Goal: Task Accomplishment & Management: Complete application form

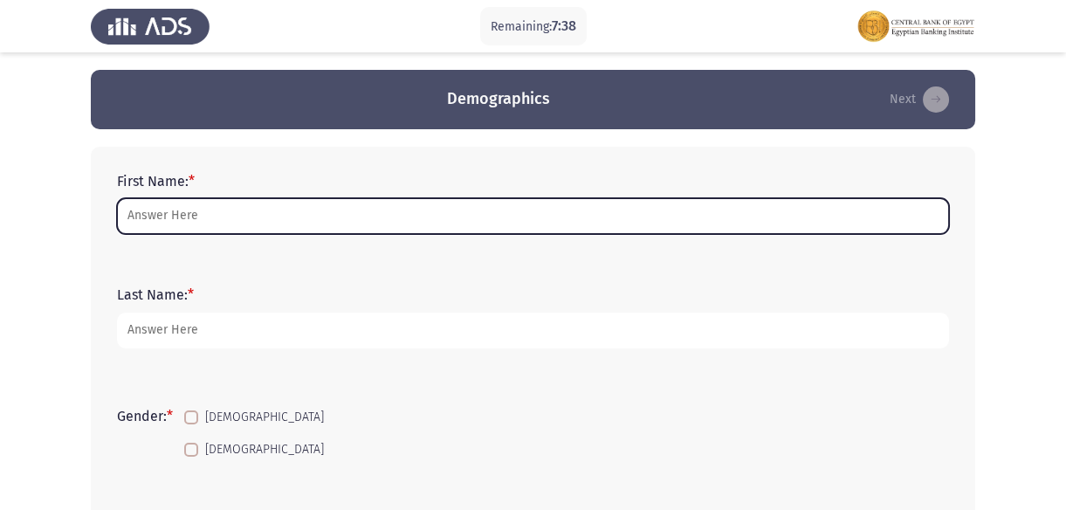
click at [240, 229] on input "First Name: *" at bounding box center [533, 216] width 832 height 36
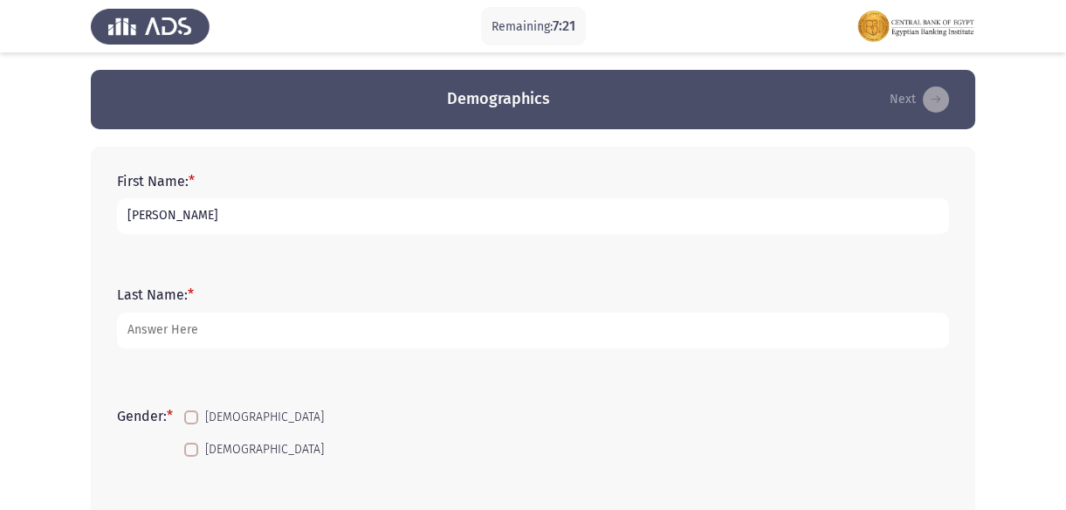
type input "[PERSON_NAME]"
type input "bd"
click at [240, 223] on input "[PERSON_NAME]" at bounding box center [533, 216] width 832 height 36
type input "[PERSON_NAME] [PERSON_NAME]"
click at [194, 318] on input "bd" at bounding box center [533, 330] width 832 height 36
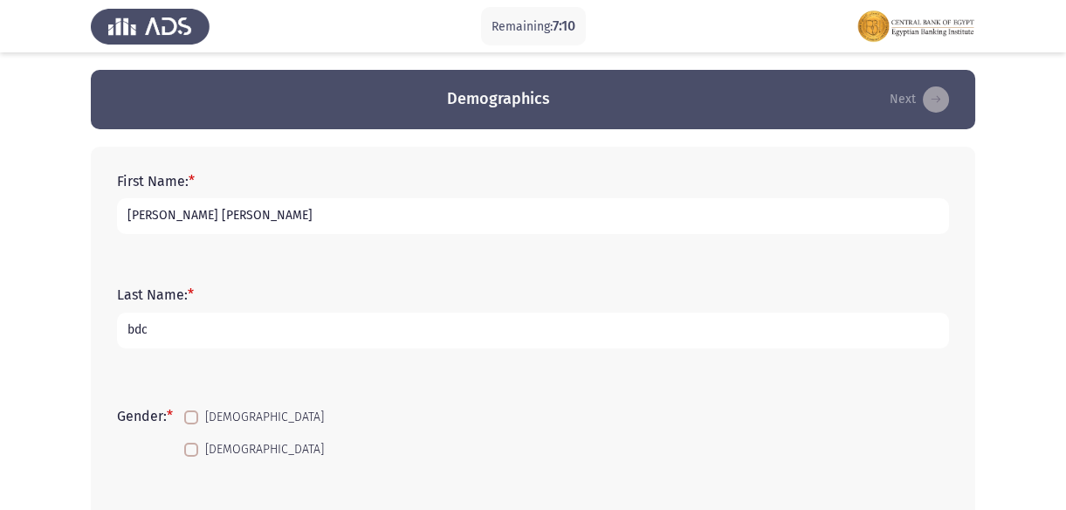
type input "bdc"
click at [217, 410] on span "[DEMOGRAPHIC_DATA]" at bounding box center [264, 417] width 119 height 21
click at [191, 424] on input "[DEMOGRAPHIC_DATA]" at bounding box center [190, 424] width 1 height 1
checkbox input "true"
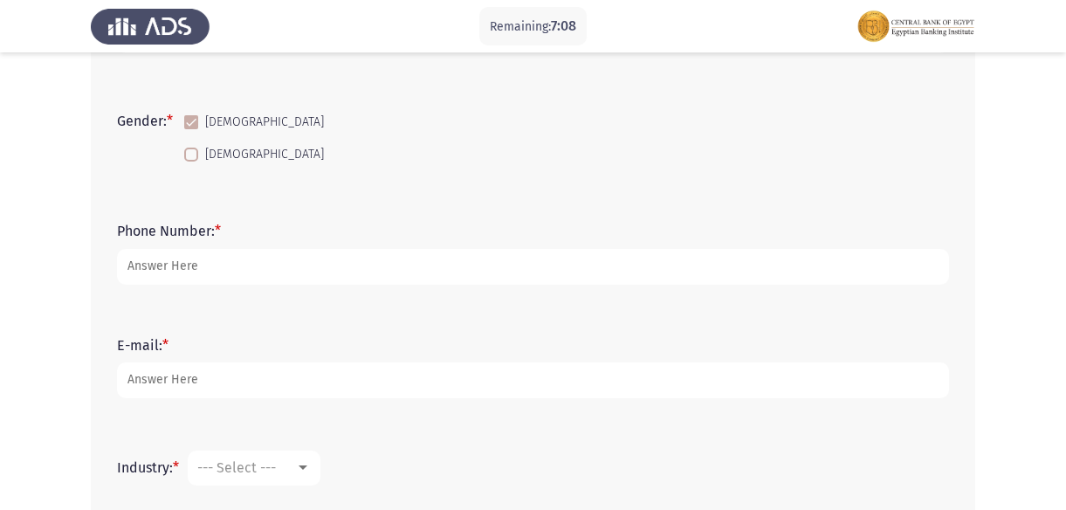
scroll to position [317, 0]
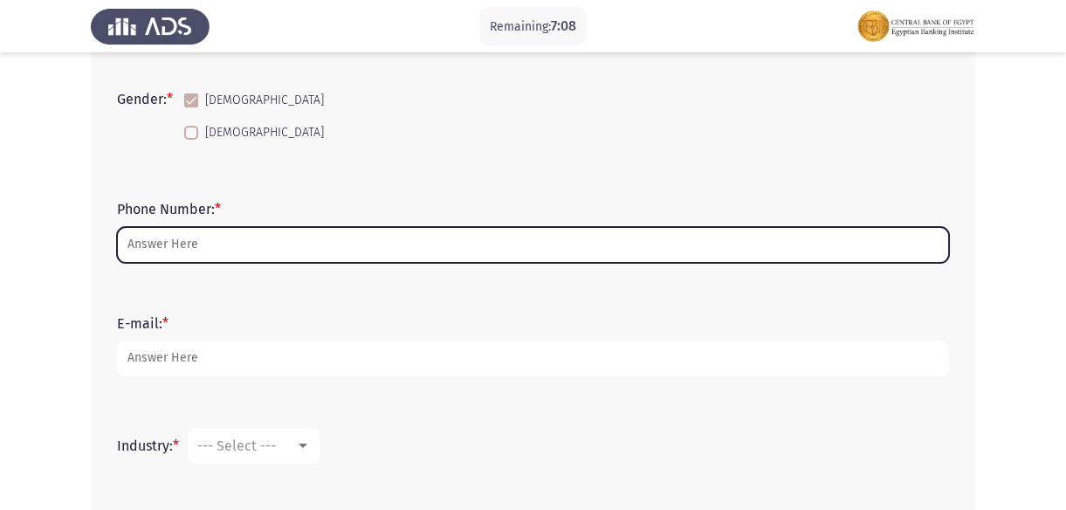
click at [188, 253] on input "Phone Number: *" at bounding box center [533, 245] width 832 height 36
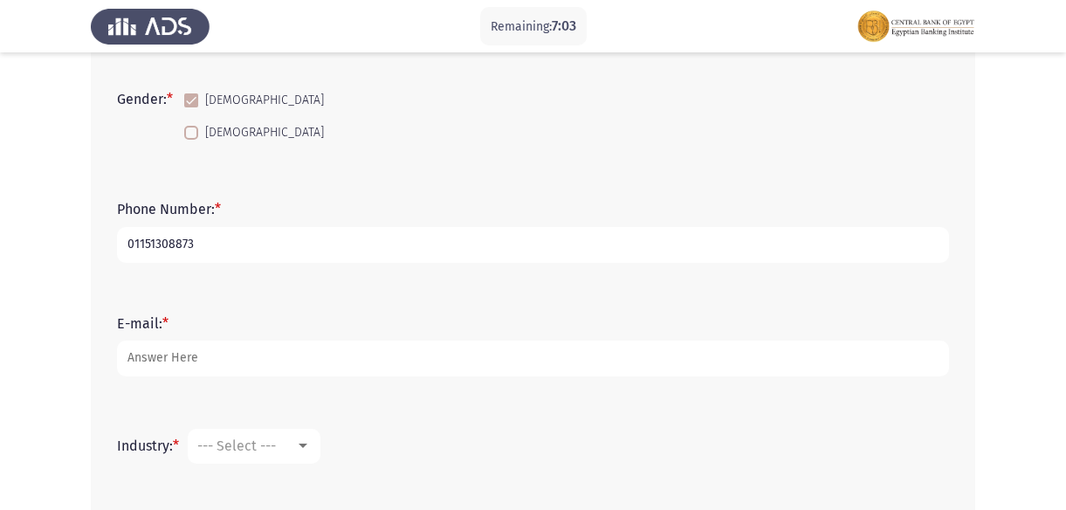
type input "01151308873"
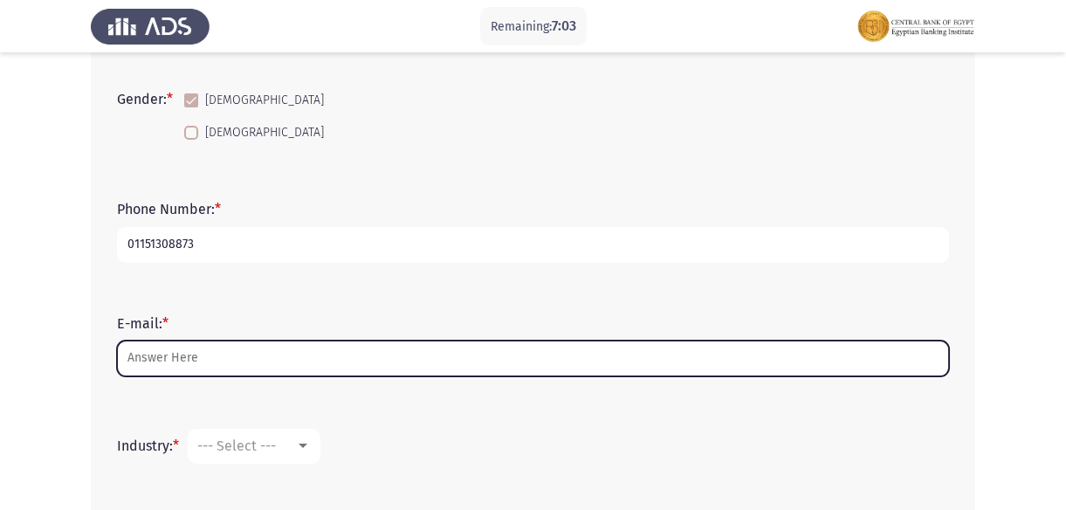
click at [173, 360] on input "E-mail: *" at bounding box center [533, 358] width 832 height 36
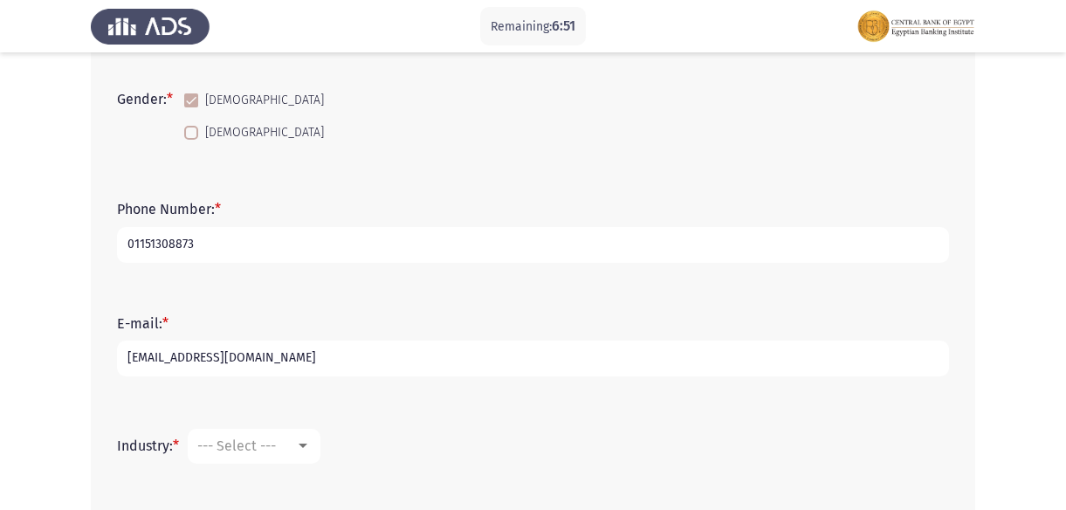
type input "[EMAIL_ADDRESS][DOMAIN_NAME]"
click at [245, 450] on span "--- Select ---" at bounding box center [236, 445] width 79 height 17
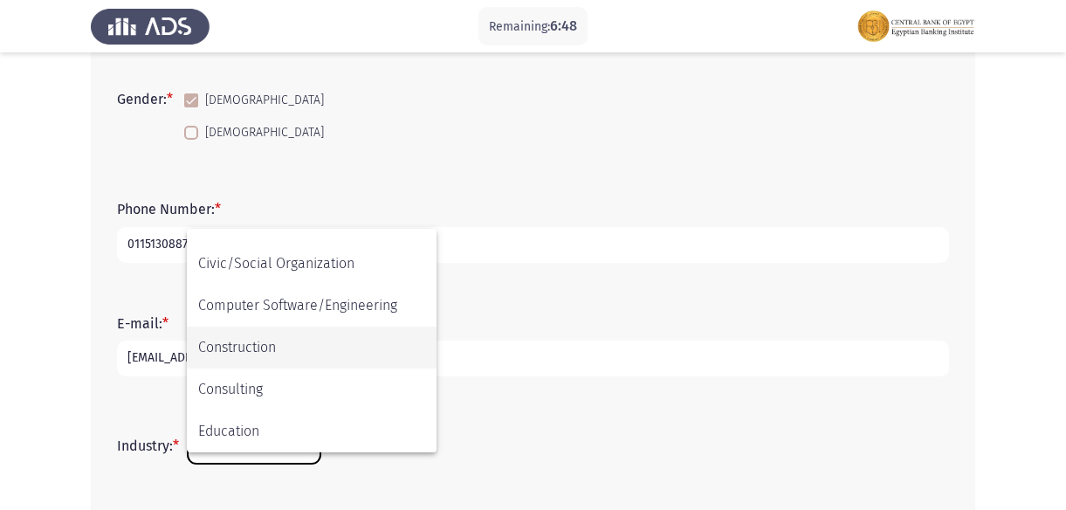
scroll to position [158, 0]
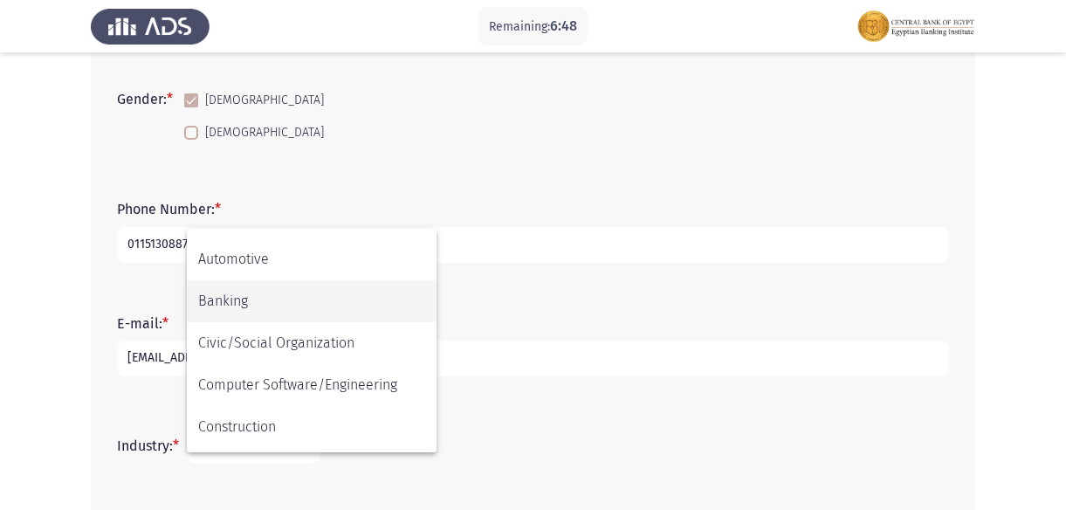
click at [257, 312] on span "Banking" at bounding box center [311, 301] width 227 height 42
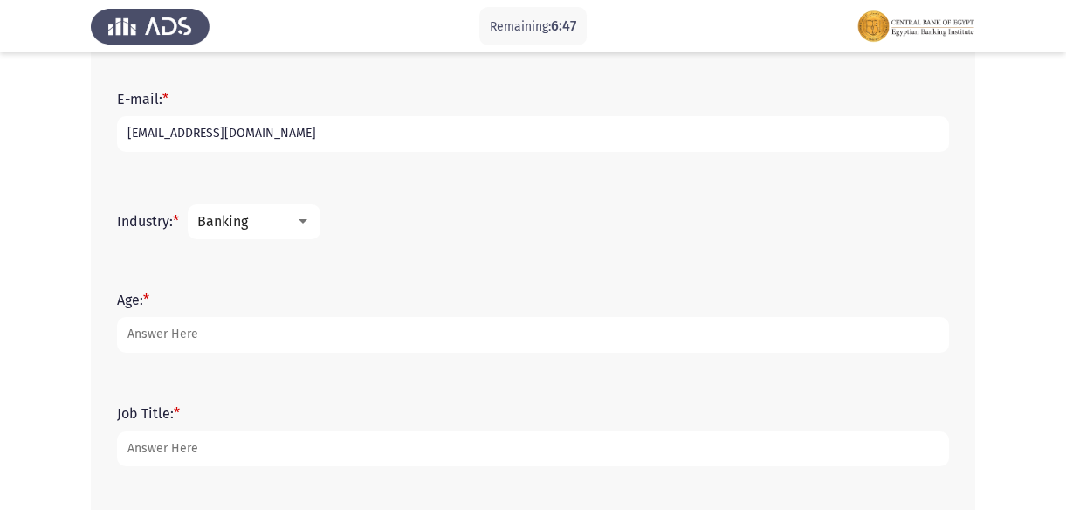
scroll to position [714, 0]
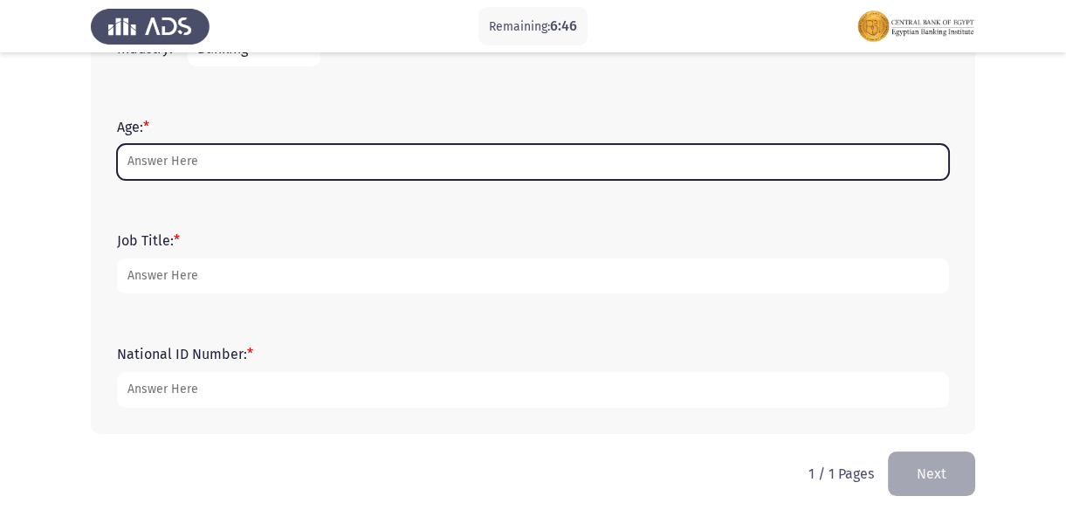
click at [179, 172] on input "Age: *" at bounding box center [533, 162] width 832 height 36
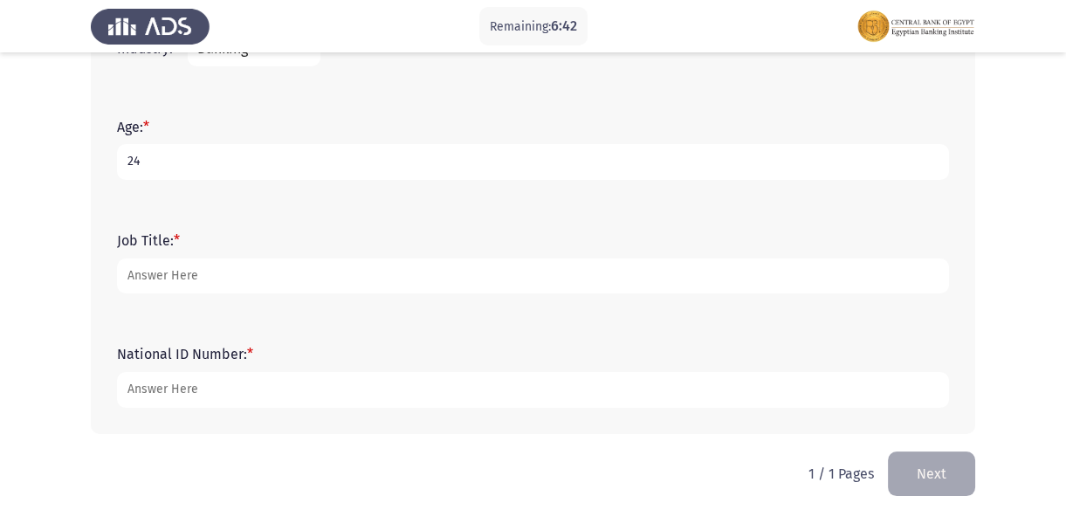
type input "24"
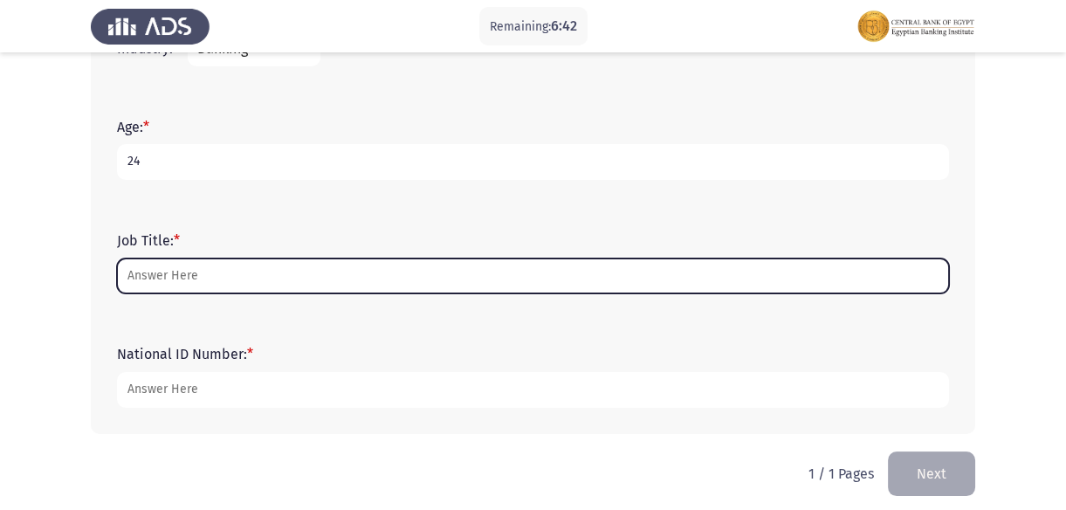
click at [217, 275] on input "Job Title: *" at bounding box center [533, 276] width 832 height 36
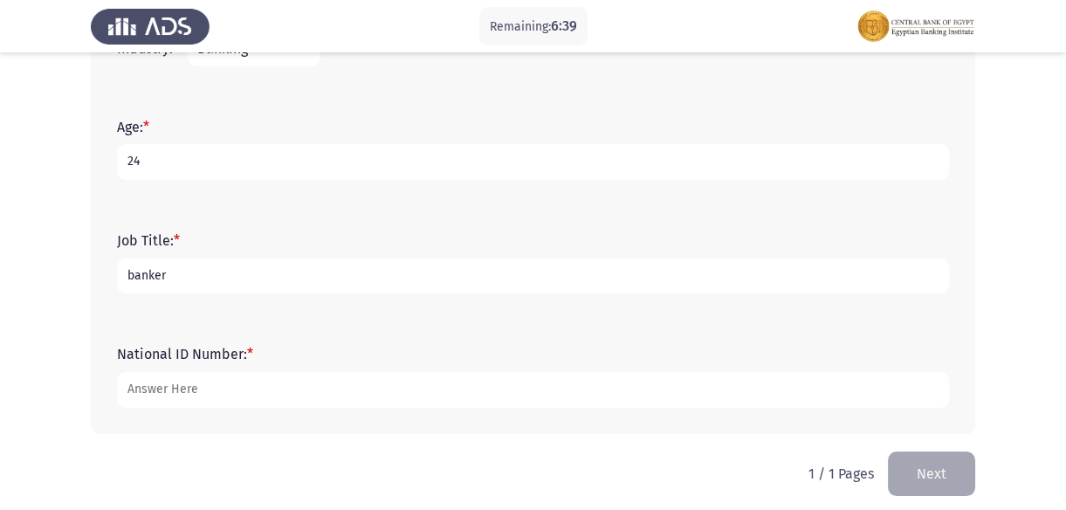
type input "banker"
click at [233, 413] on div "National ID Number: *" at bounding box center [532, 376] width 849 height 79
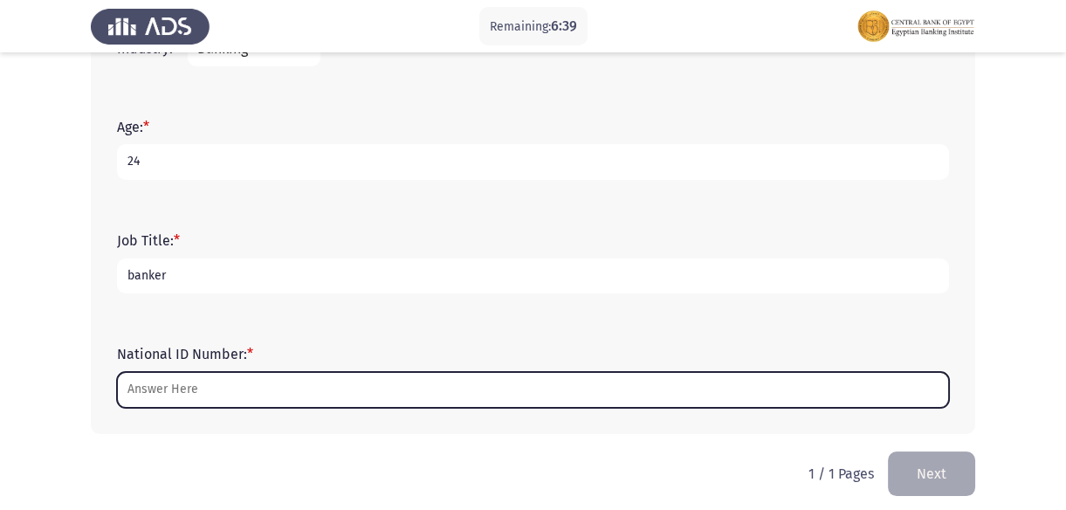
click at [231, 394] on input "National ID Number: *" at bounding box center [533, 390] width 832 height 36
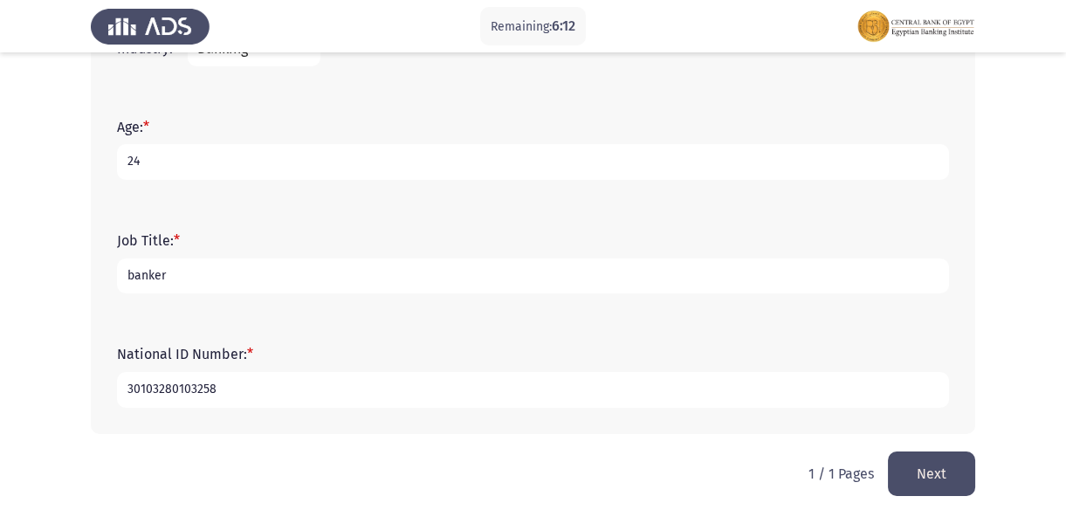
type input "30103280103258"
click at [916, 463] on button "Next" at bounding box center [931, 473] width 87 height 45
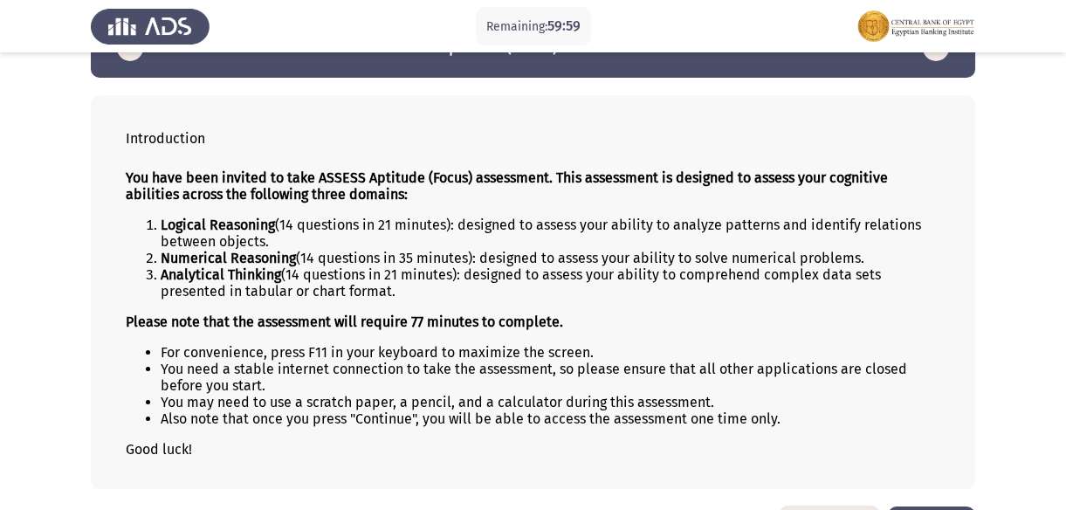
scroll to position [79, 0]
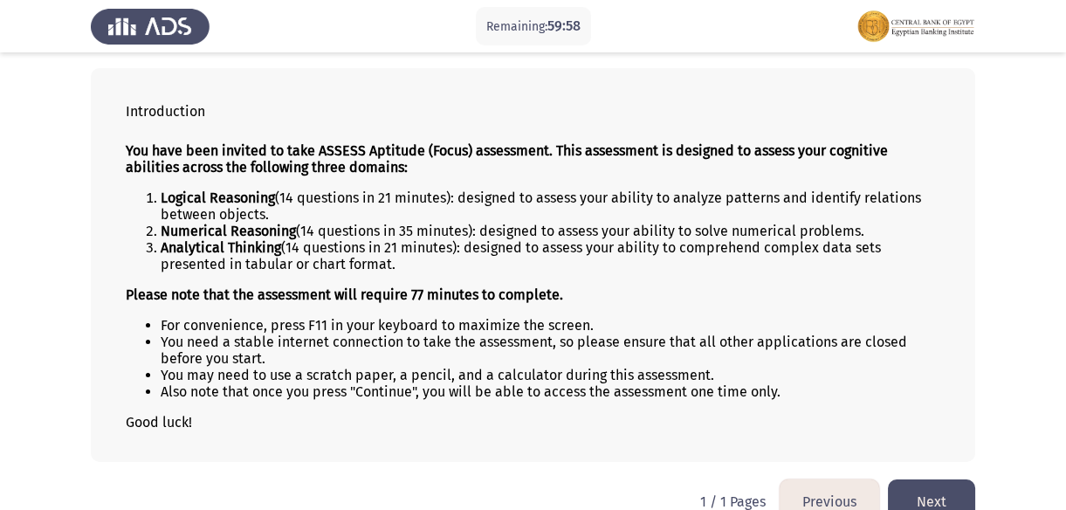
click at [923, 486] on button "Next" at bounding box center [931, 501] width 87 height 45
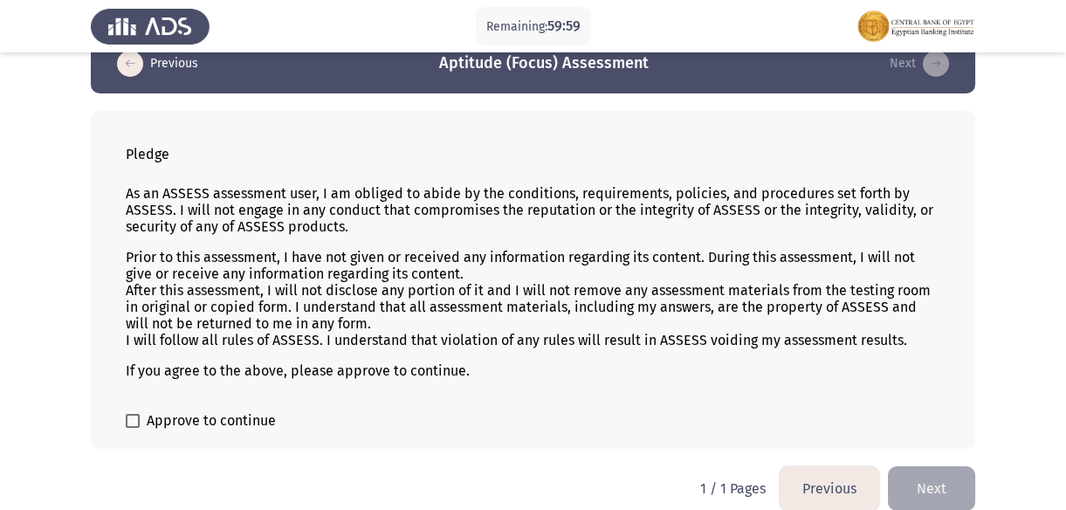
scroll to position [55, 0]
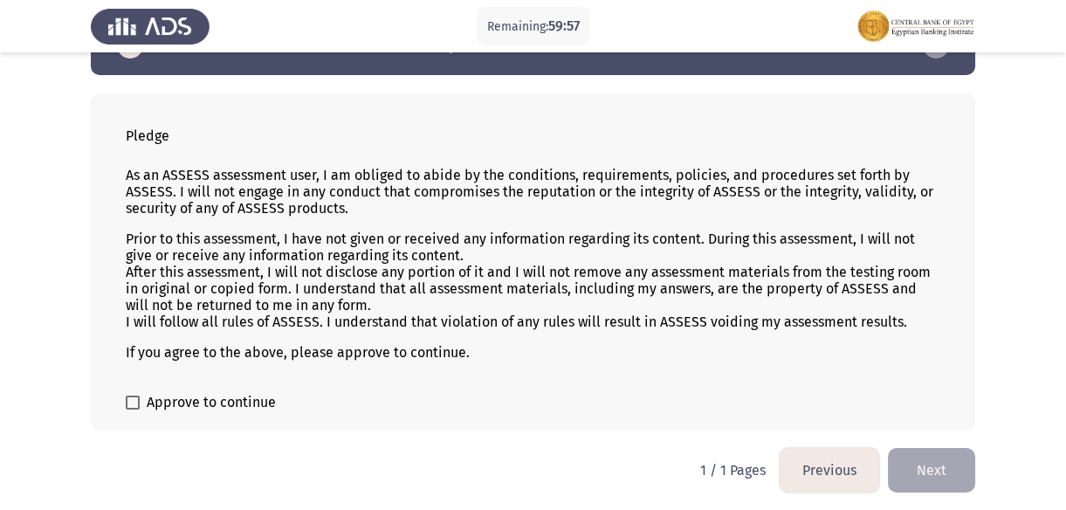
click at [140, 397] on label "Approve to continue" at bounding box center [201, 402] width 150 height 21
click at [133, 409] on input "Approve to continue" at bounding box center [132, 409] width 1 height 1
checkbox input "true"
click at [933, 467] on button "Next" at bounding box center [931, 470] width 87 height 45
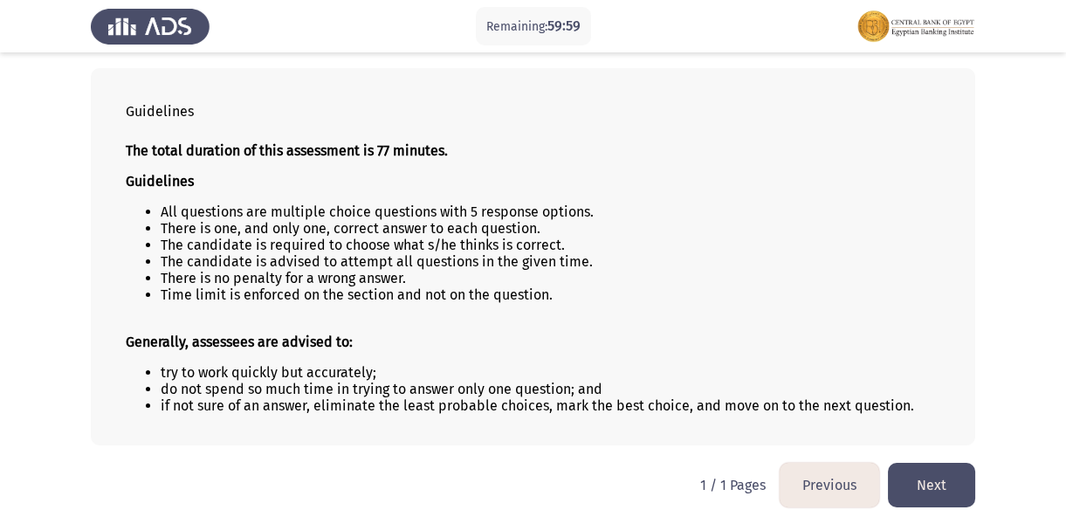
scroll to position [95, 0]
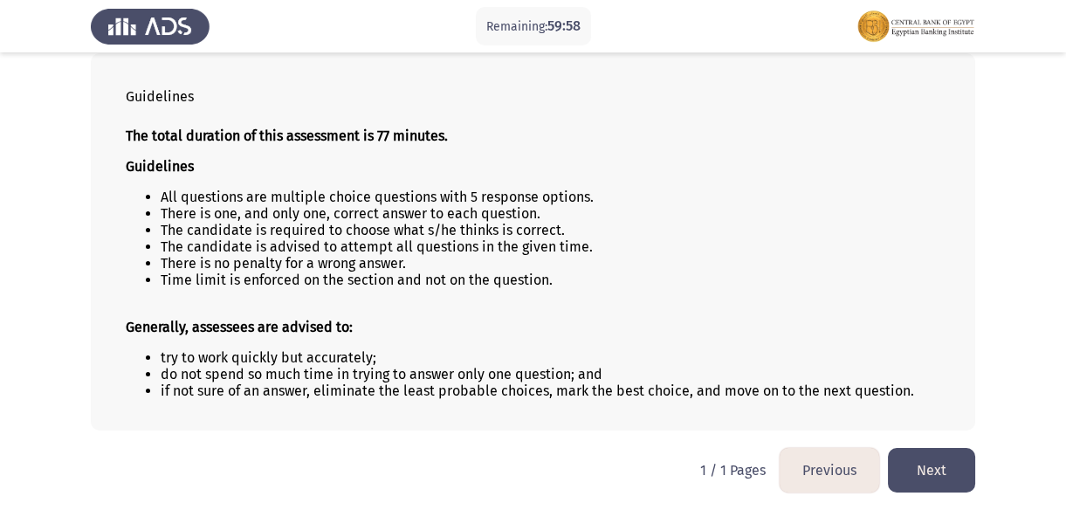
click at [925, 464] on button "Next" at bounding box center [931, 470] width 87 height 45
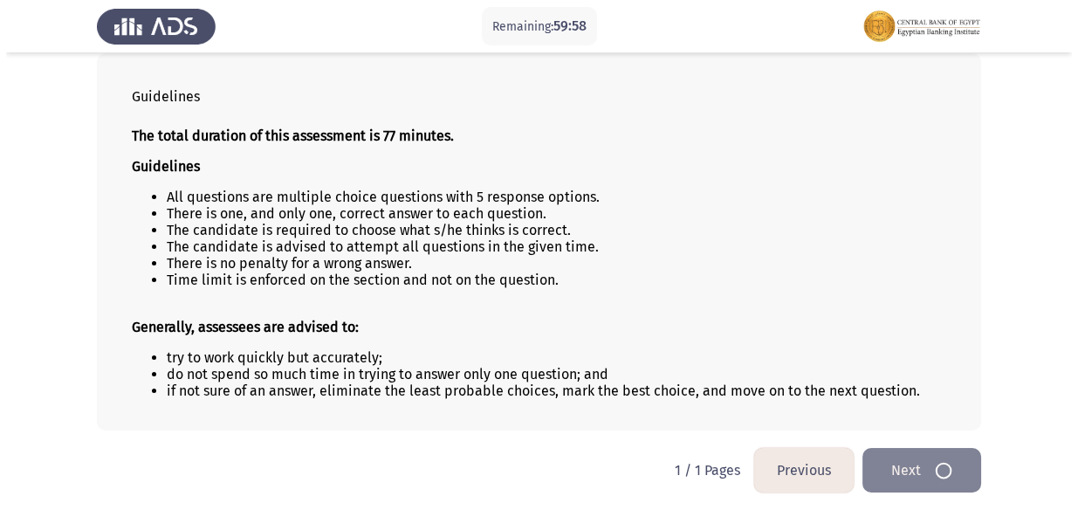
scroll to position [0, 0]
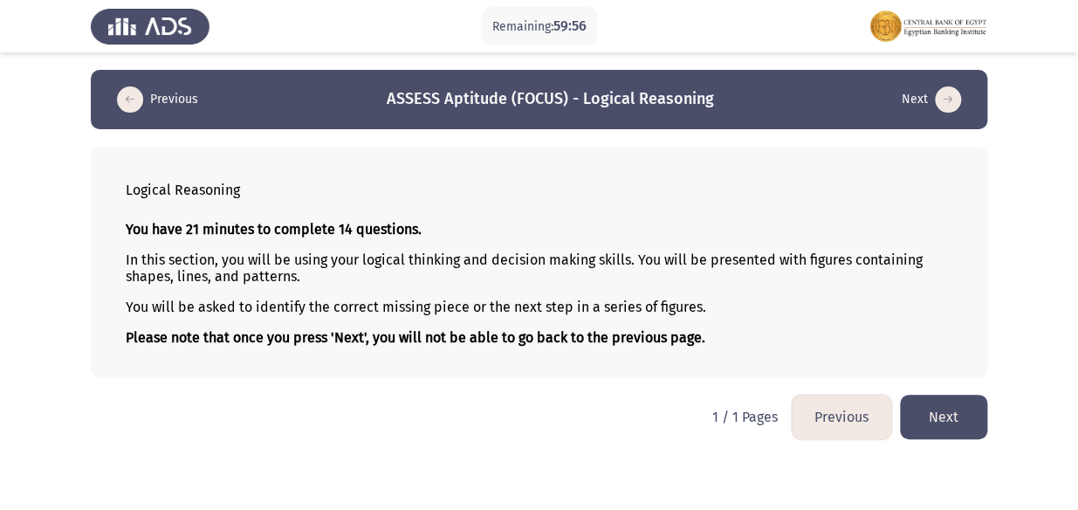
click at [965, 405] on button "Next" at bounding box center [943, 417] width 87 height 45
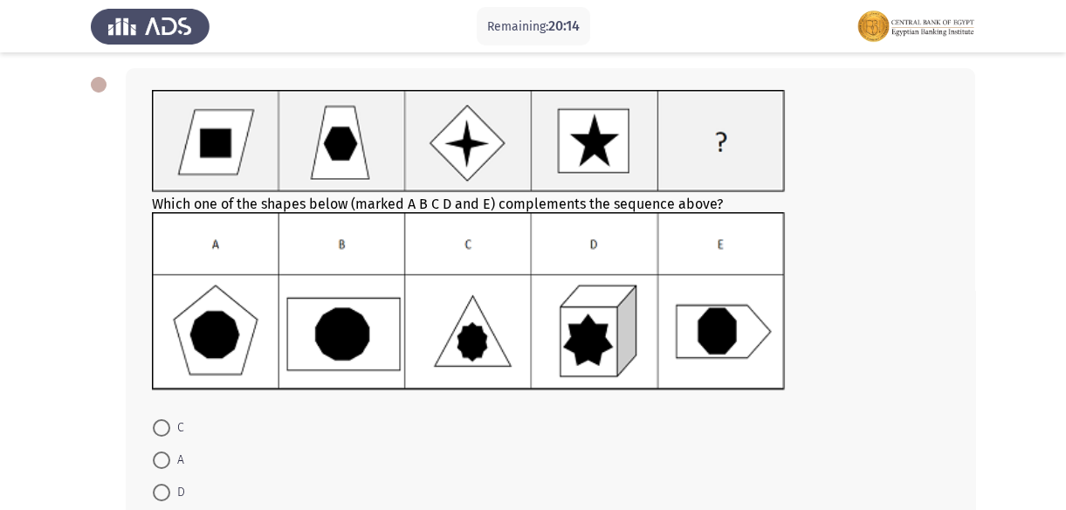
scroll to position [158, 0]
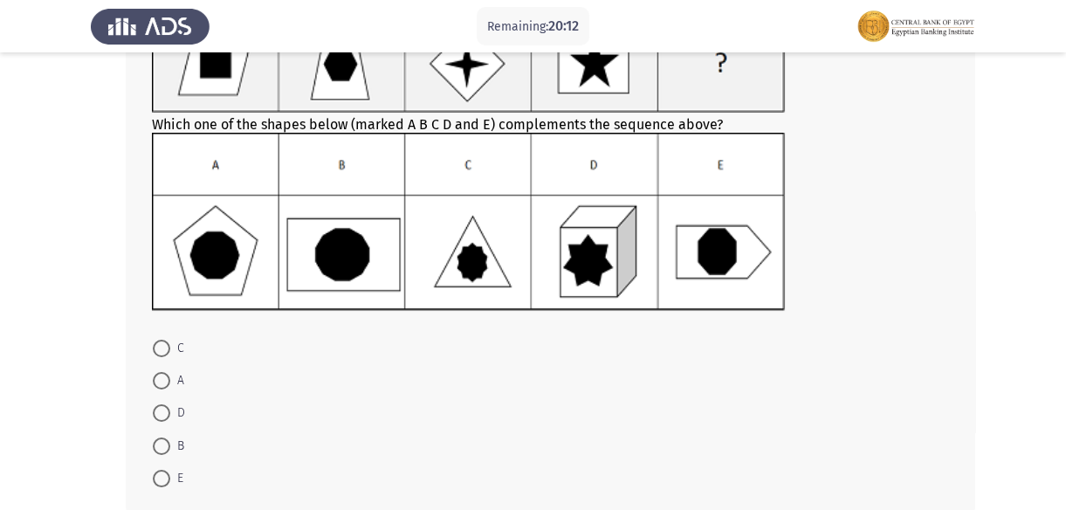
click at [166, 409] on span at bounding box center [161, 412] width 17 height 17
click at [166, 409] on input "D" at bounding box center [161, 412] width 17 height 17
radio input "true"
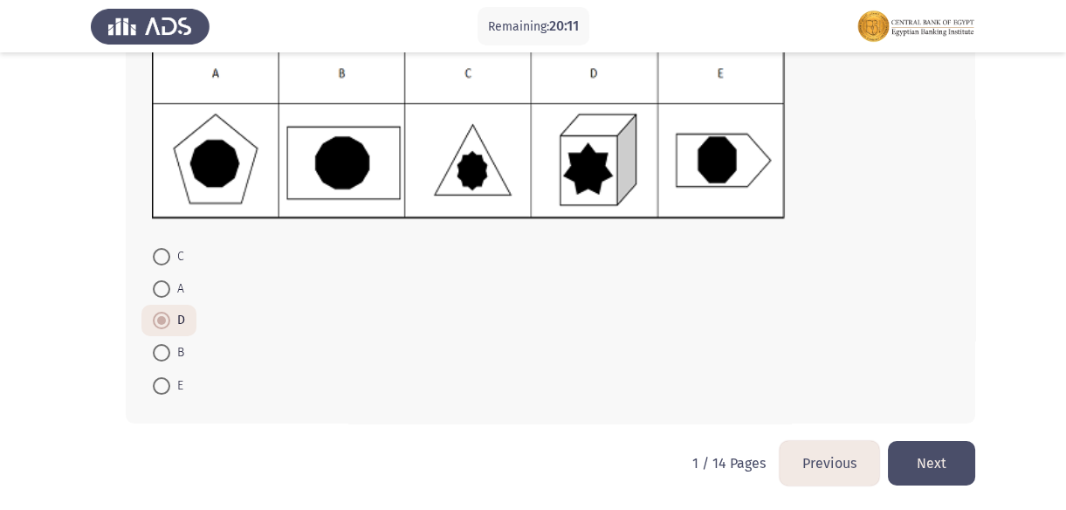
scroll to position [251, 0]
click at [939, 456] on button "Next" at bounding box center [931, 462] width 87 height 45
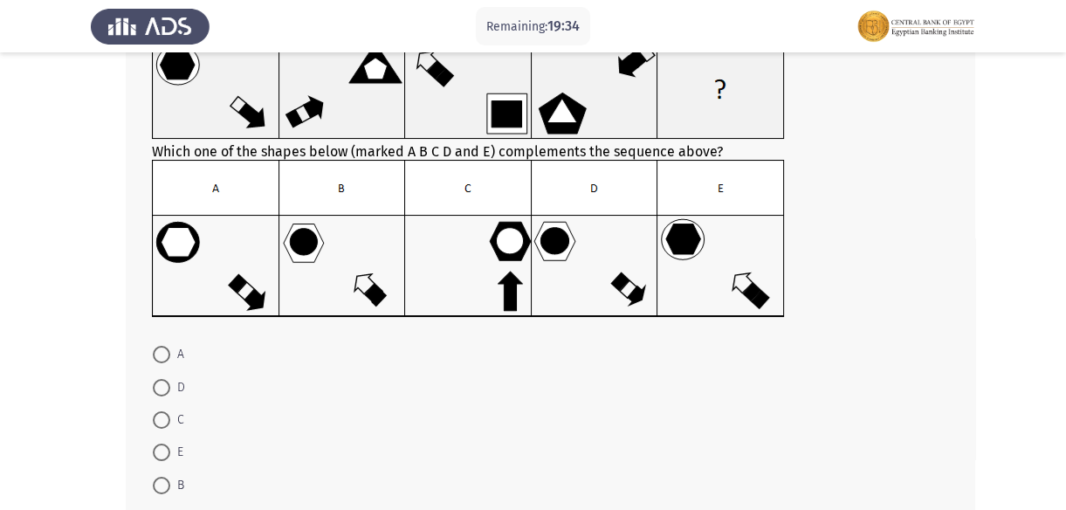
scroll to position [158, 0]
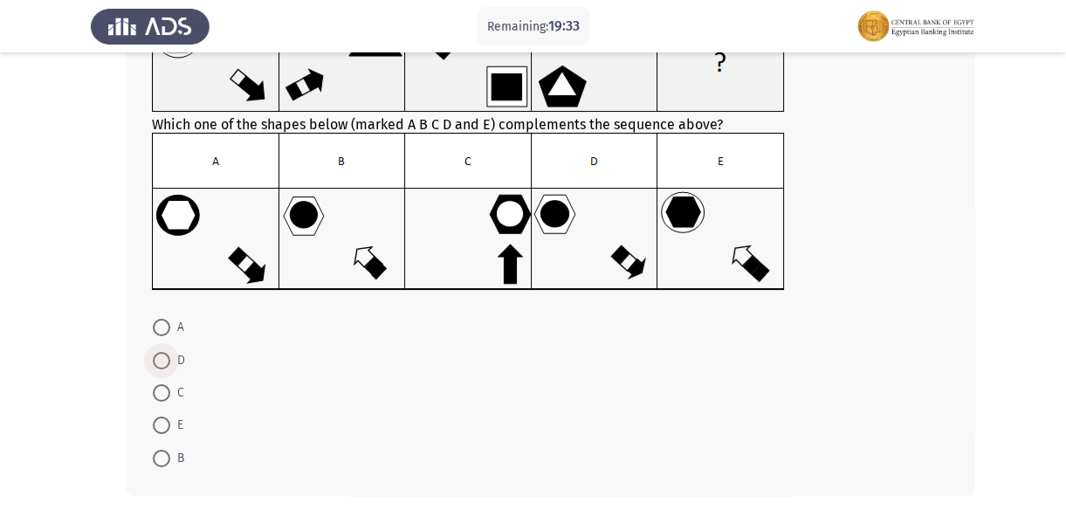
click at [156, 360] on span at bounding box center [161, 360] width 17 height 17
click at [156, 360] on input "D" at bounding box center [161, 360] width 17 height 17
radio input "true"
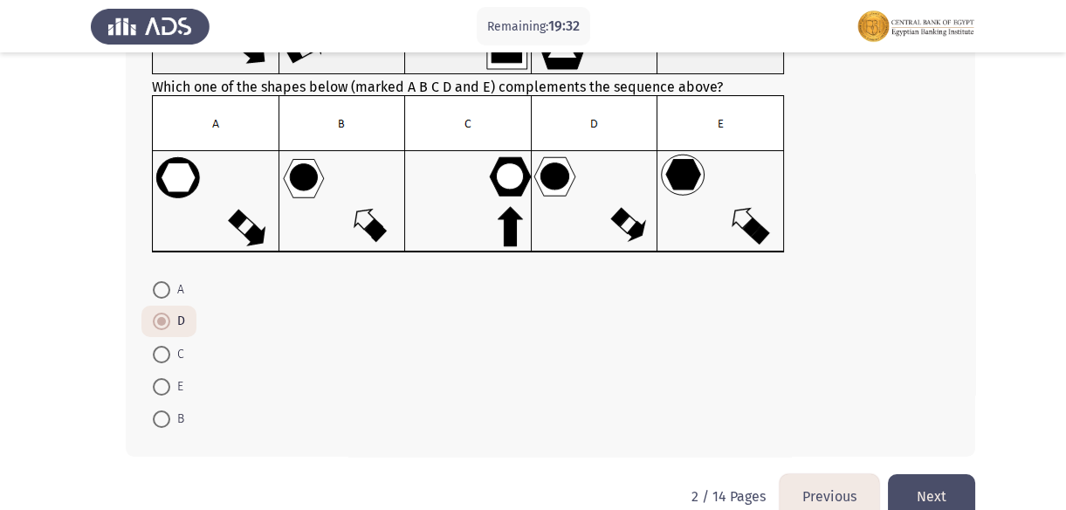
scroll to position [230, 0]
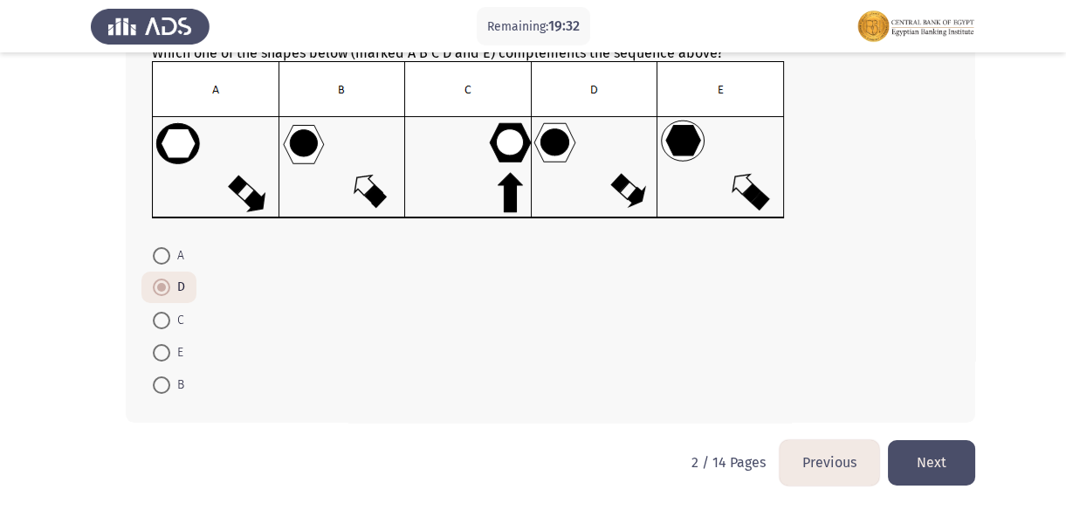
click at [928, 462] on button "Next" at bounding box center [931, 462] width 87 height 45
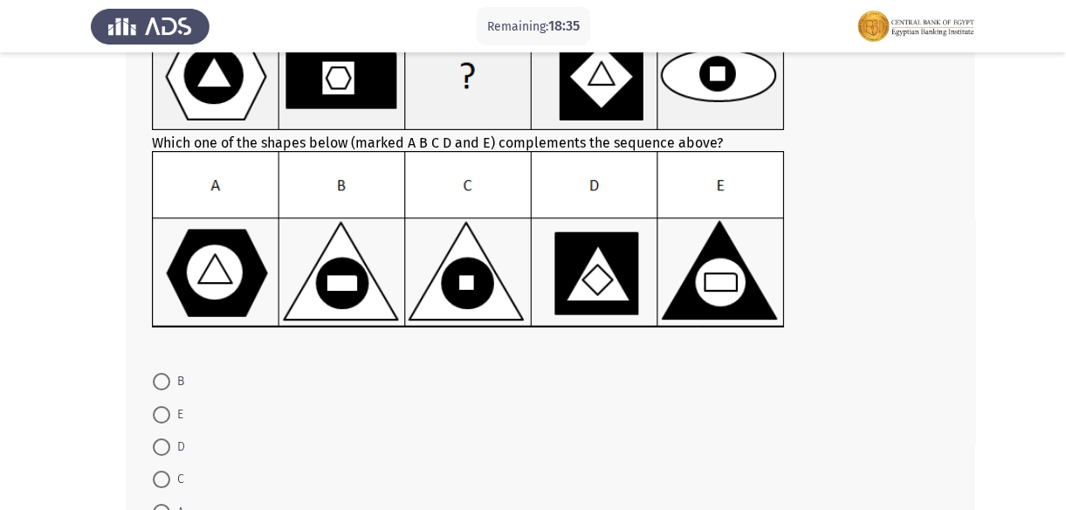
scroll to position [237, 0]
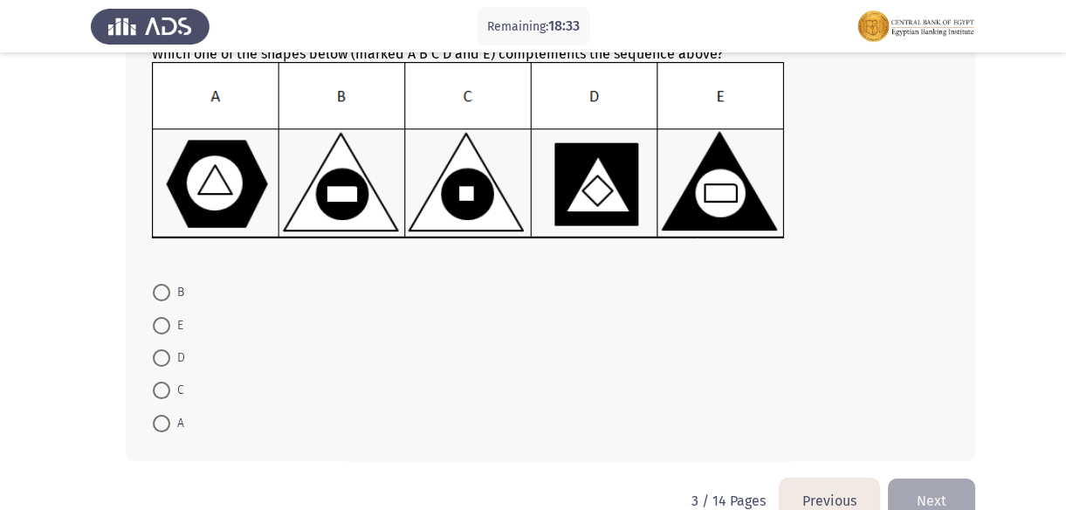
click at [158, 383] on span at bounding box center [161, 389] width 17 height 17
click at [158, 383] on input "C" at bounding box center [161, 389] width 17 height 17
radio input "true"
click at [946, 486] on button "Next" at bounding box center [931, 499] width 87 height 45
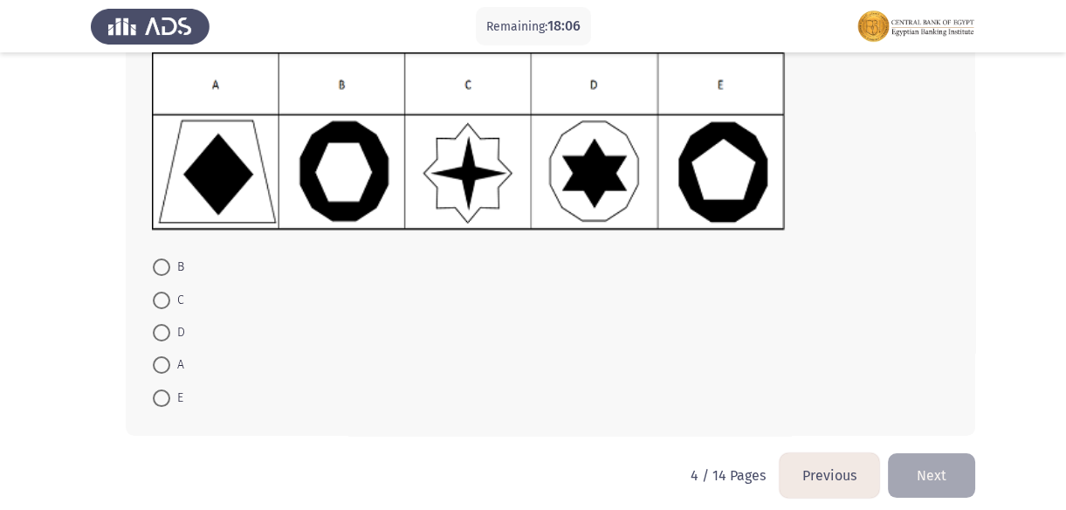
click at [169, 324] on span at bounding box center [161, 332] width 17 height 17
click at [169, 324] on input "D" at bounding box center [161, 332] width 17 height 17
radio input "true"
click at [921, 463] on button "Next" at bounding box center [931, 473] width 87 height 45
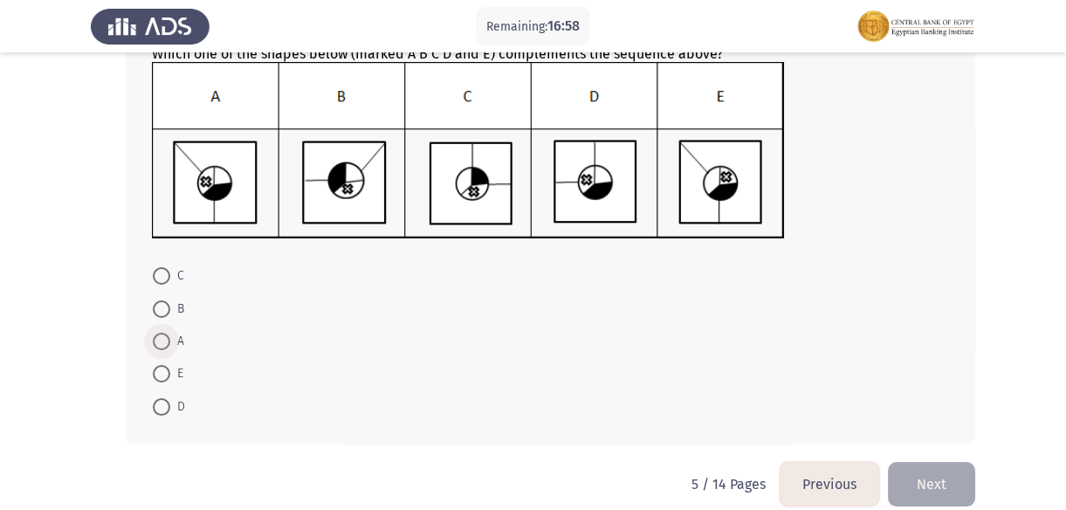
click at [161, 340] on span at bounding box center [161, 341] width 17 height 17
click at [161, 340] on input "A" at bounding box center [161, 341] width 17 height 17
radio input "true"
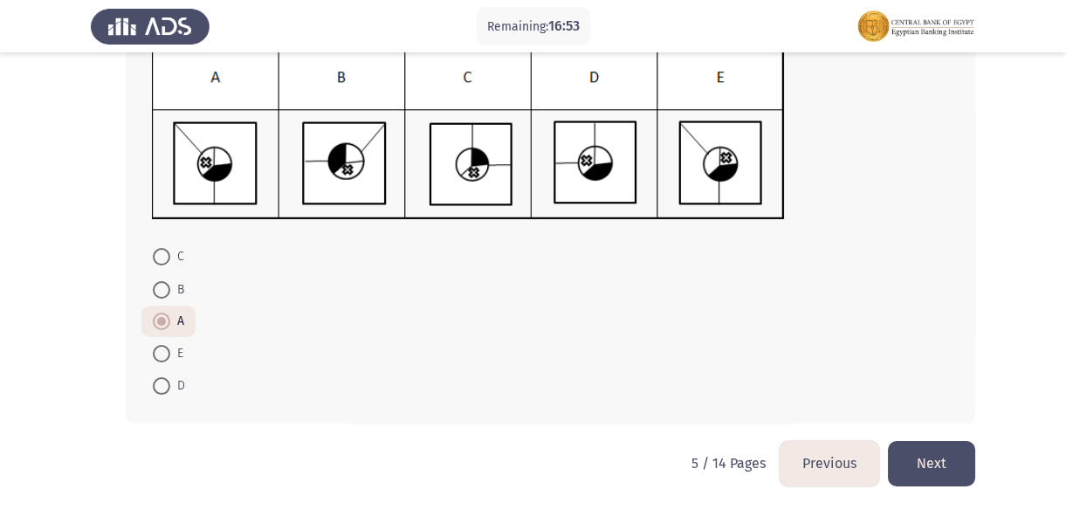
scroll to position [257, 0]
click at [943, 460] on button "Next" at bounding box center [931, 462] width 87 height 45
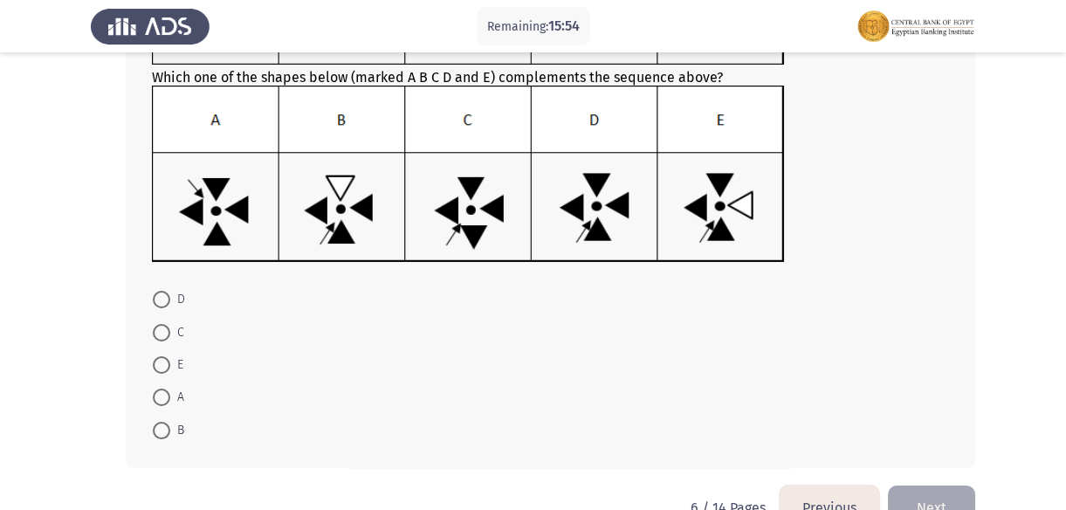
scroll to position [237, 0]
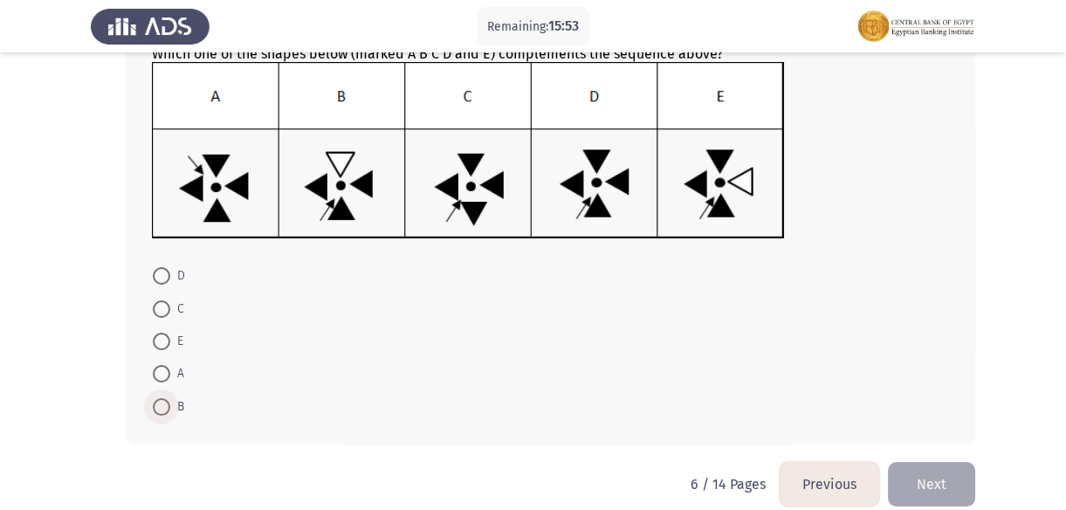
click at [161, 402] on span at bounding box center [161, 406] width 17 height 17
click at [161, 402] on input "B" at bounding box center [161, 406] width 17 height 17
radio input "true"
click at [159, 272] on span at bounding box center [161, 275] width 17 height 17
click at [159, 272] on input "D" at bounding box center [161, 275] width 17 height 17
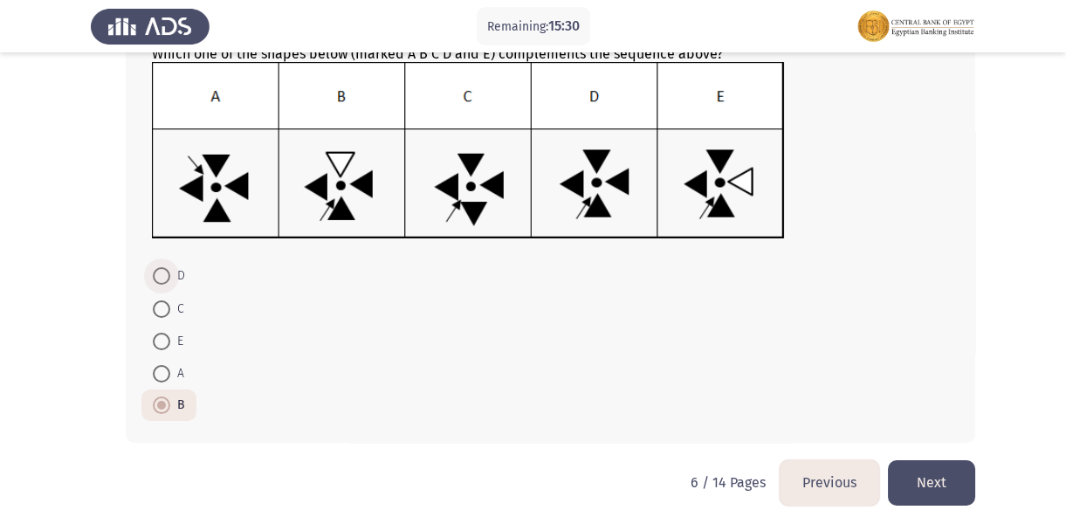
radio input "true"
click at [920, 466] on button "Next" at bounding box center [931, 482] width 87 height 45
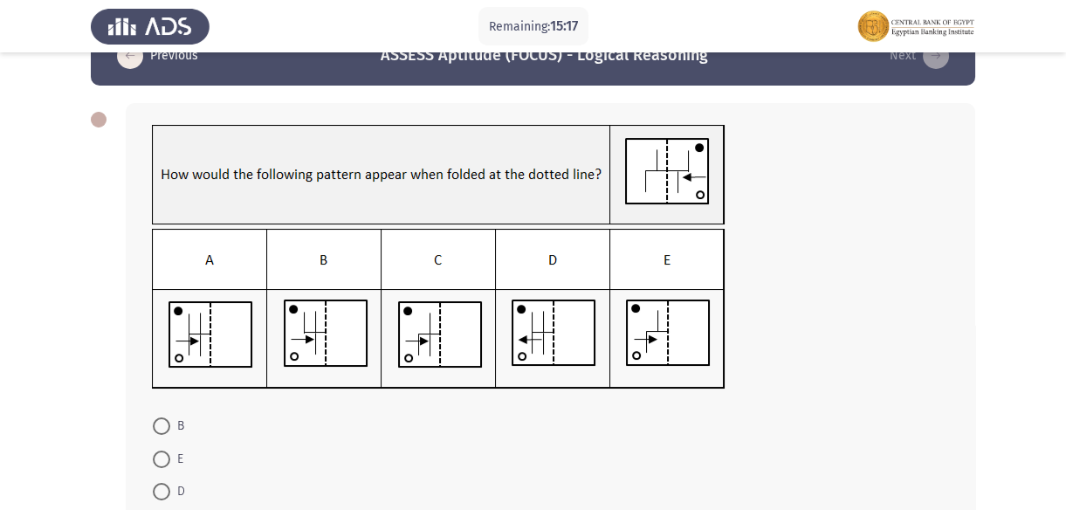
scroll to position [79, 0]
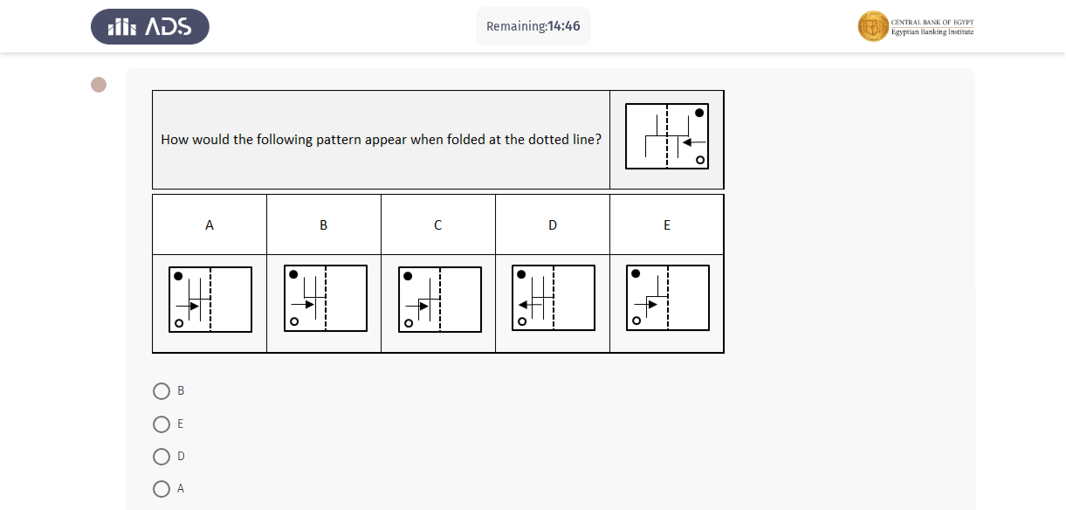
click at [157, 387] on span at bounding box center [161, 390] width 17 height 17
click at [157, 387] on input "B" at bounding box center [161, 390] width 17 height 17
radio input "true"
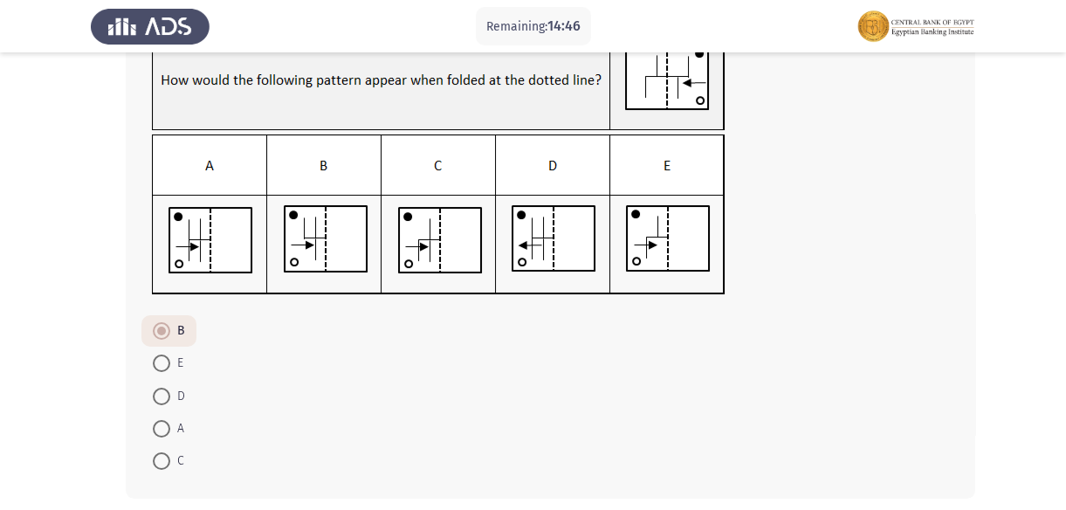
scroll to position [214, 0]
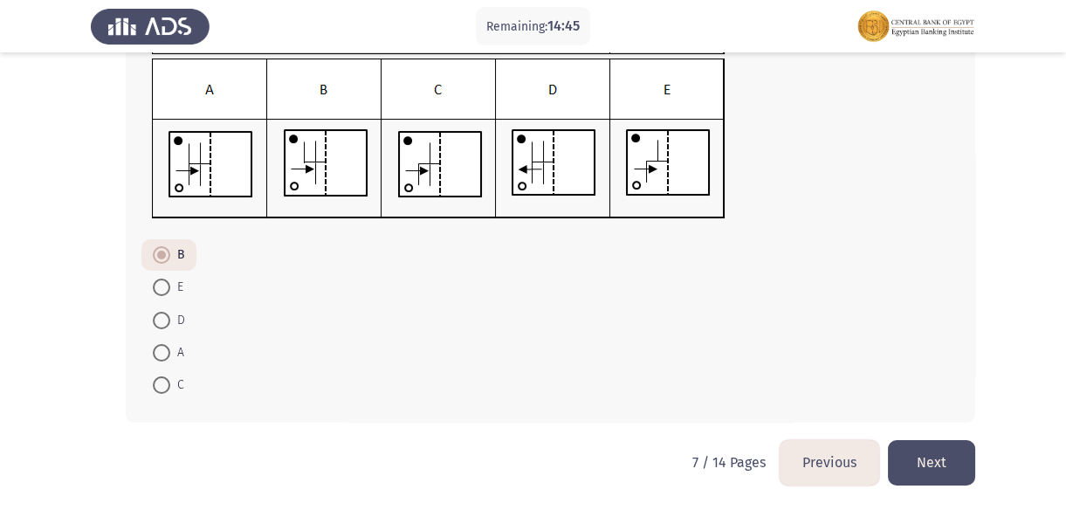
click at [938, 465] on button "Next" at bounding box center [931, 462] width 87 height 45
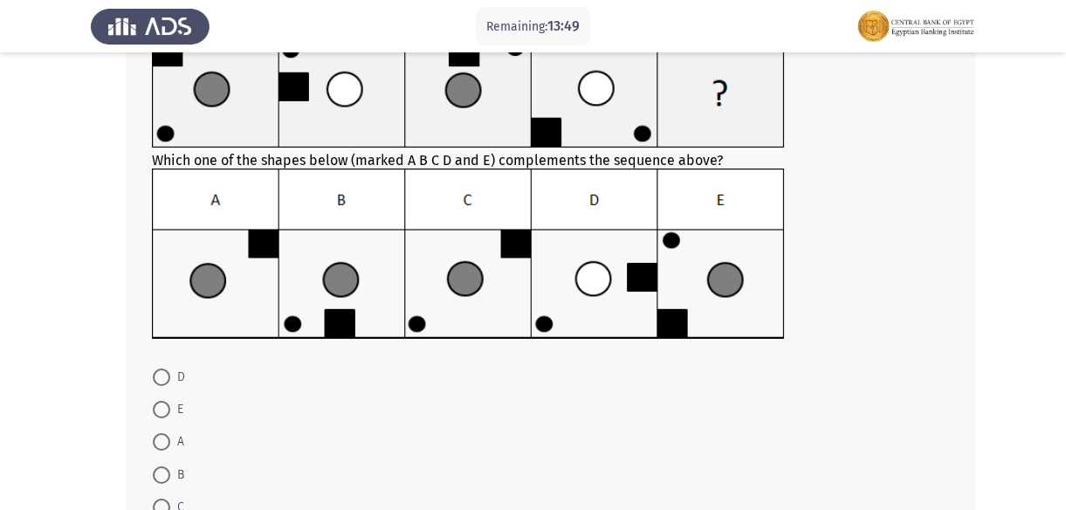
scroll to position [158, 0]
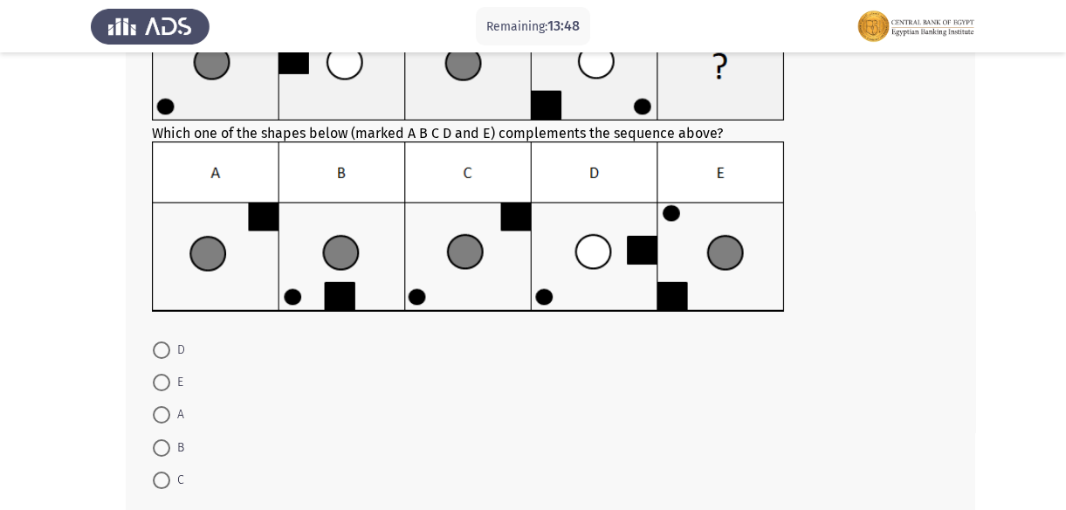
click at [166, 446] on span at bounding box center [161, 447] width 17 height 17
click at [166, 446] on input "B" at bounding box center [161, 447] width 17 height 17
radio input "true"
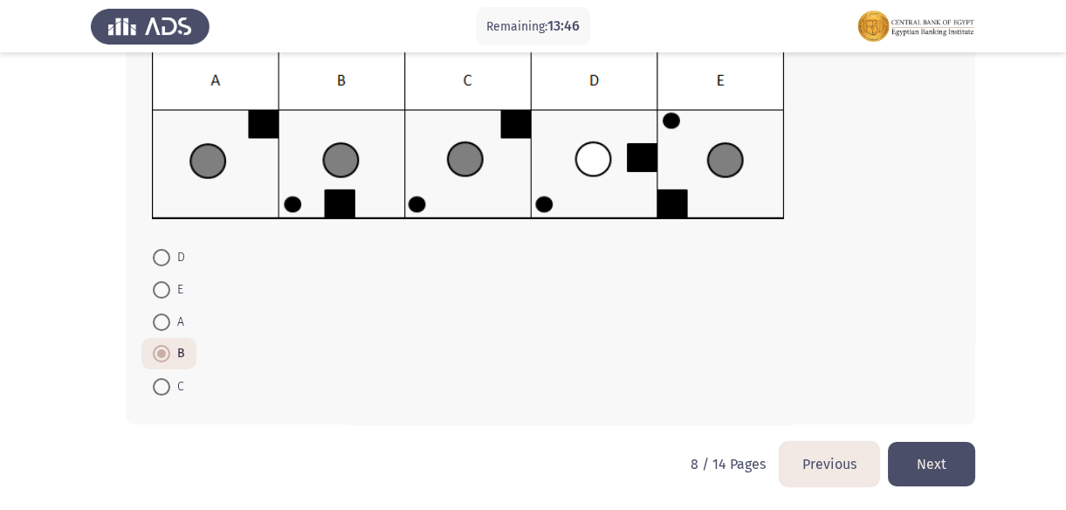
scroll to position [252, 0]
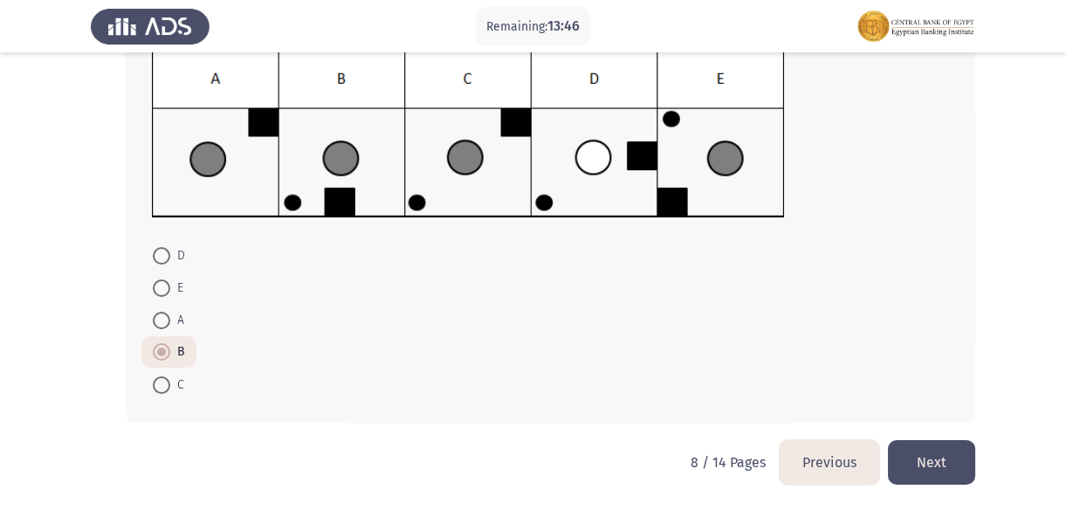
click at [935, 461] on button "Next" at bounding box center [931, 462] width 87 height 45
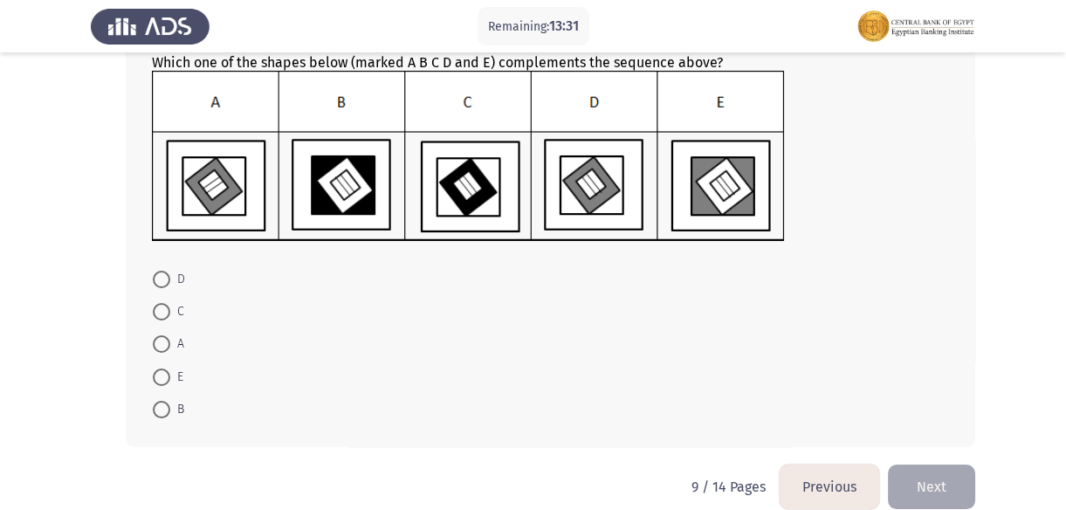
scroll to position [237, 0]
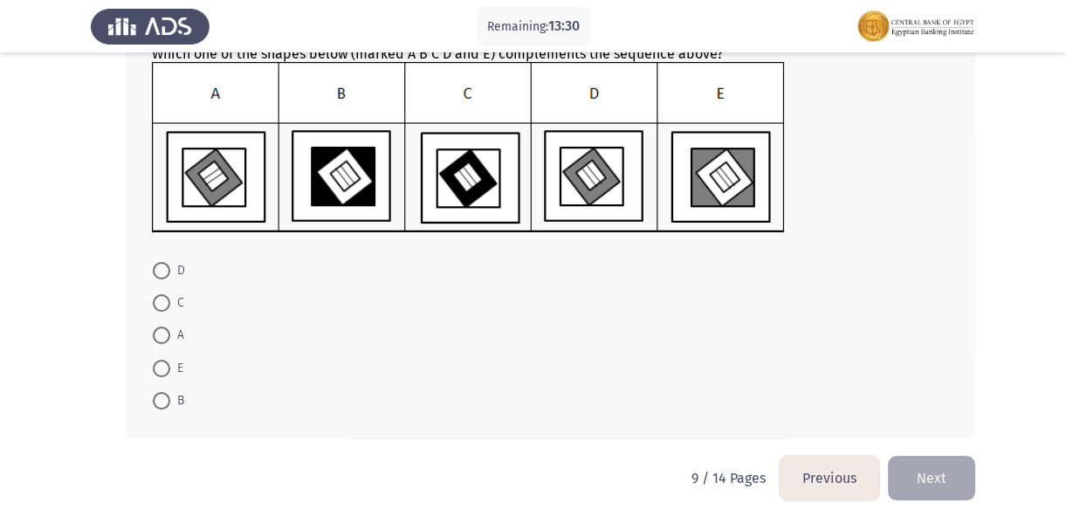
click at [179, 266] on span "D" at bounding box center [177, 270] width 15 height 21
click at [170, 266] on input "D" at bounding box center [161, 270] width 17 height 17
radio input "true"
click at [923, 471] on button "Next" at bounding box center [931, 477] width 87 height 45
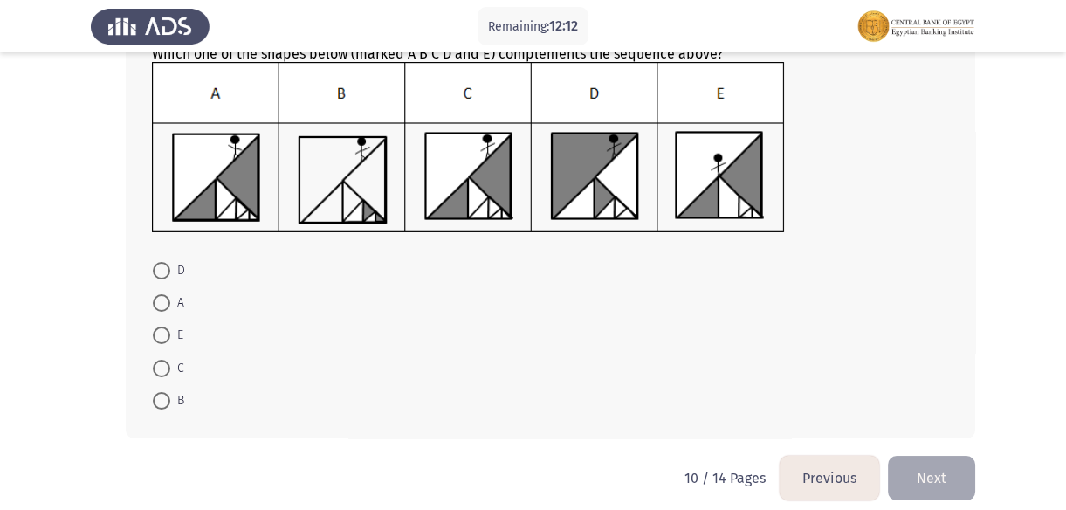
click at [155, 372] on span at bounding box center [161, 368] width 17 height 17
click at [155, 372] on input "C" at bounding box center [161, 368] width 17 height 17
radio input "true"
click at [947, 474] on button "Next" at bounding box center [931, 477] width 87 height 45
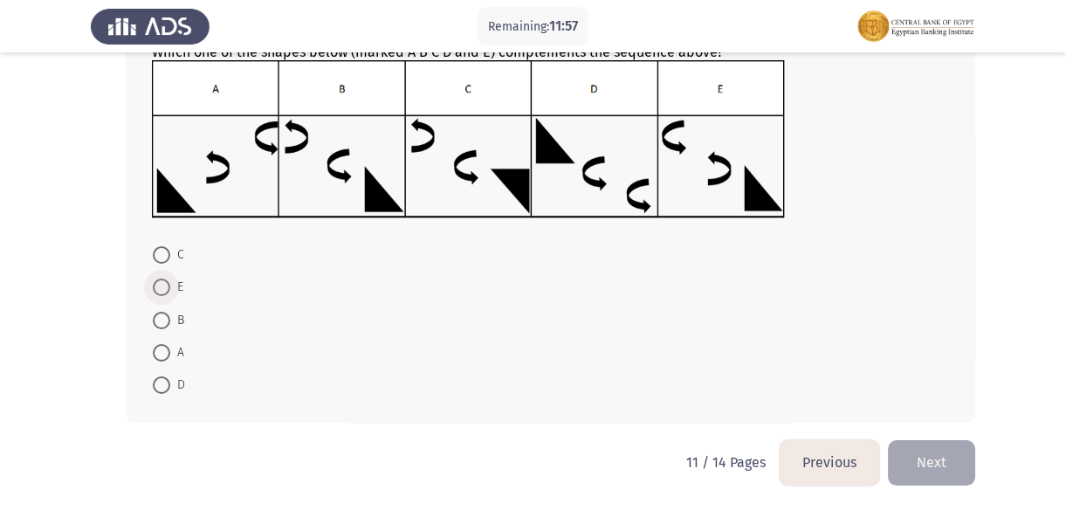
click at [167, 281] on span at bounding box center [161, 286] width 17 height 17
click at [167, 281] on input "E" at bounding box center [161, 286] width 17 height 17
radio input "true"
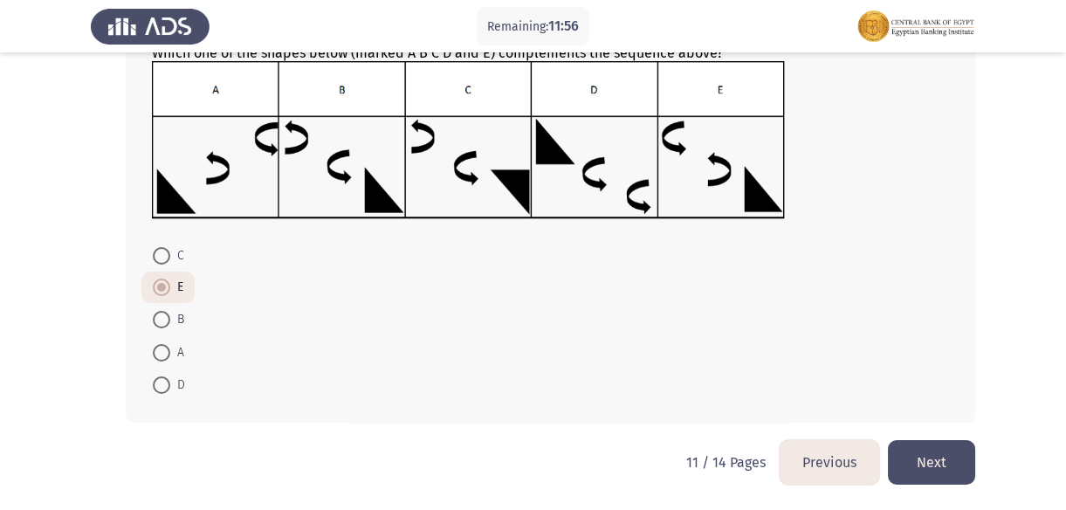
click at [936, 451] on button "Next" at bounding box center [931, 462] width 87 height 45
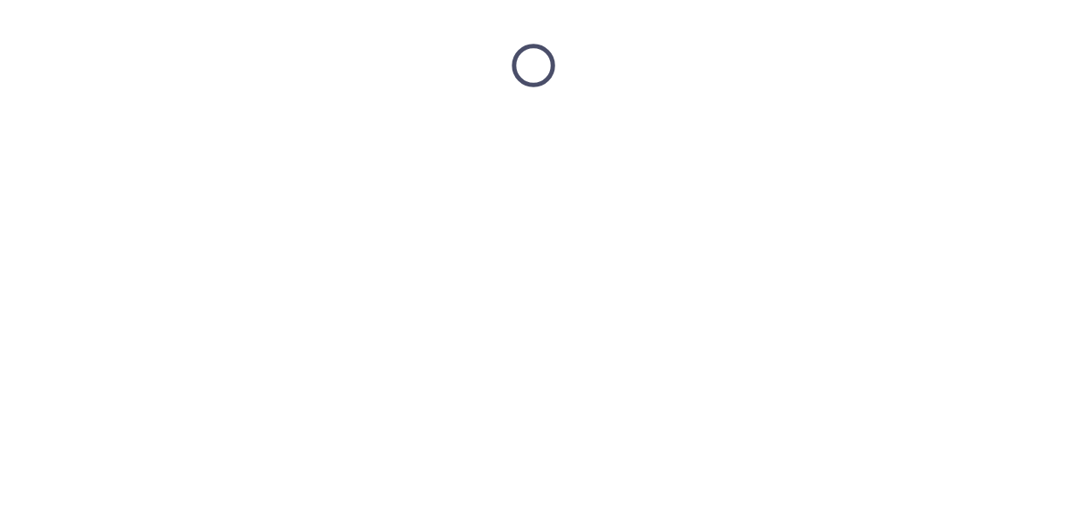
scroll to position [0, 0]
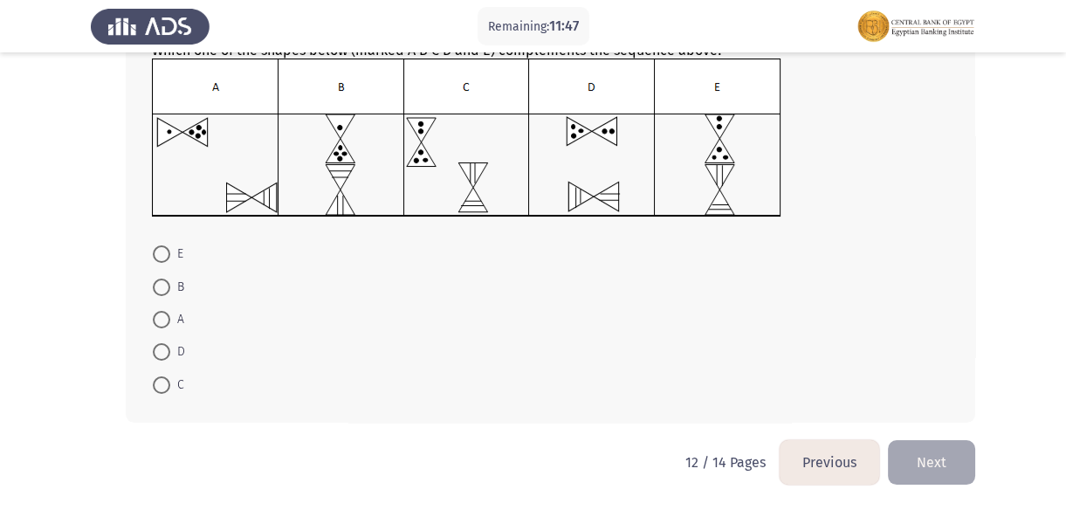
click at [167, 294] on span at bounding box center [161, 286] width 17 height 17
click at [167, 294] on input "B" at bounding box center [161, 286] width 17 height 17
radio input "true"
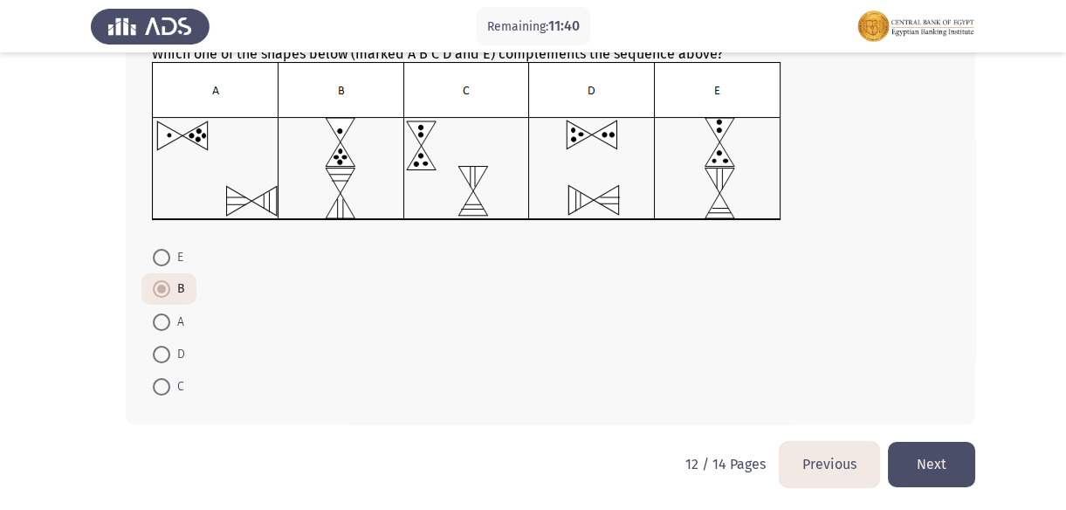
scroll to position [231, 0]
click at [936, 463] on button "Next" at bounding box center [931, 462] width 87 height 45
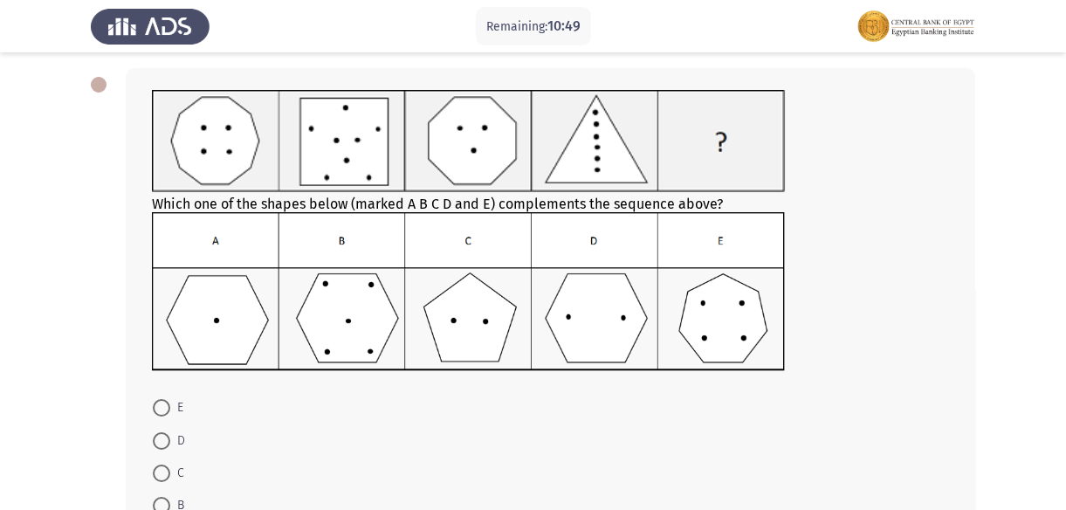
scroll to position [158, 0]
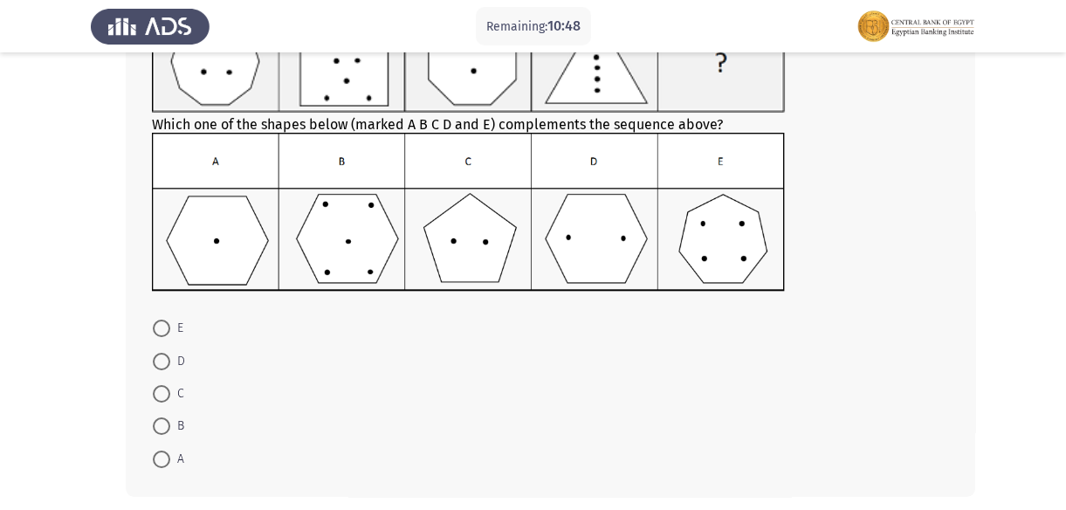
click at [172, 385] on span "C" at bounding box center [177, 393] width 14 height 21
click at [170, 385] on input "C" at bounding box center [161, 393] width 17 height 17
radio input "true"
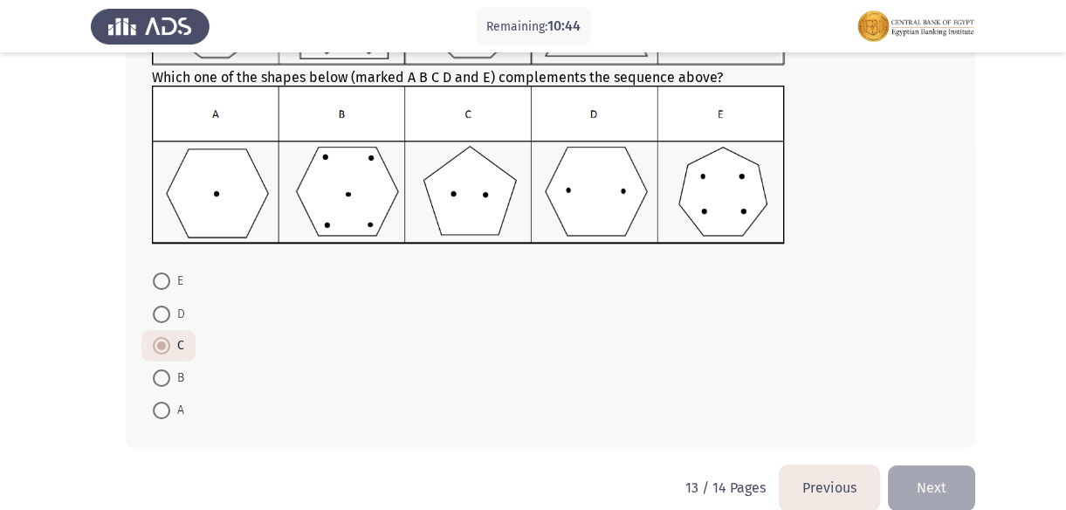
scroll to position [230, 0]
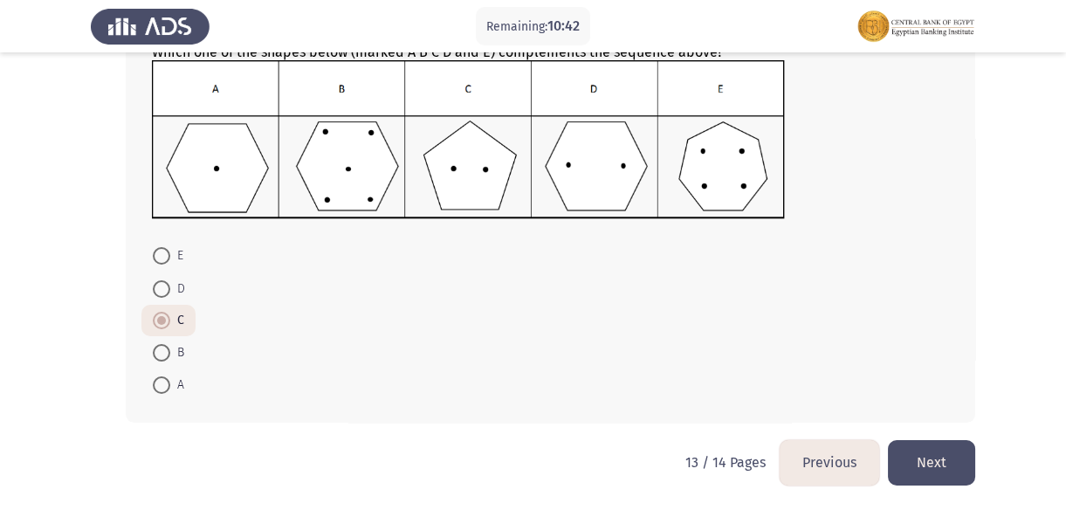
click at [162, 319] on span at bounding box center [161, 320] width 9 height 9
click at [162, 319] on input "C" at bounding box center [161, 320] width 17 height 17
click at [932, 452] on button "Next" at bounding box center [931, 462] width 87 height 45
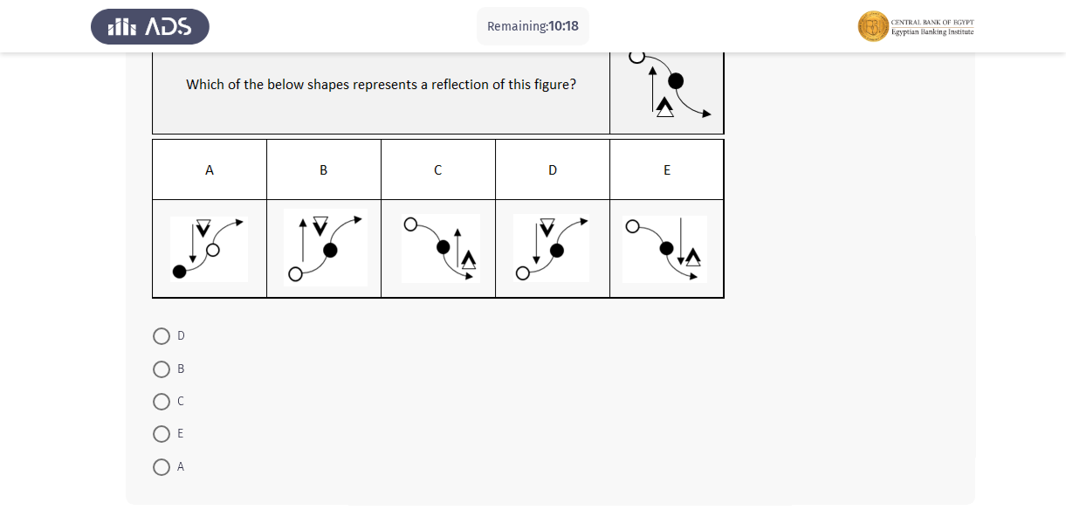
scroll to position [215, 0]
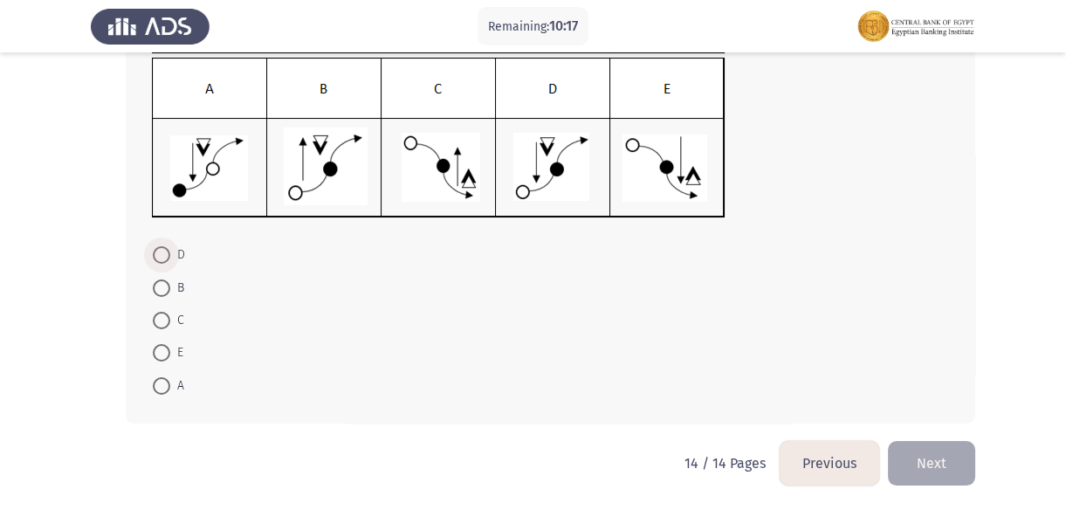
click at [168, 260] on span at bounding box center [161, 254] width 17 height 17
click at [168, 260] on input "D" at bounding box center [161, 254] width 17 height 17
radio input "true"
click at [940, 454] on button "Next" at bounding box center [931, 462] width 87 height 45
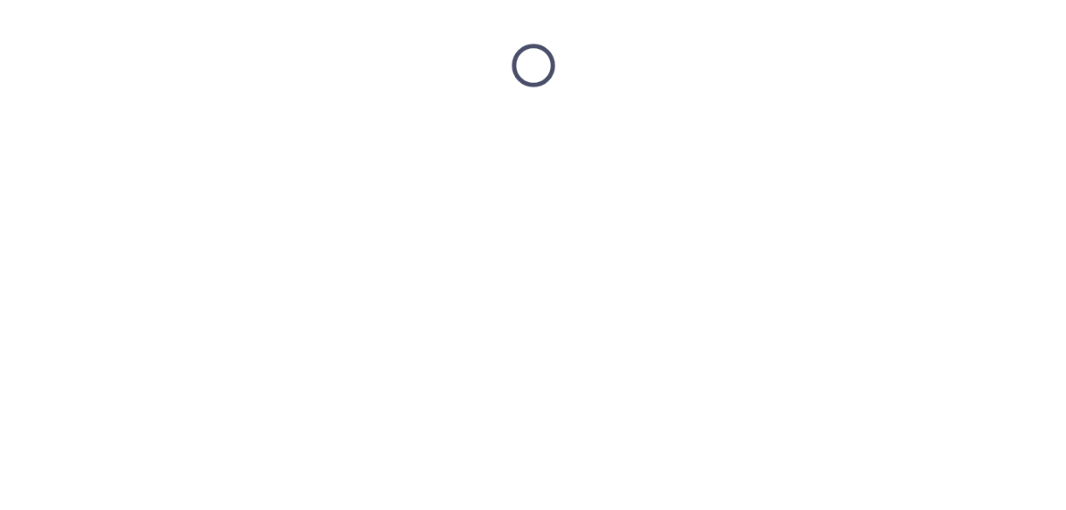
scroll to position [0, 0]
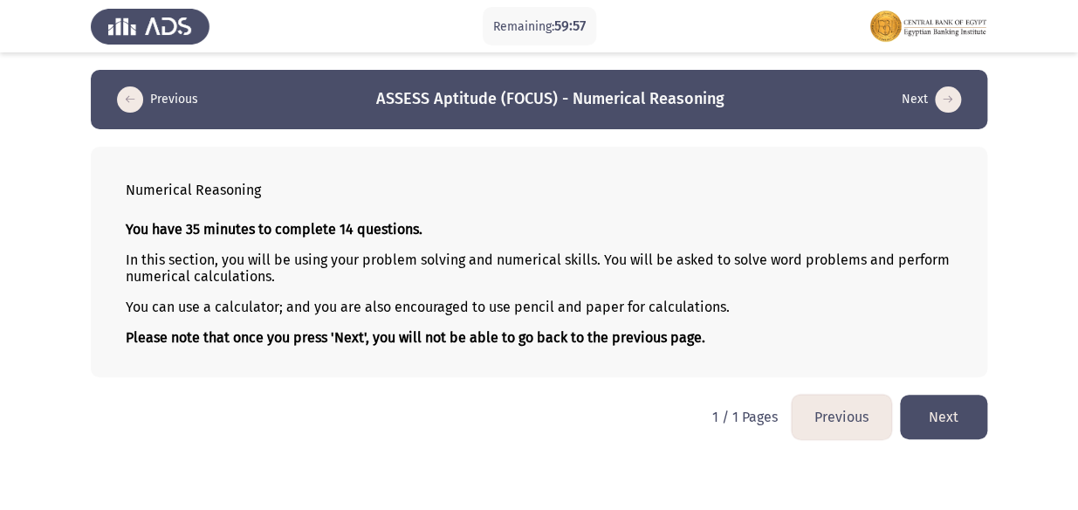
click at [968, 423] on button "Next" at bounding box center [943, 417] width 87 height 45
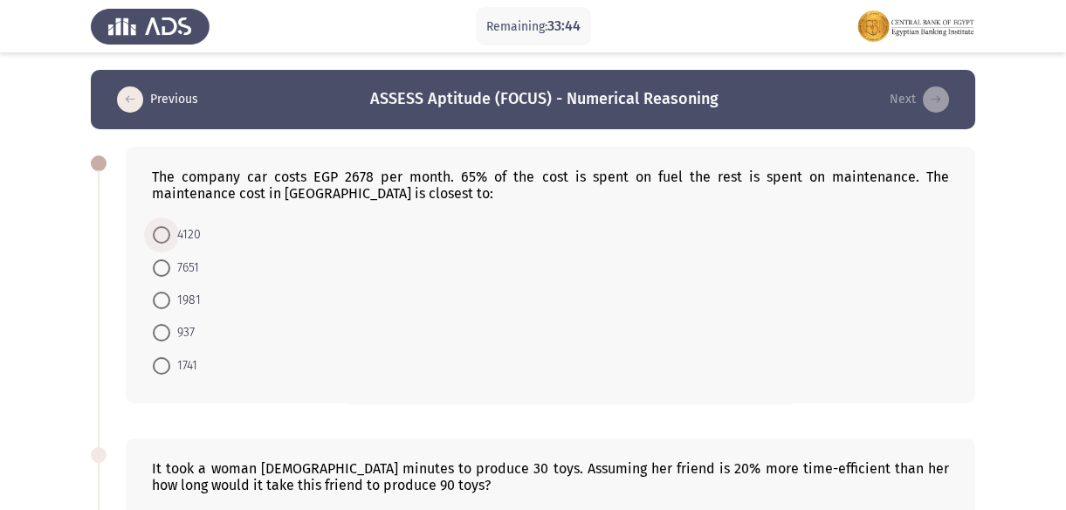
click at [183, 234] on span "4120" at bounding box center [185, 234] width 31 height 21
click at [170, 234] on input "4120" at bounding box center [161, 234] width 17 height 17
radio input "true"
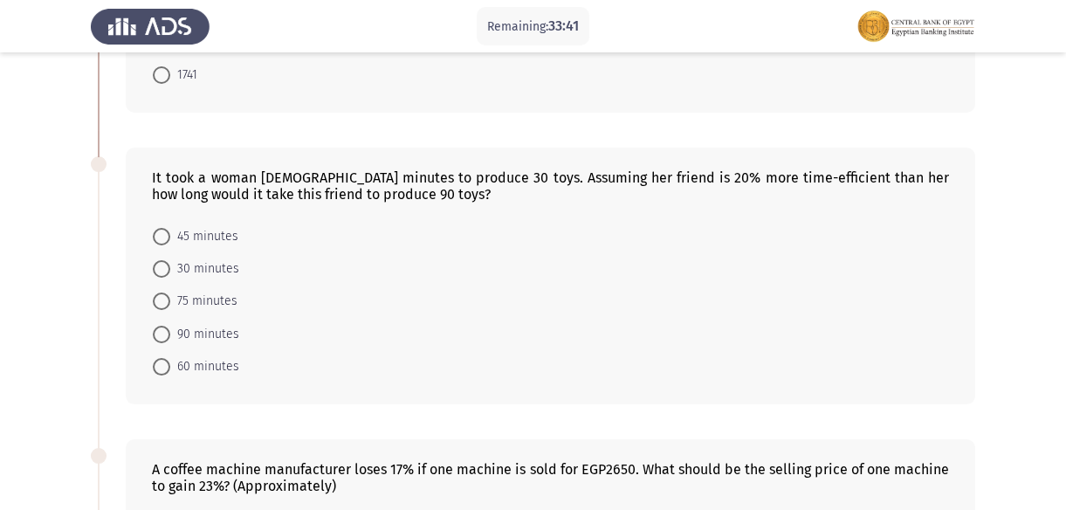
scroll to position [317, 0]
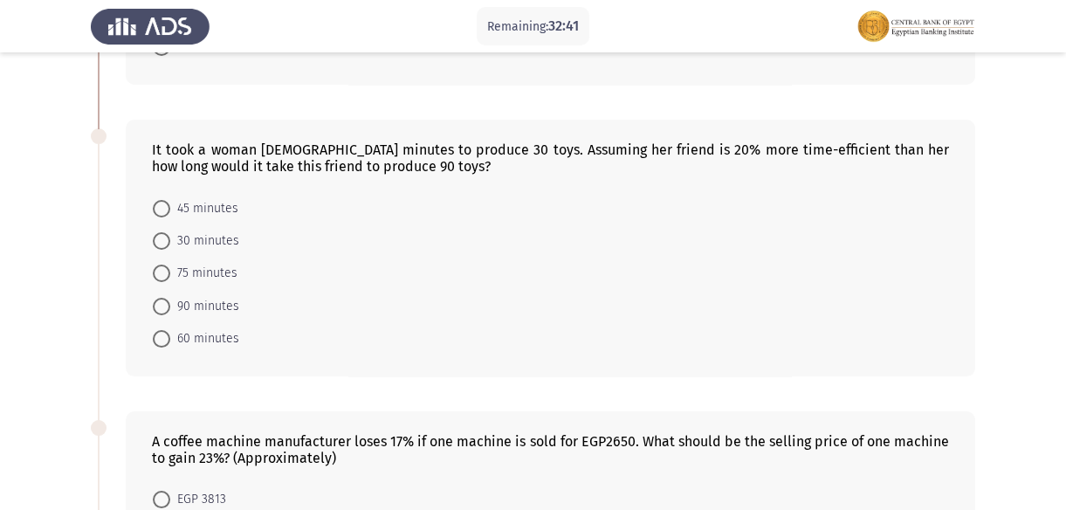
click at [166, 339] on span at bounding box center [161, 338] width 17 height 17
click at [166, 339] on input "60 minutes" at bounding box center [161, 338] width 17 height 17
radio input "true"
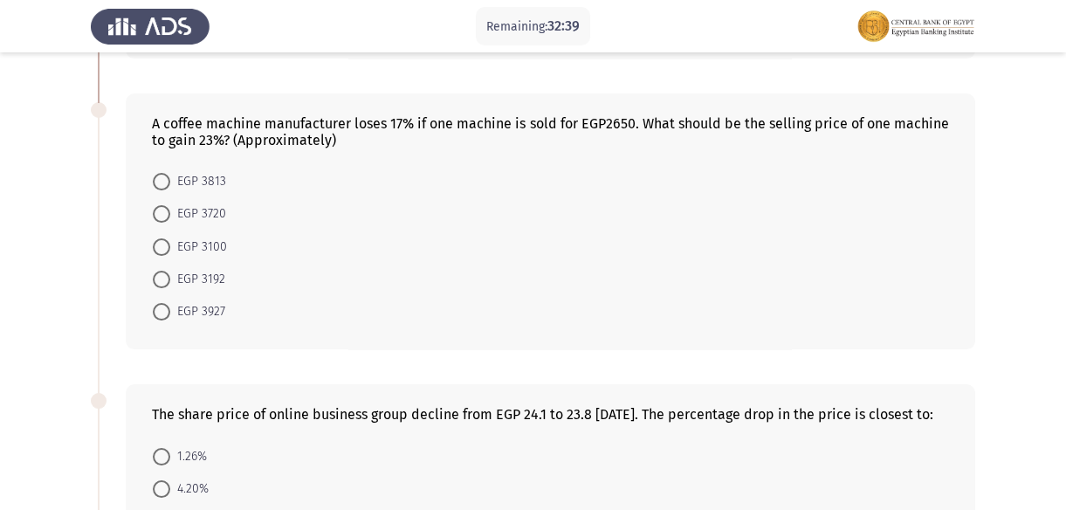
scroll to position [635, 0]
click at [209, 181] on span "EGP 3813" at bounding box center [198, 180] width 56 height 21
click at [170, 181] on input "EGP 3813" at bounding box center [161, 180] width 17 height 17
radio input "true"
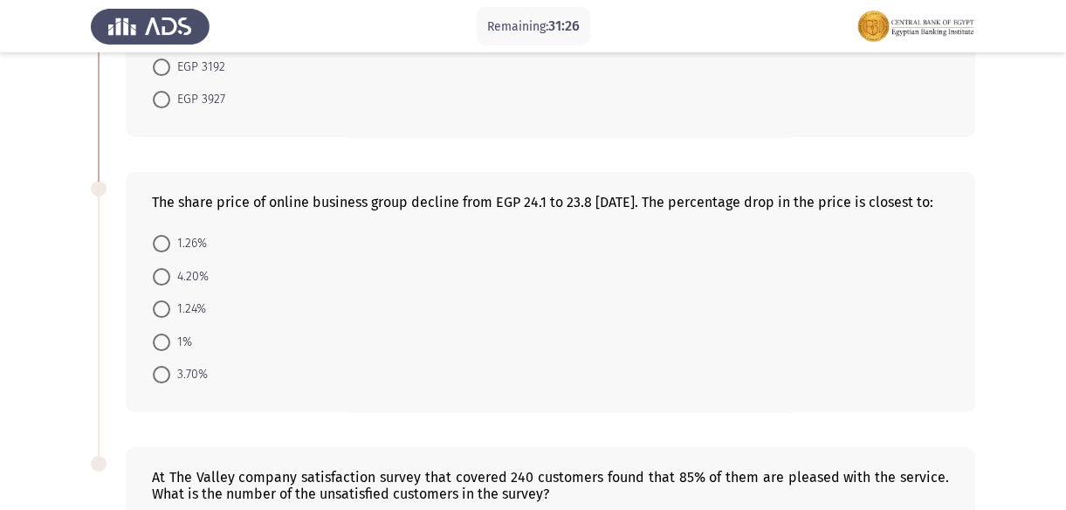
scroll to position [873, 0]
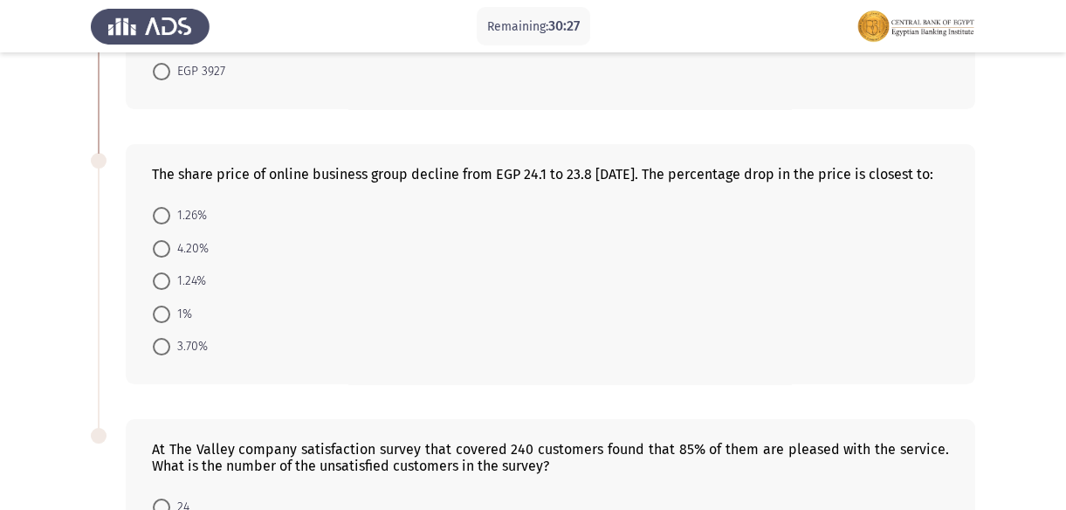
click at [178, 226] on span "1.26%" at bounding box center [188, 215] width 37 height 21
click at [170, 224] on input "1.26%" at bounding box center [161, 215] width 17 height 17
radio input "true"
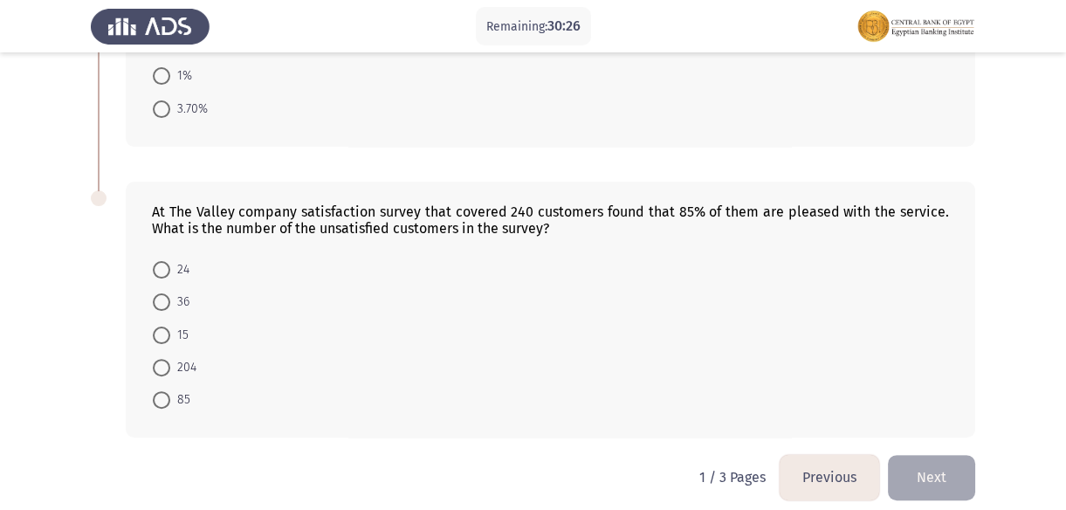
scroll to position [1136, 0]
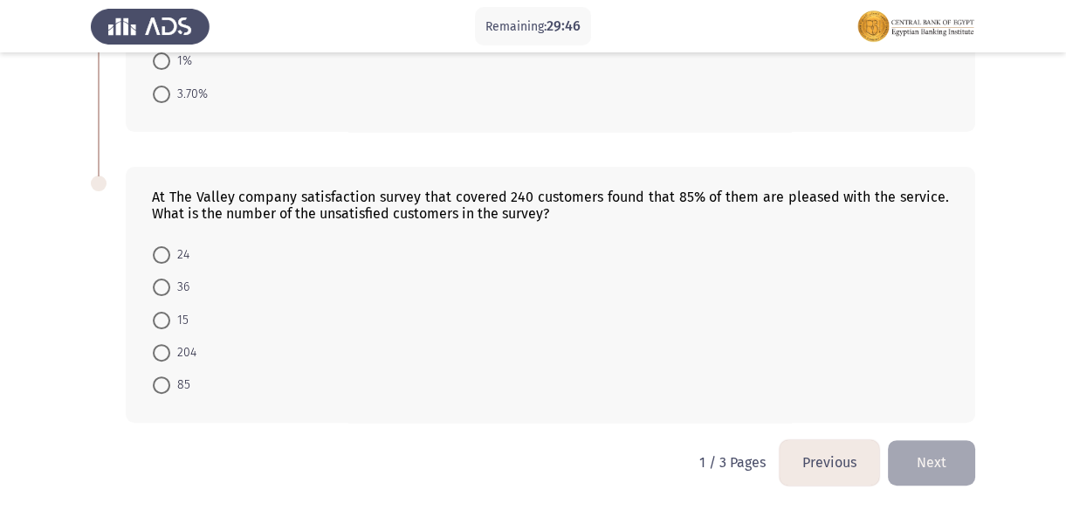
click at [166, 285] on span at bounding box center [161, 286] width 17 height 17
click at [166, 285] on input "36" at bounding box center [161, 286] width 17 height 17
radio input "true"
click at [941, 457] on button "Next" at bounding box center [931, 462] width 87 height 45
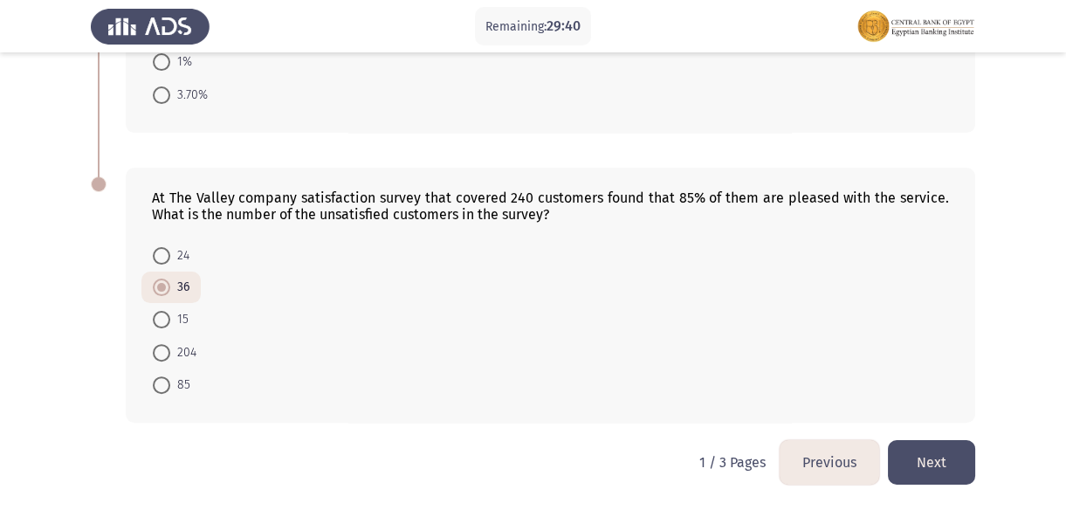
scroll to position [0, 0]
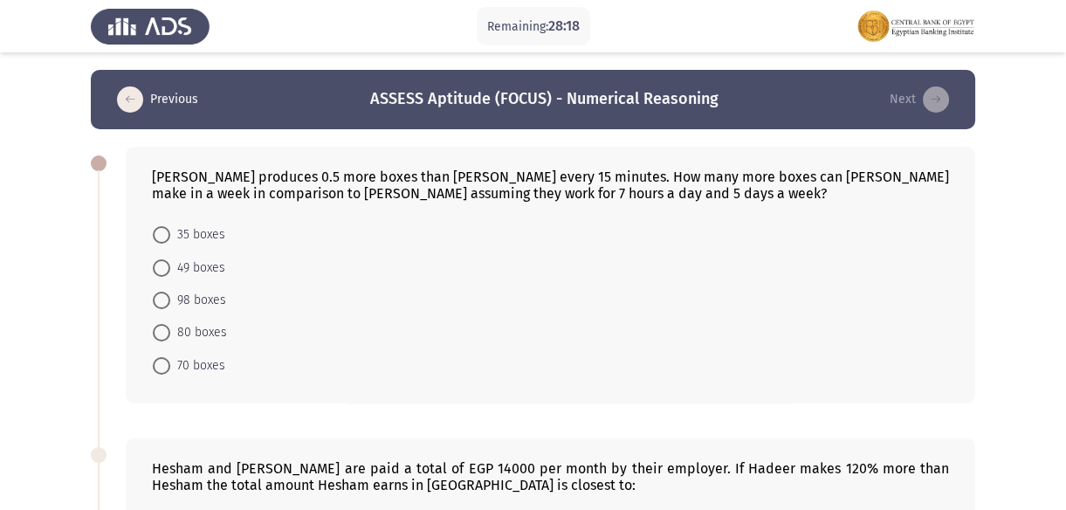
click at [190, 364] on span "70 boxes" at bounding box center [197, 365] width 55 height 21
click at [170, 364] on input "70 boxes" at bounding box center [161, 365] width 17 height 17
radio input "true"
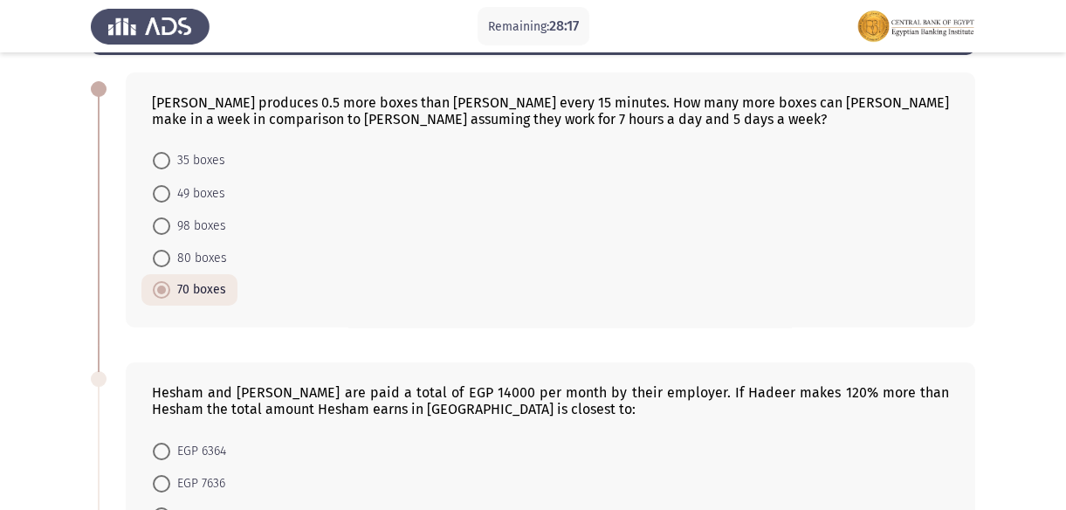
scroll to position [237, 0]
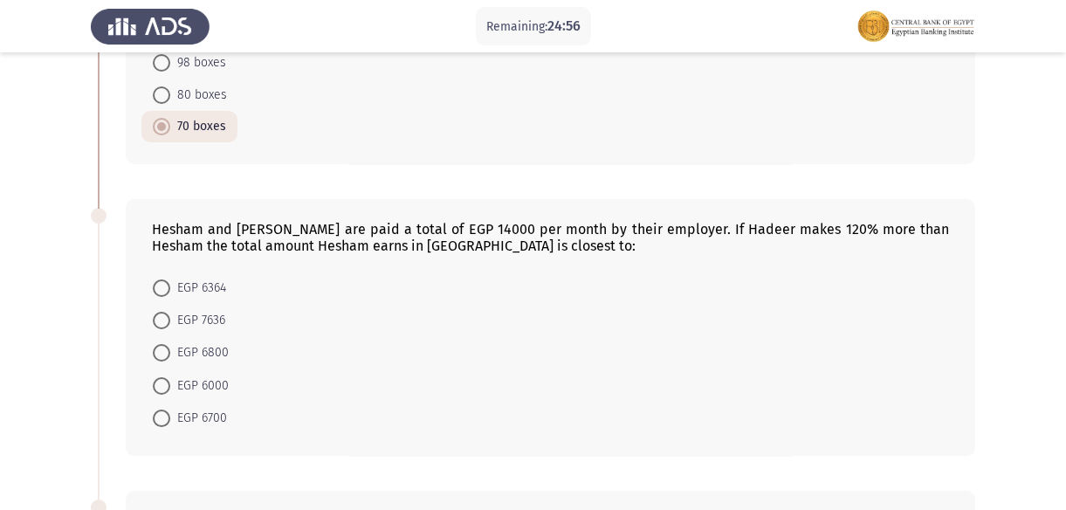
click at [168, 319] on span at bounding box center [161, 320] width 17 height 17
click at [168, 319] on input "EGP 7636" at bounding box center [161, 320] width 17 height 17
radio input "true"
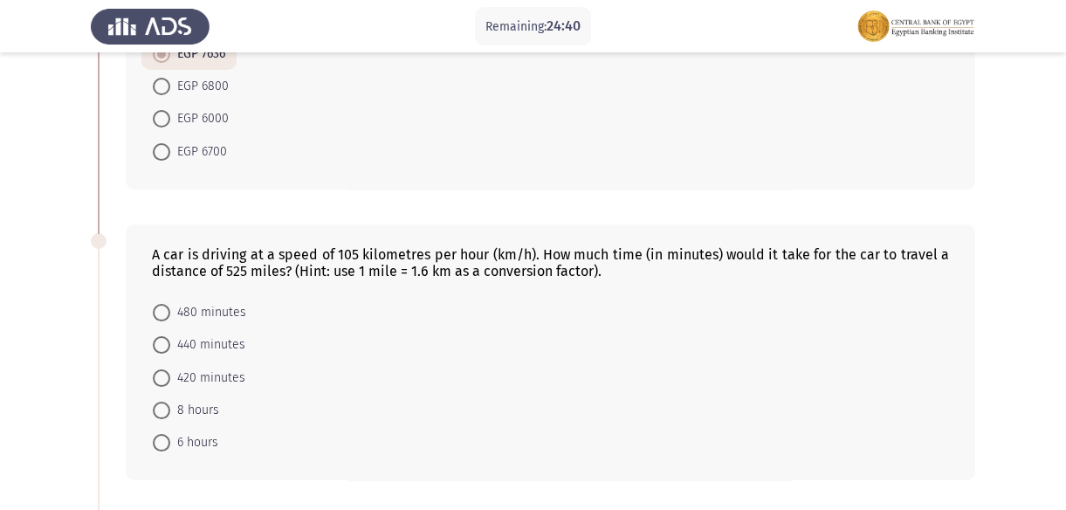
scroll to position [583, 0]
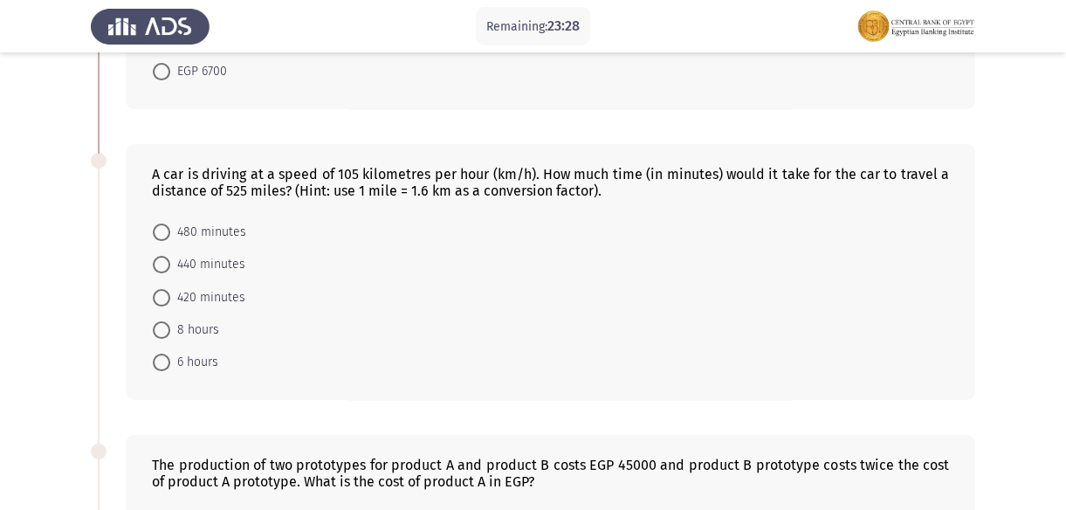
click at [197, 326] on span "8 hours" at bounding box center [194, 329] width 49 height 21
click at [170, 326] on input "8 hours" at bounding box center [161, 329] width 17 height 17
radio input "true"
click at [227, 222] on span "480 minutes" at bounding box center [208, 232] width 76 height 21
click at [170, 223] on input "480 minutes" at bounding box center [161, 231] width 17 height 17
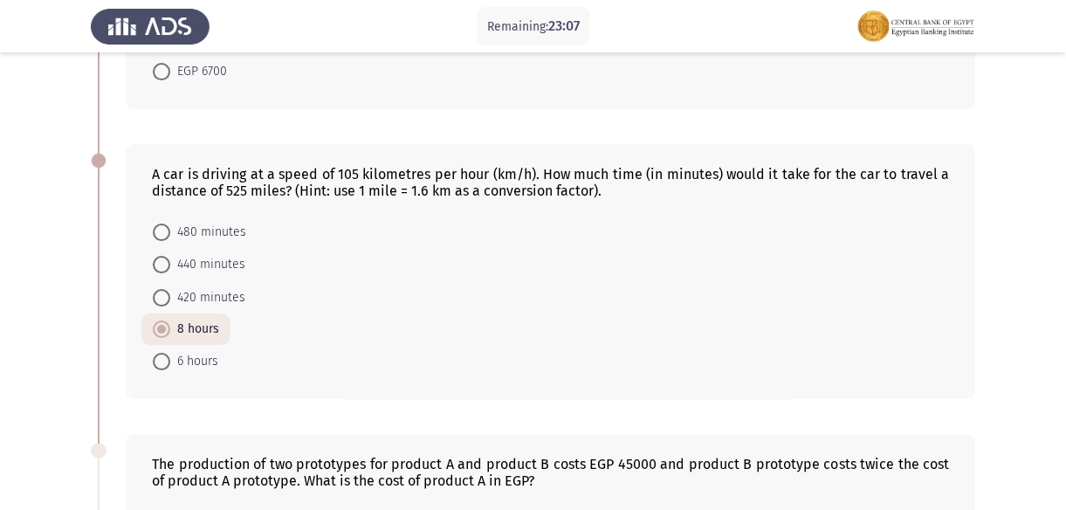
radio input "true"
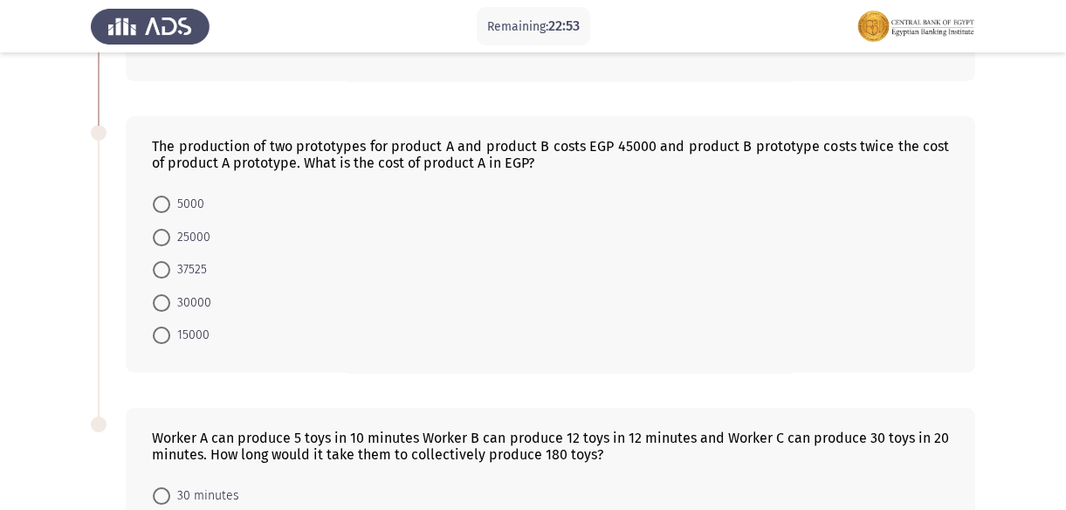
scroll to position [900, 0]
click at [175, 330] on span "15000" at bounding box center [189, 336] width 39 height 21
click at [170, 330] on input "15000" at bounding box center [161, 335] width 17 height 17
radio input "true"
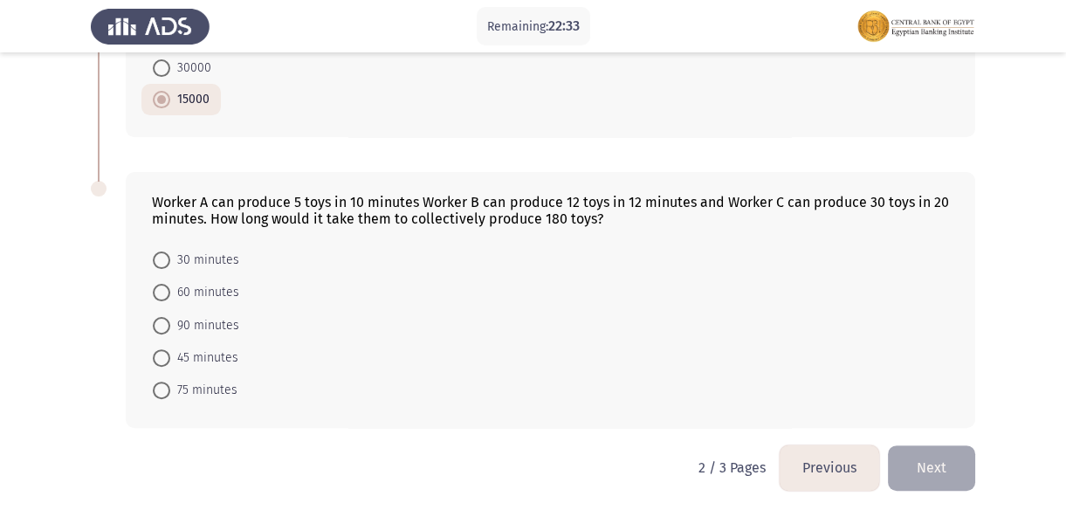
scroll to position [1136, 0]
click at [166, 386] on span at bounding box center [161, 389] width 17 height 17
click at [166, 386] on input "75 minutes" at bounding box center [161, 389] width 17 height 17
radio input "true"
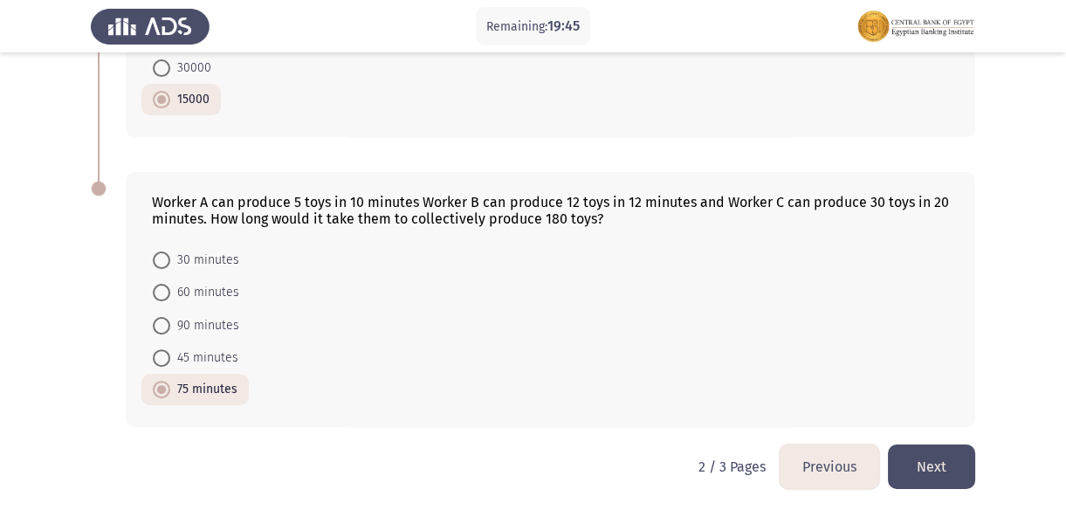
click at [944, 458] on button "Next" at bounding box center [931, 466] width 87 height 45
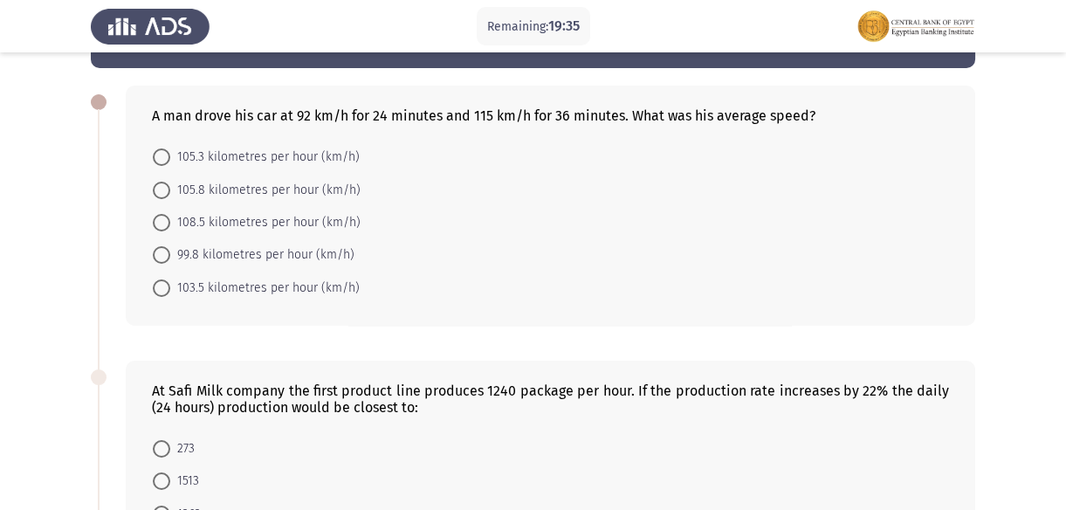
scroll to position [0, 0]
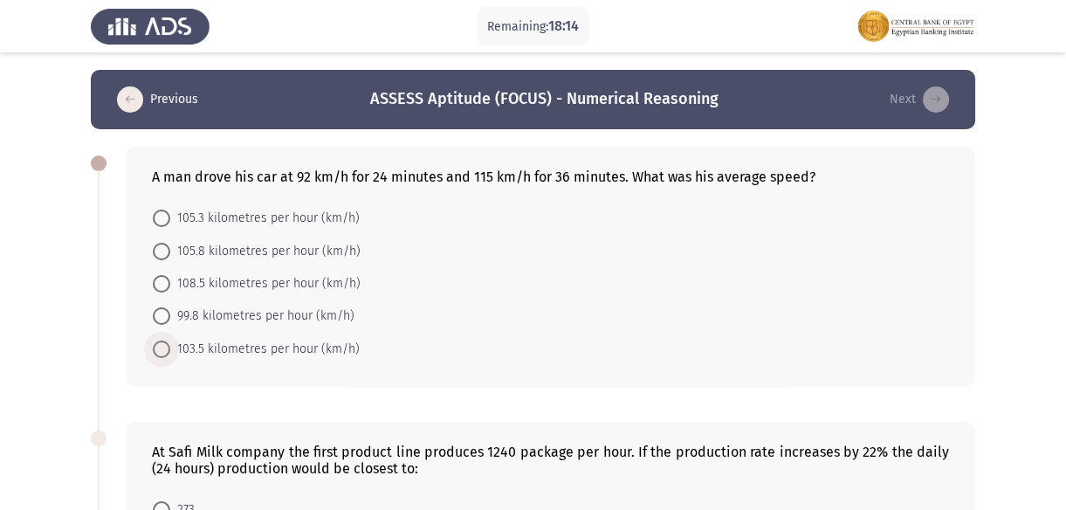
click at [253, 339] on span "103.5 kilometres per hour (km/h)" at bounding box center [264, 349] width 189 height 21
click at [170, 340] on input "103.5 kilometres per hour (km/h)" at bounding box center [161, 348] width 17 height 17
radio input "true"
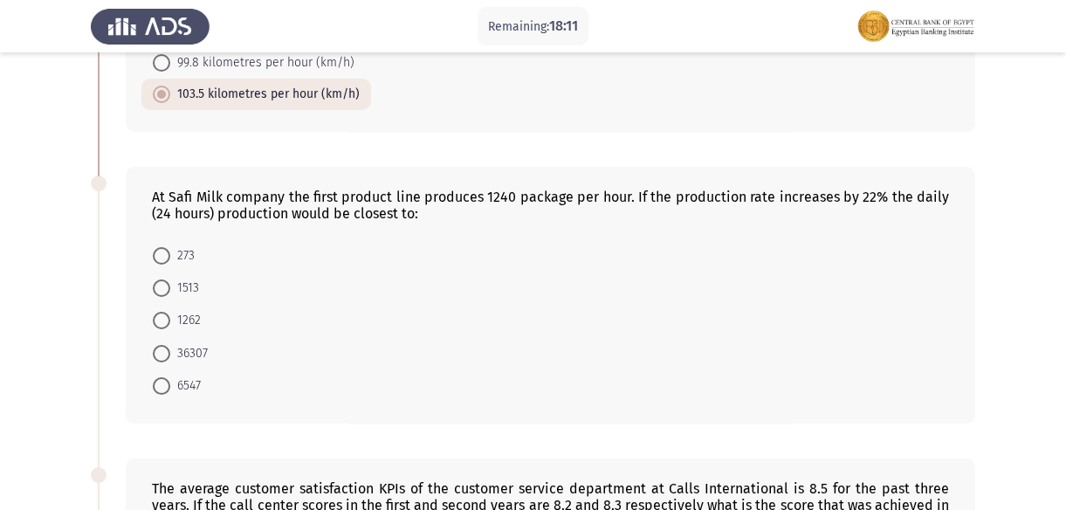
scroll to position [237, 0]
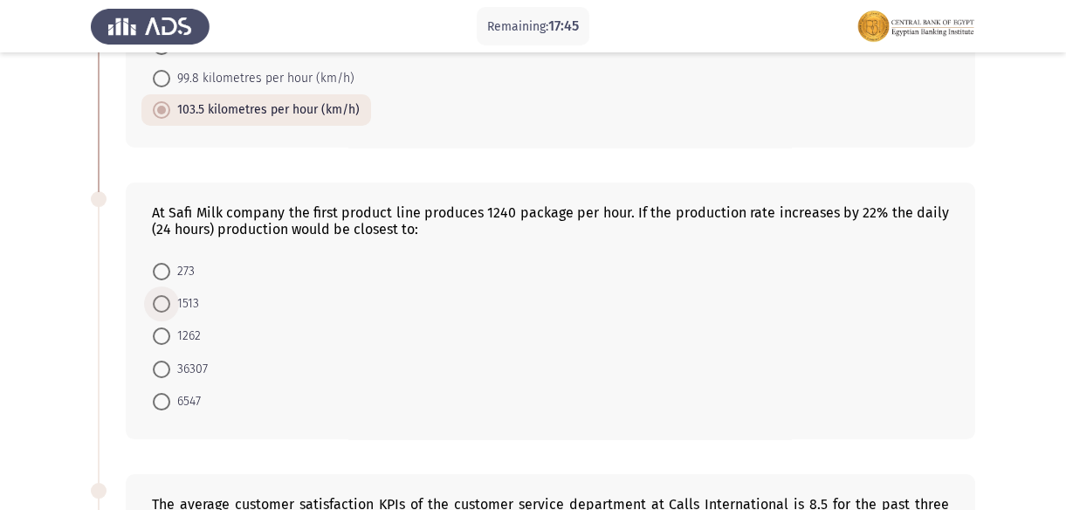
click at [175, 300] on span "1513" at bounding box center [184, 303] width 29 height 21
click at [170, 300] on input "1513" at bounding box center [161, 303] width 17 height 17
radio input "true"
click at [193, 369] on span "36307" at bounding box center [189, 367] width 38 height 21
click at [170, 369] on input "36307" at bounding box center [161, 367] width 17 height 17
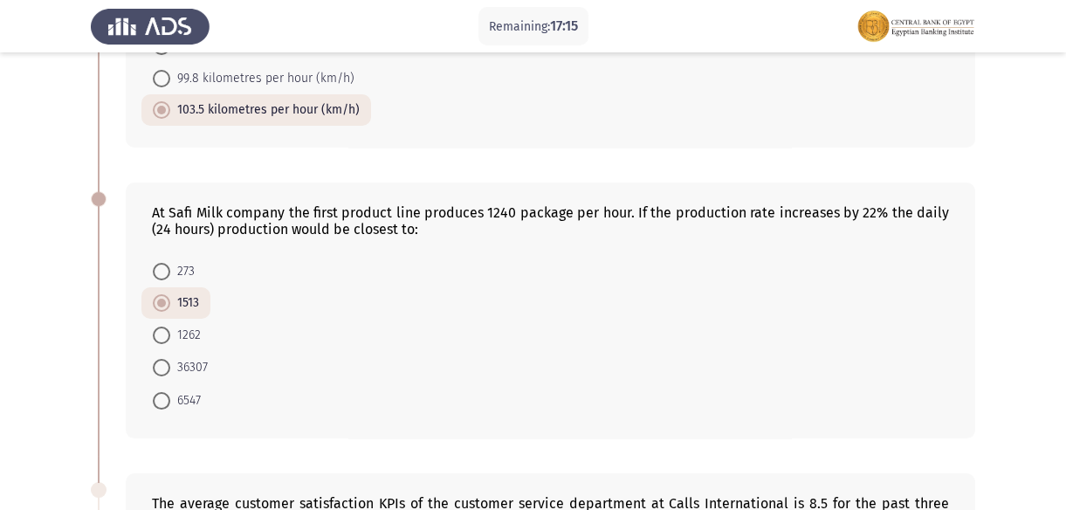
radio input "true"
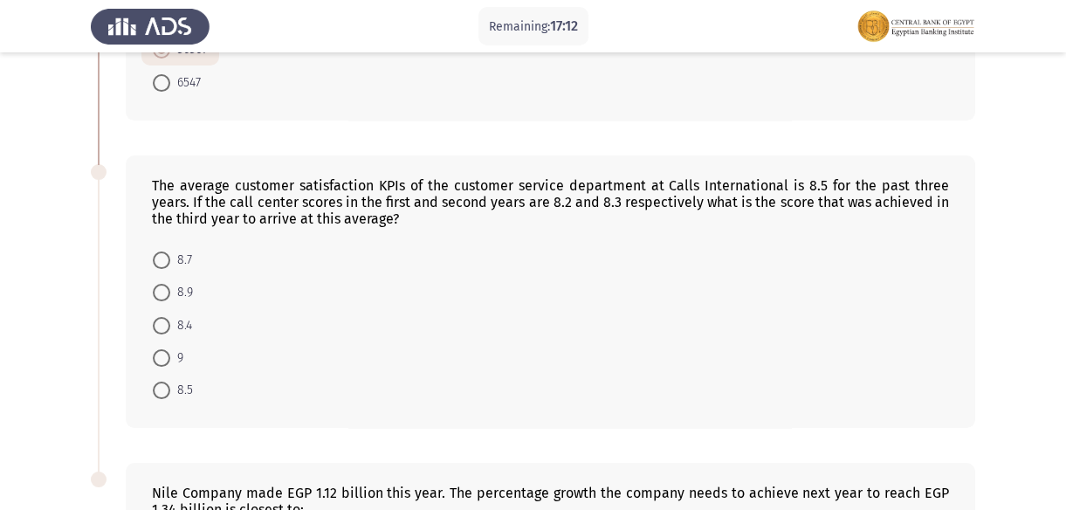
scroll to position [635, 0]
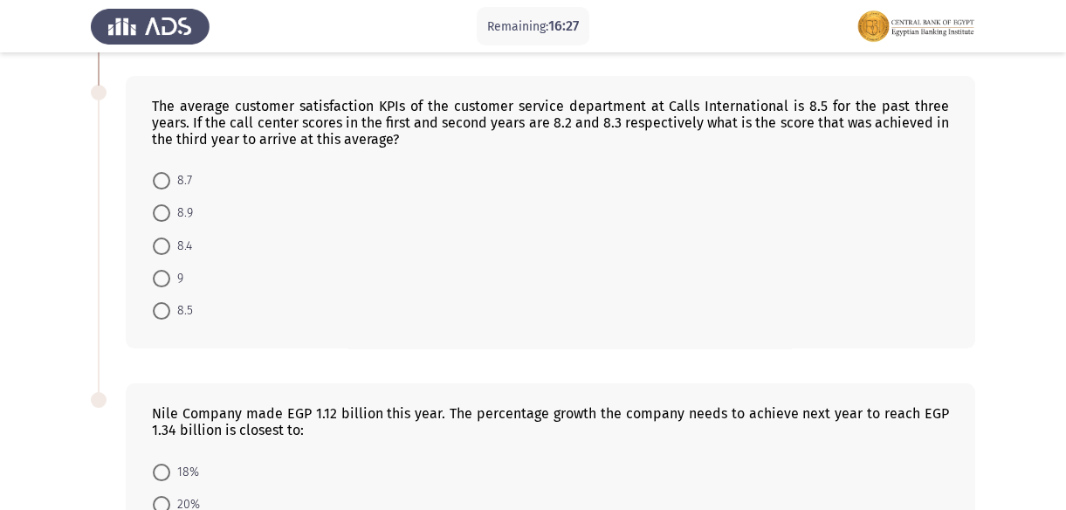
click at [169, 180] on span at bounding box center [161, 180] width 17 height 17
click at [169, 180] on input "8.7" at bounding box center [161, 180] width 17 height 17
radio input "true"
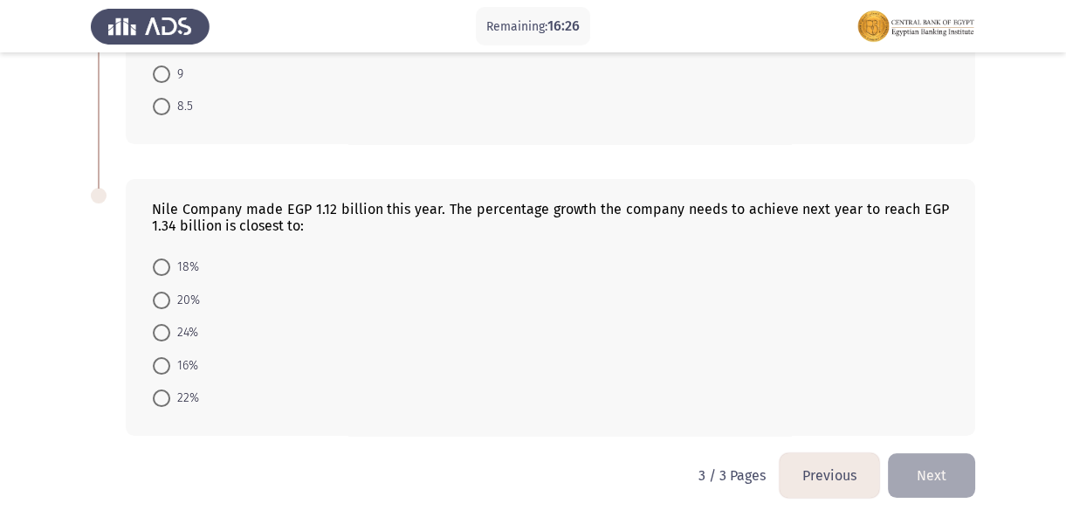
scroll to position [847, 0]
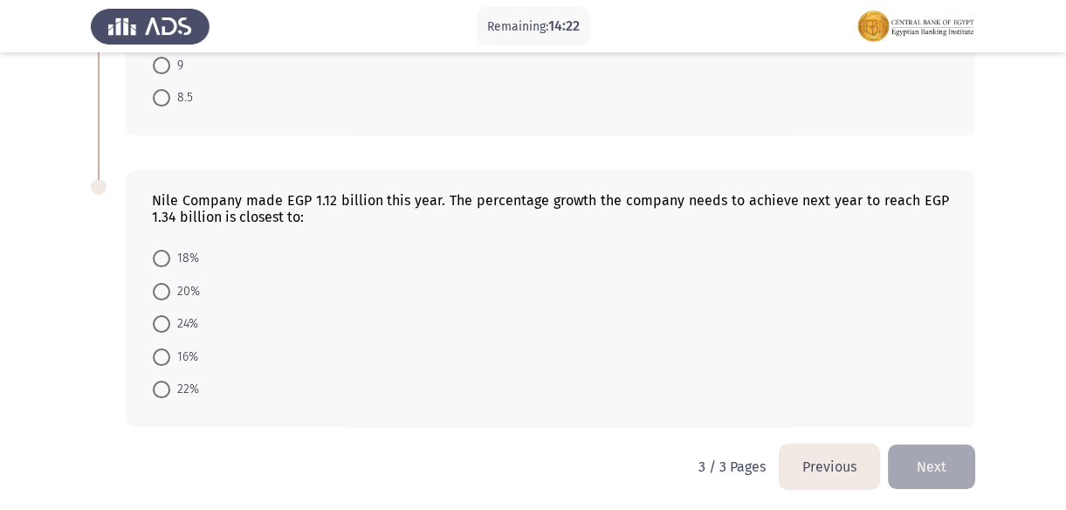
click at [170, 289] on span "20%" at bounding box center [185, 291] width 30 height 21
click at [170, 289] on input "20%" at bounding box center [161, 291] width 17 height 17
radio input "true"
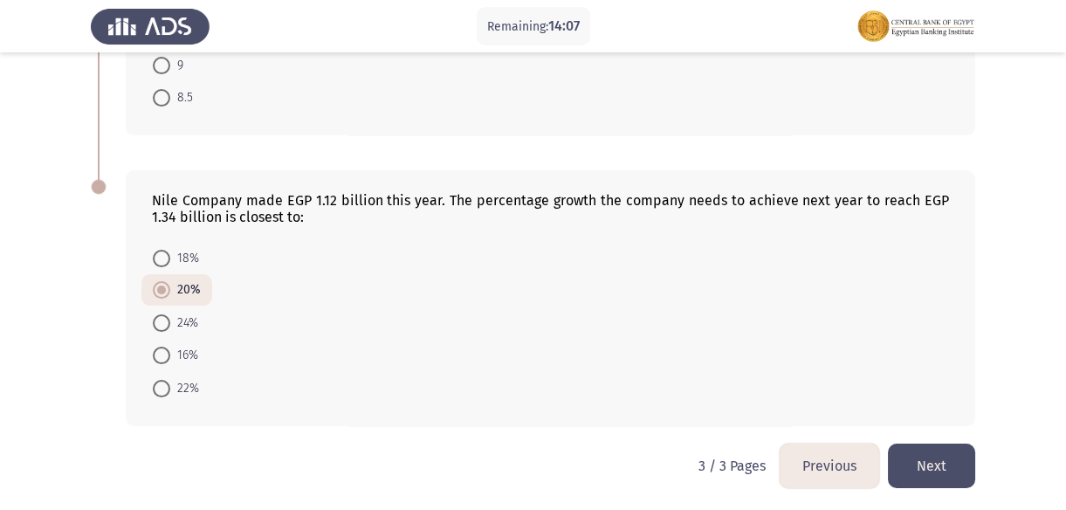
click at [925, 458] on button "Next" at bounding box center [931, 465] width 87 height 45
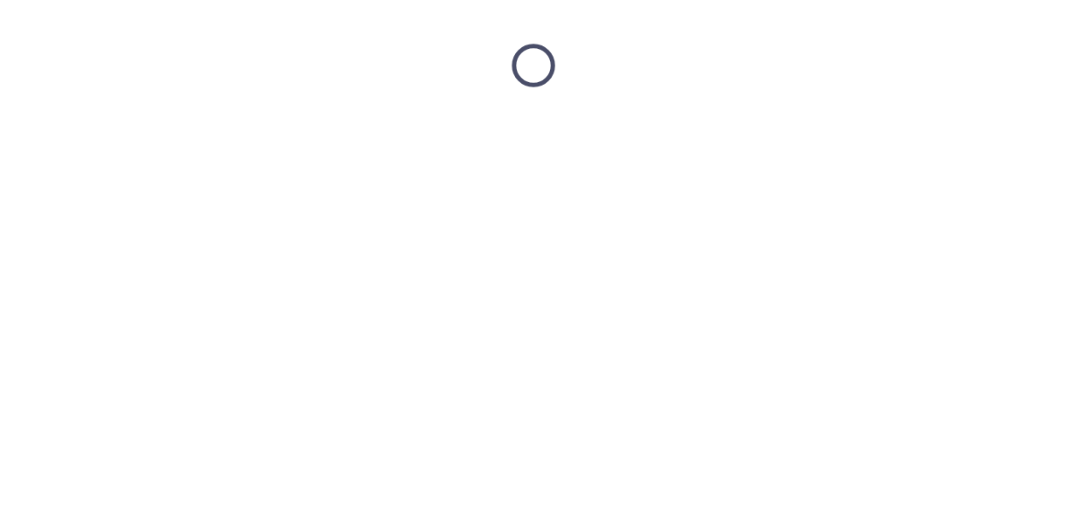
scroll to position [0, 0]
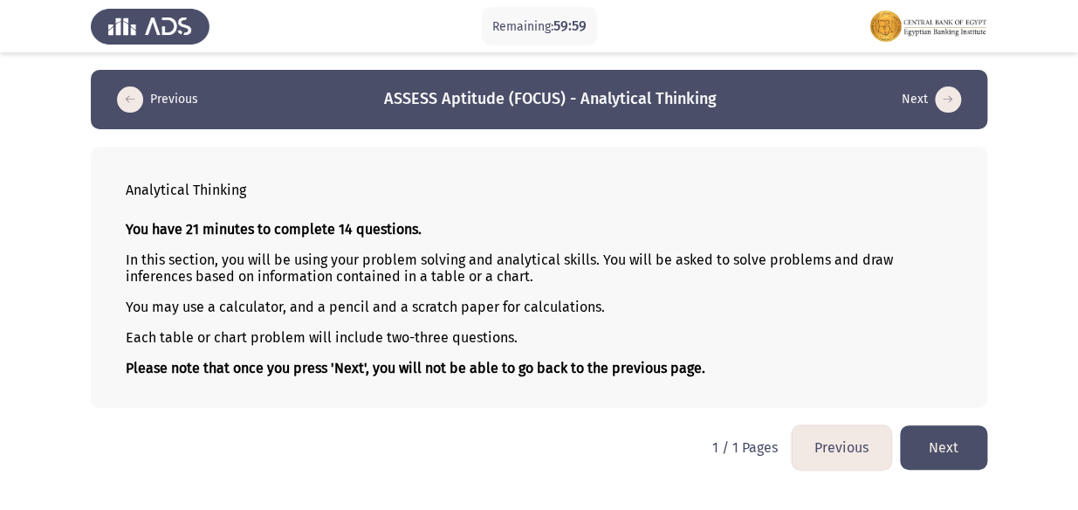
click at [937, 445] on button "Next" at bounding box center [943, 447] width 87 height 45
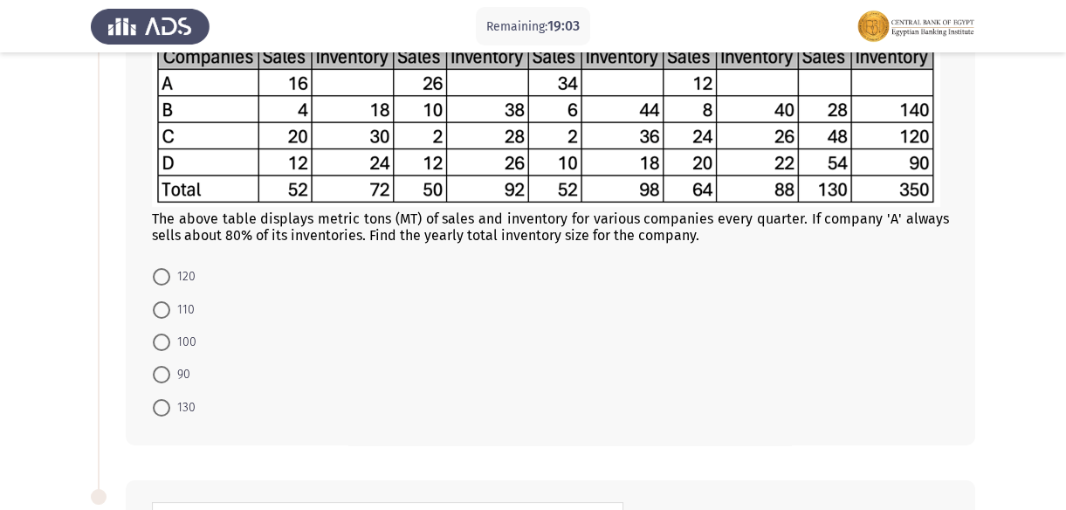
scroll to position [237, 0]
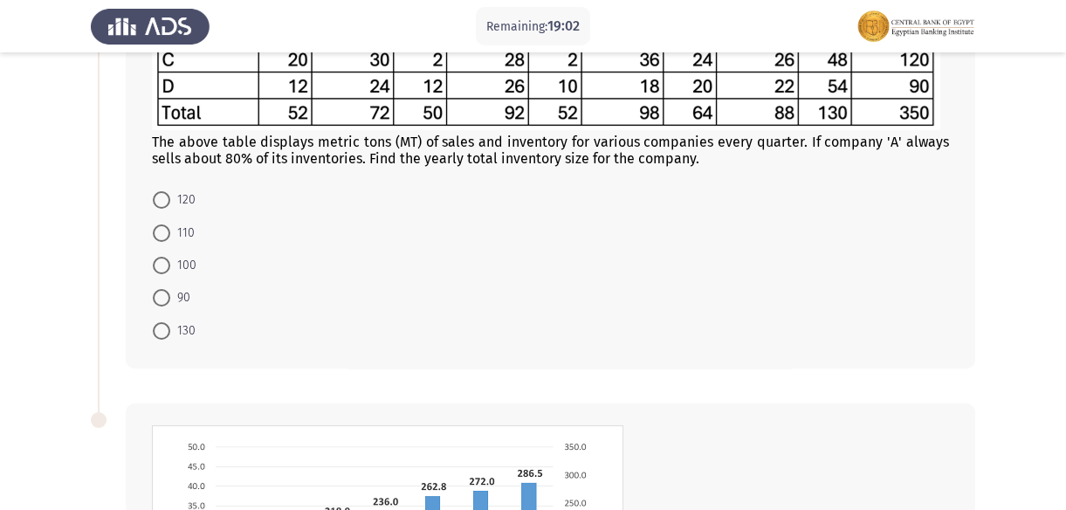
click at [179, 230] on span "110" at bounding box center [182, 233] width 24 height 21
click at [170, 230] on input "110" at bounding box center [161, 232] width 17 height 17
radio input "true"
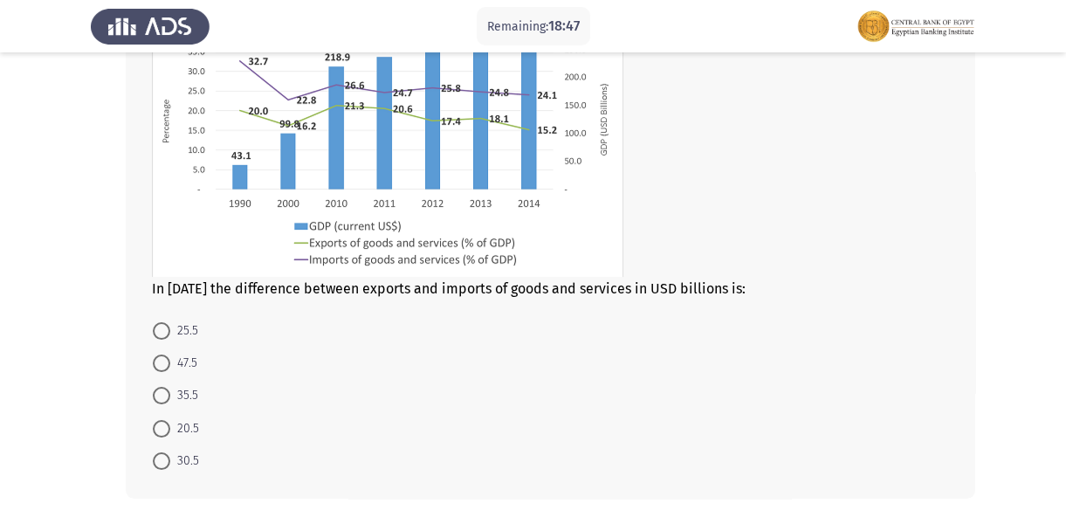
scroll to position [714, 0]
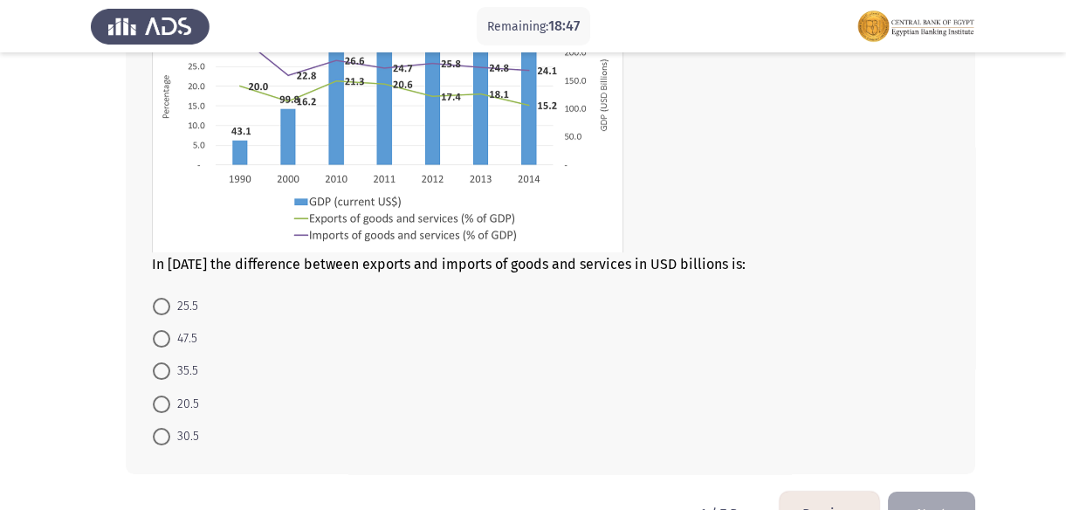
click at [168, 402] on span at bounding box center [161, 403] width 17 height 17
click at [168, 402] on input "20.5" at bounding box center [161, 403] width 17 height 17
radio input "true"
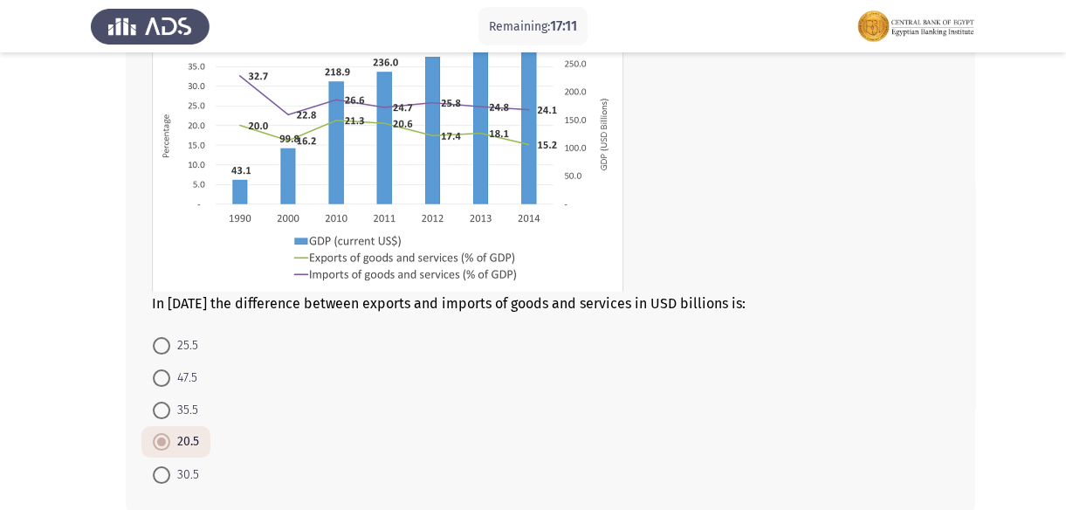
scroll to position [764, 0]
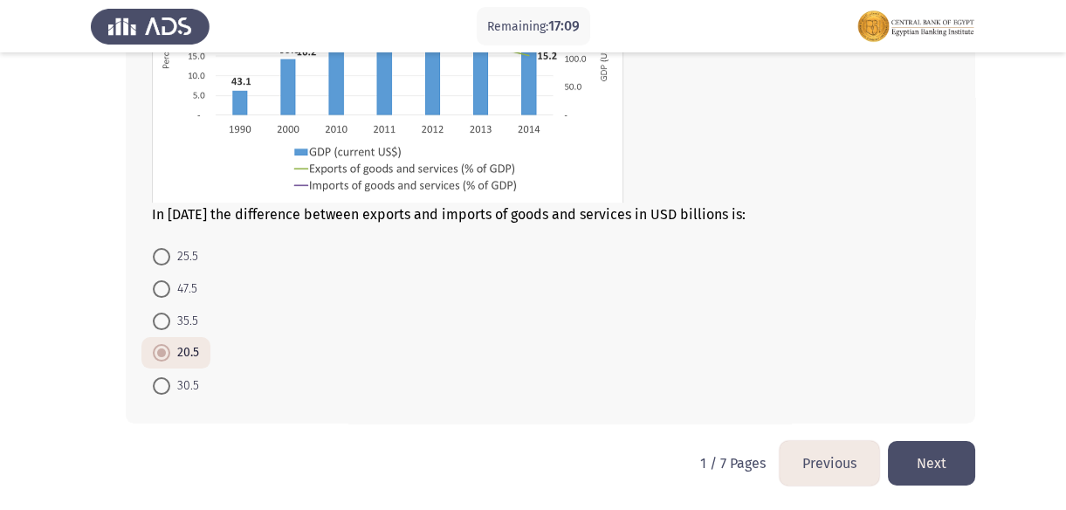
click at [942, 450] on button "Next" at bounding box center [931, 463] width 87 height 45
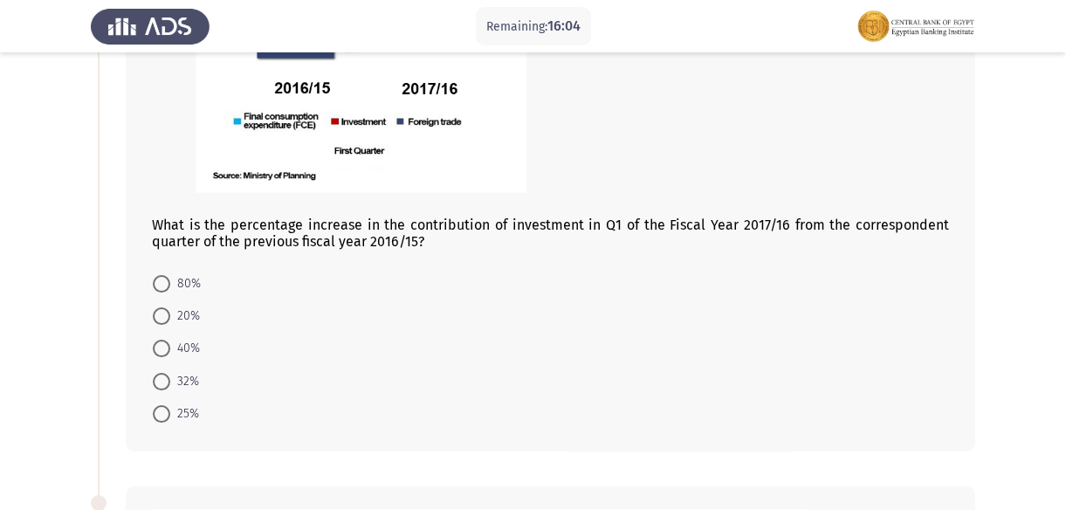
scroll to position [317, 0]
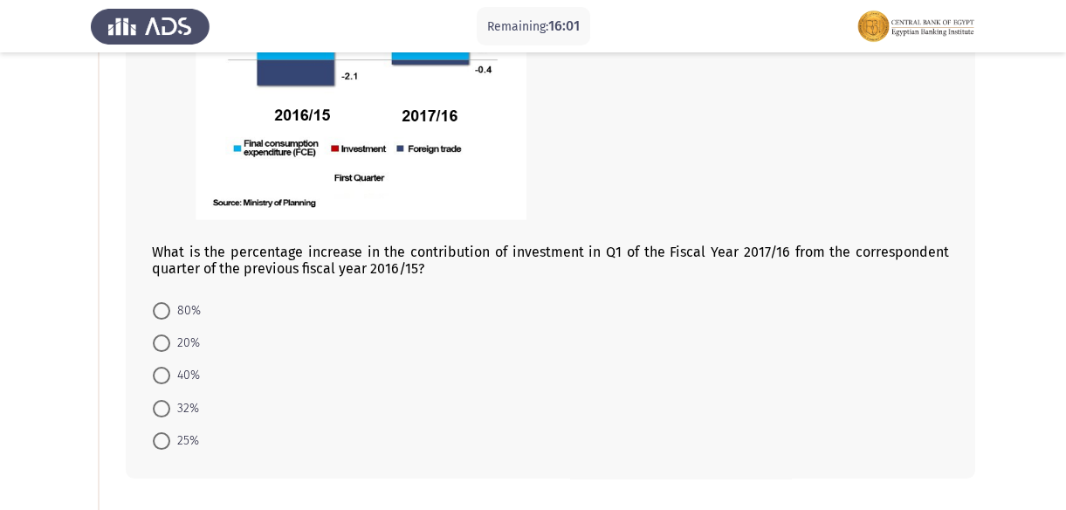
click at [186, 312] on span "80%" at bounding box center [185, 310] width 31 height 21
click at [170, 312] on input "80%" at bounding box center [161, 310] width 17 height 17
radio input "true"
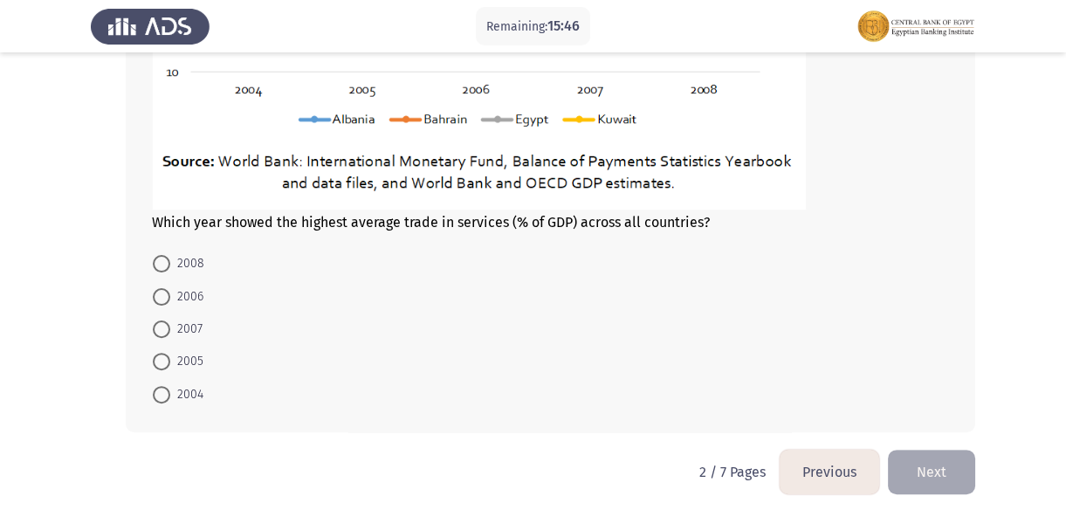
scroll to position [1145, 0]
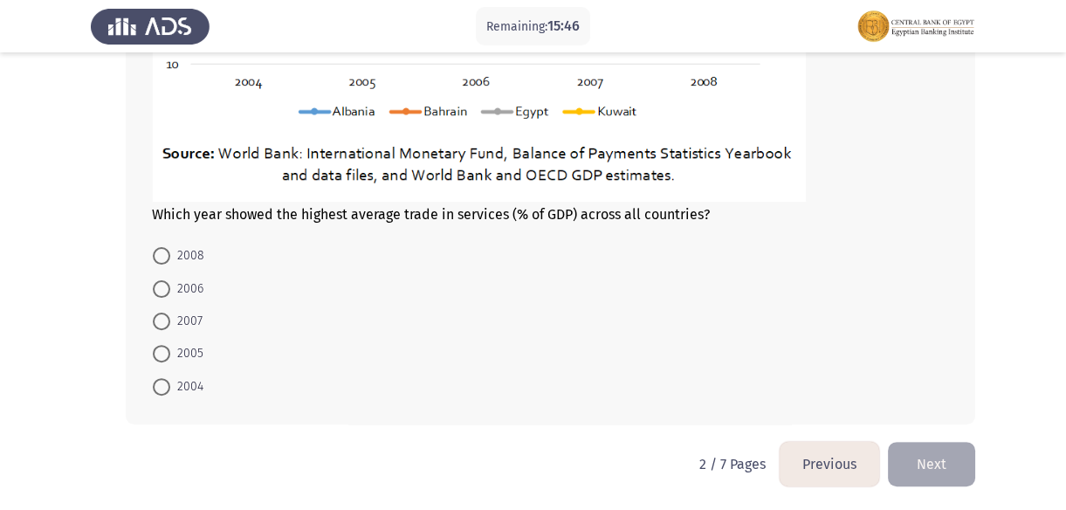
click at [166, 330] on label "2007" at bounding box center [178, 321] width 50 height 21
click at [166, 330] on input "2007" at bounding box center [161, 320] width 17 height 17
radio input "true"
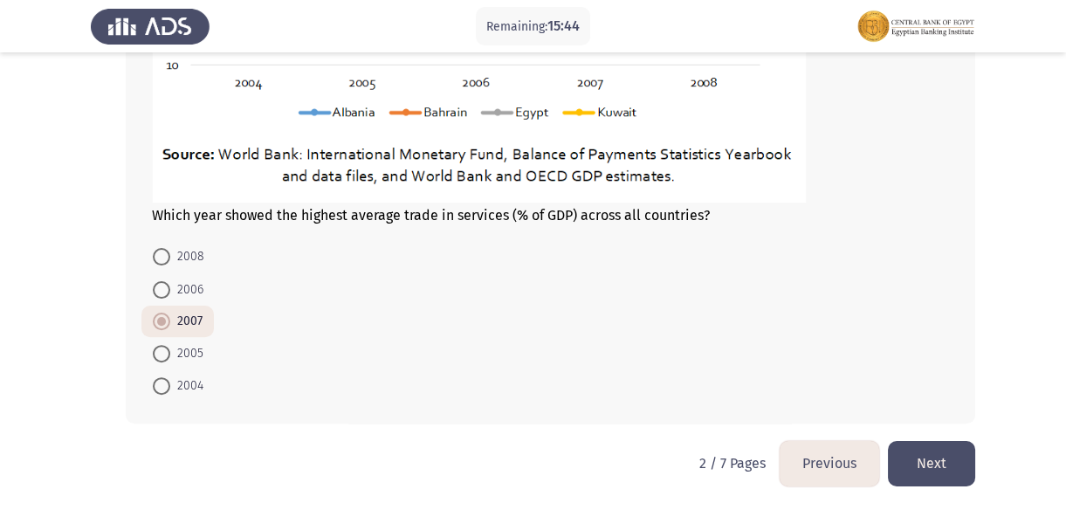
click at [925, 451] on button "Next" at bounding box center [931, 463] width 87 height 45
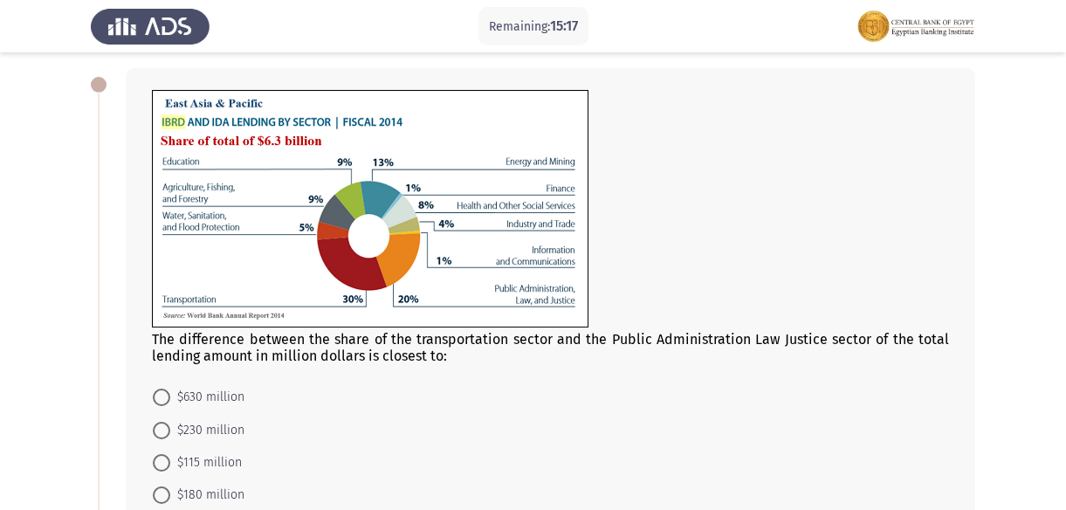
scroll to position [158, 0]
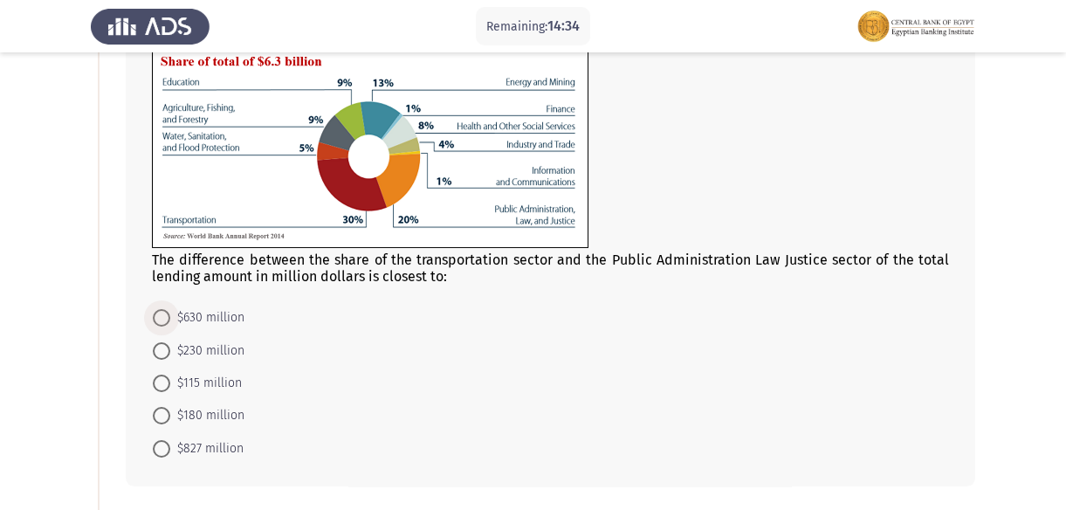
click at [182, 315] on span "$630 million" at bounding box center [207, 317] width 74 height 21
click at [170, 315] on input "$630 million" at bounding box center [161, 317] width 17 height 17
radio input "true"
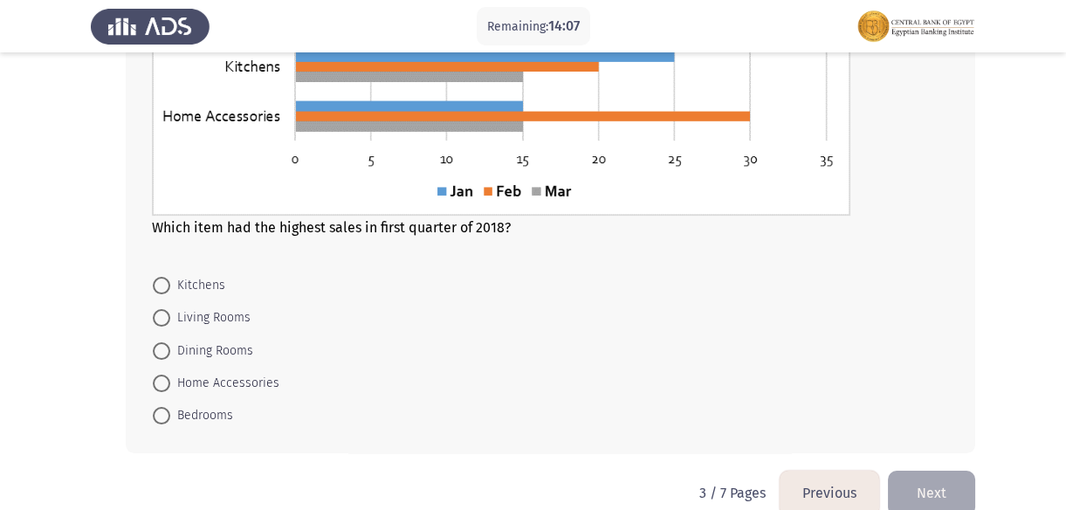
scroll to position [873, 0]
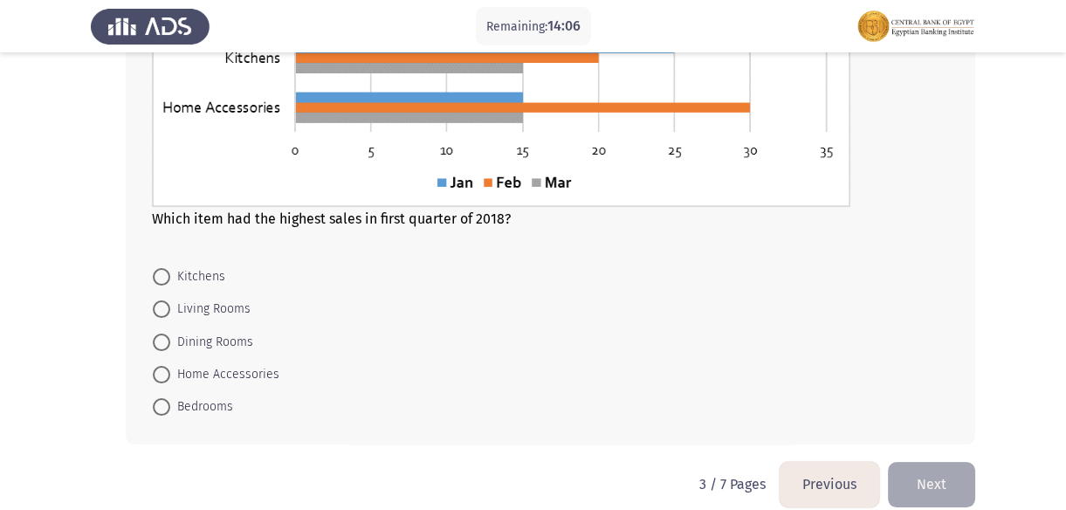
click at [237, 373] on span "Home Accessories" at bounding box center [224, 374] width 109 height 21
click at [170, 373] on input "Home Accessories" at bounding box center [161, 374] width 17 height 17
radio input "true"
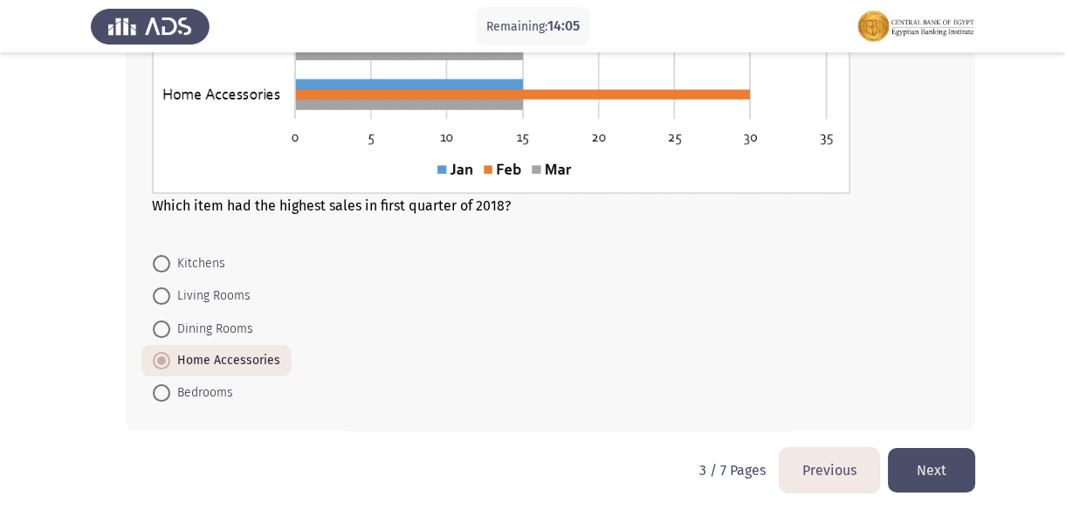
scroll to position [893, 0]
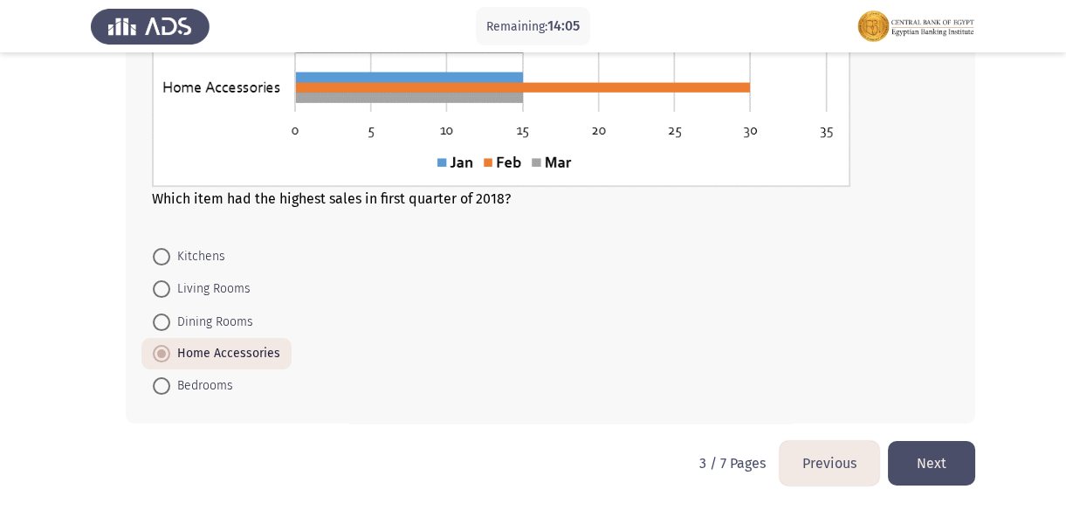
click at [902, 450] on button "Next" at bounding box center [931, 463] width 87 height 45
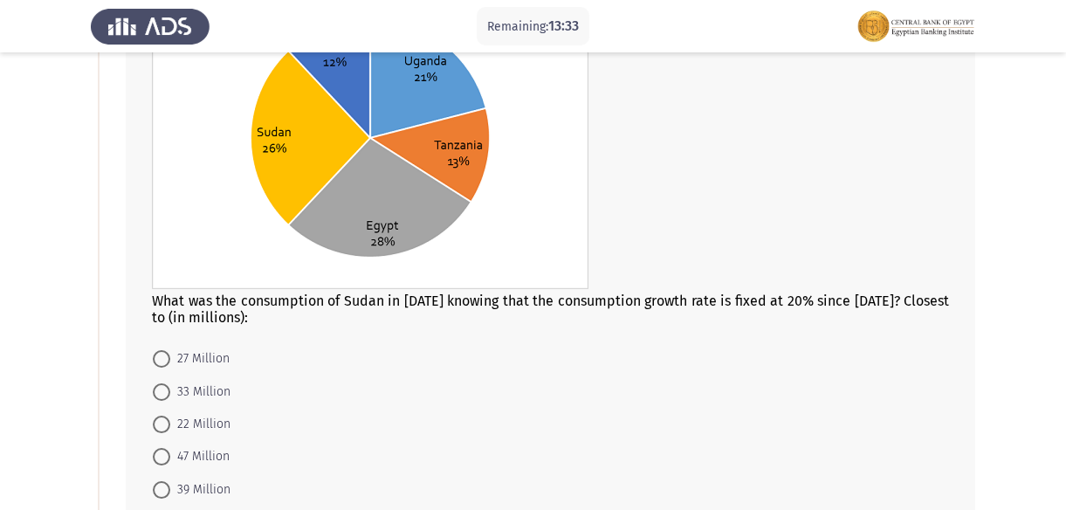
scroll to position [237, 0]
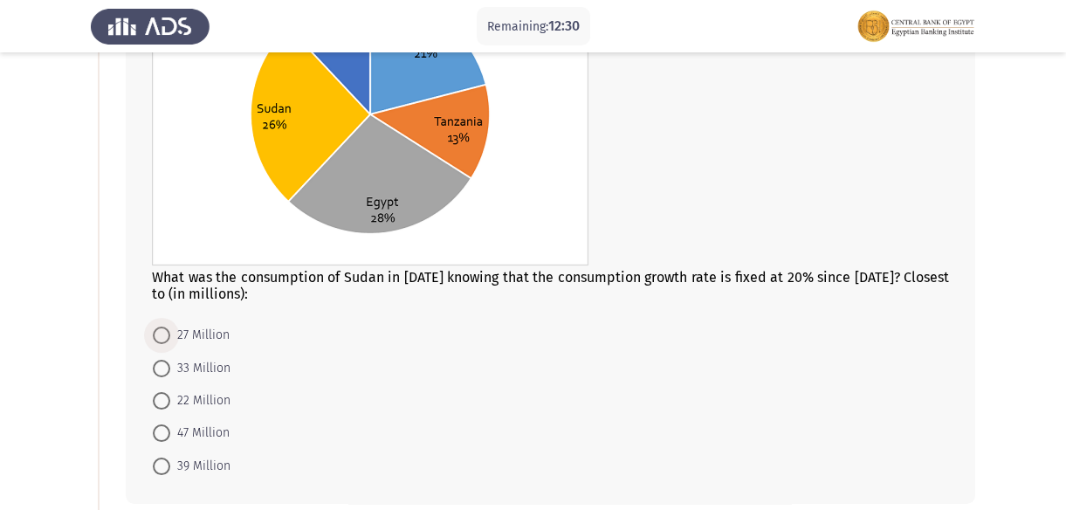
click at [197, 338] on span "27 Million" at bounding box center [199, 335] width 59 height 21
click at [170, 338] on input "27 Million" at bounding box center [161, 334] width 17 height 17
radio input "true"
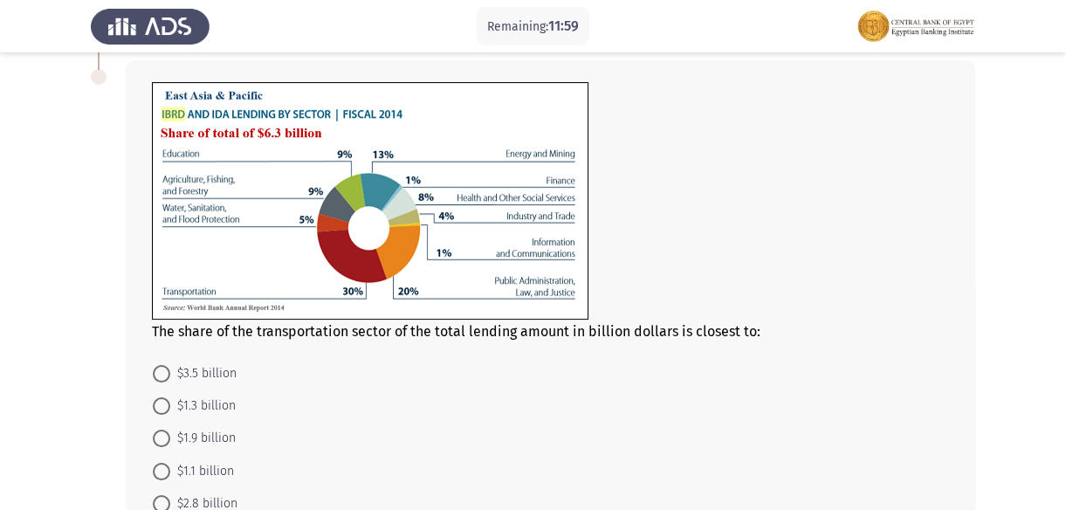
scroll to position [793, 0]
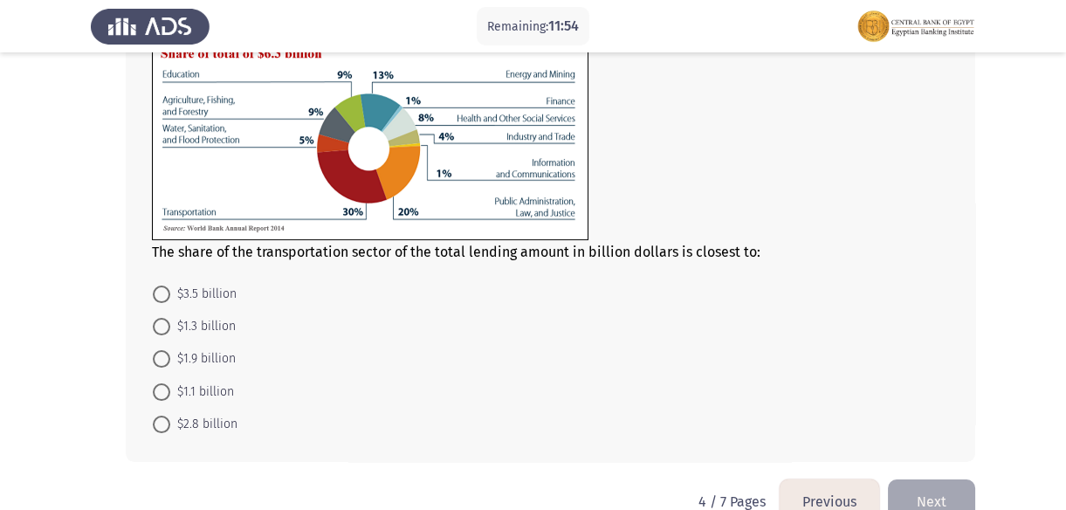
click at [196, 368] on mat-radio-button "$1.9 billion" at bounding box center [194, 358] width 106 height 32
click at [205, 362] on span "$1.9 billion" at bounding box center [202, 358] width 65 height 21
click at [170, 362] on input "$1.9 billion" at bounding box center [161, 358] width 17 height 17
radio input "true"
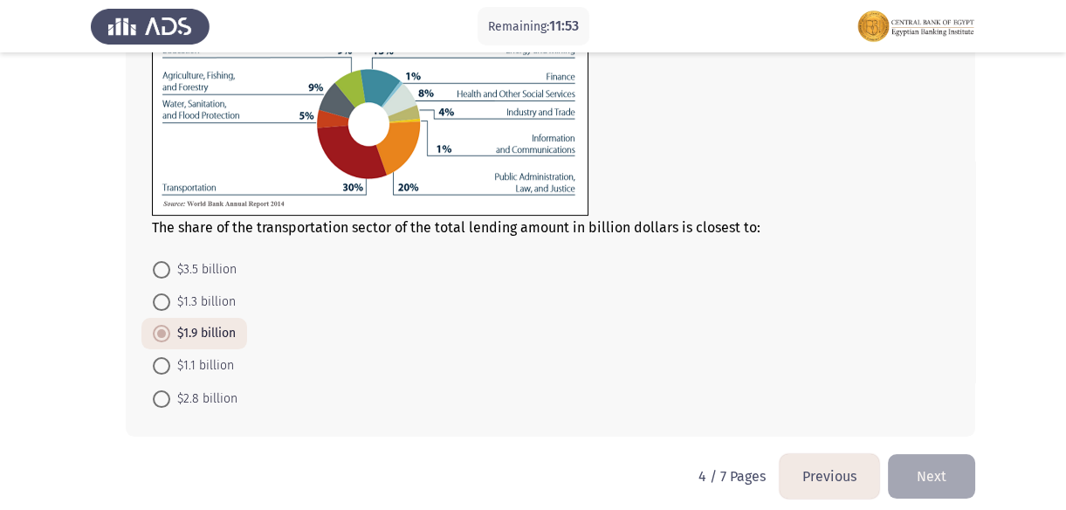
scroll to position [830, 0]
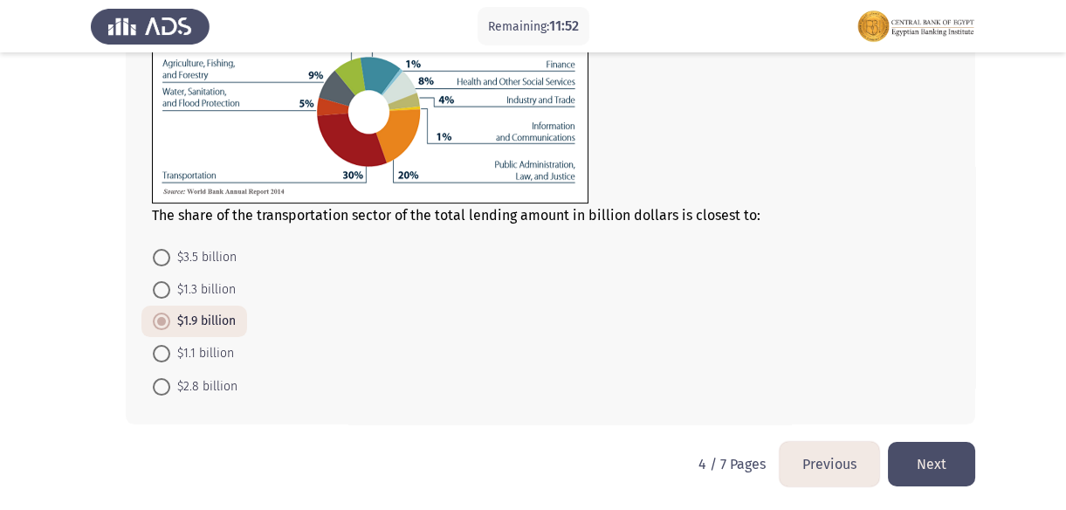
click at [946, 456] on button "Next" at bounding box center [931, 464] width 87 height 45
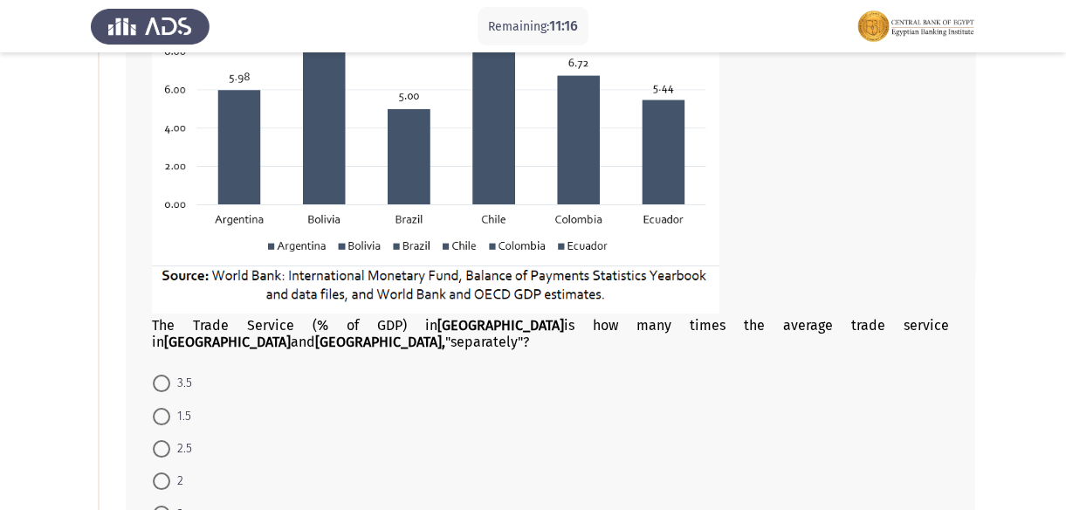
scroll to position [396, 0]
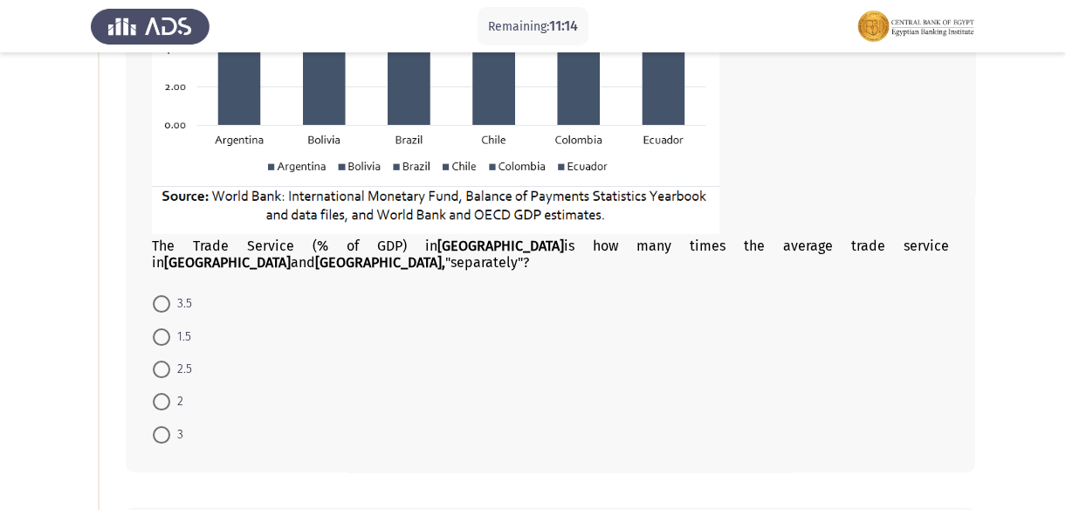
click at [170, 328] on span "1.5" at bounding box center [180, 336] width 21 height 21
click at [170, 328] on input "1.5" at bounding box center [161, 336] width 17 height 17
radio input "true"
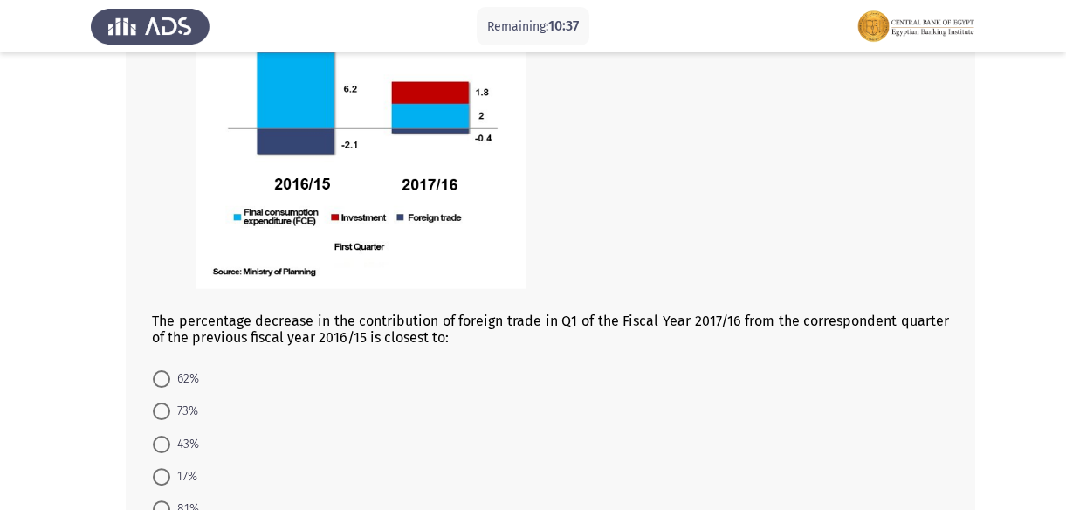
scroll to position [1031, 0]
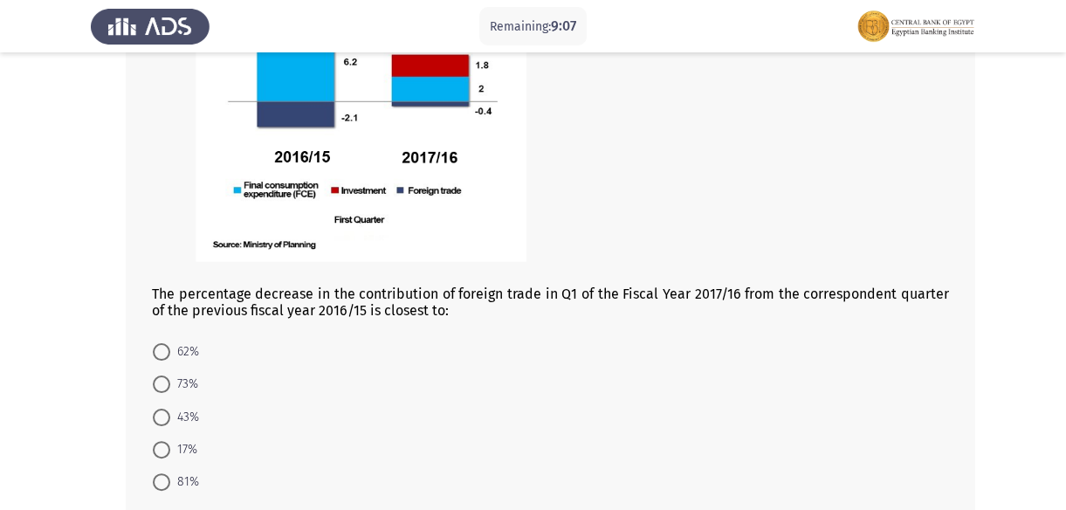
click at [194, 439] on span "17%" at bounding box center [183, 449] width 27 height 21
click at [170, 441] on input "17%" at bounding box center [161, 449] width 17 height 17
radio input "true"
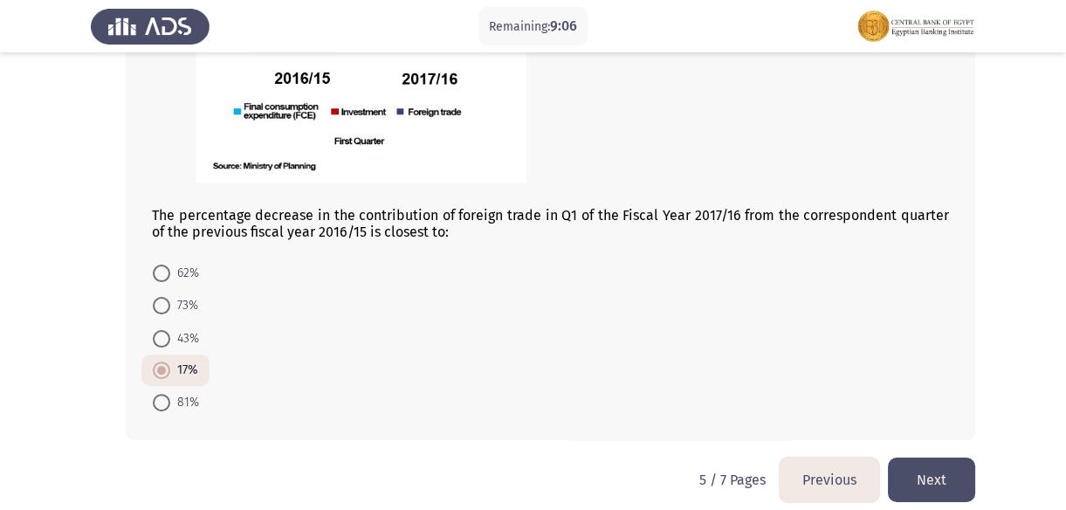
click at [946, 463] on button "Next" at bounding box center [931, 479] width 87 height 45
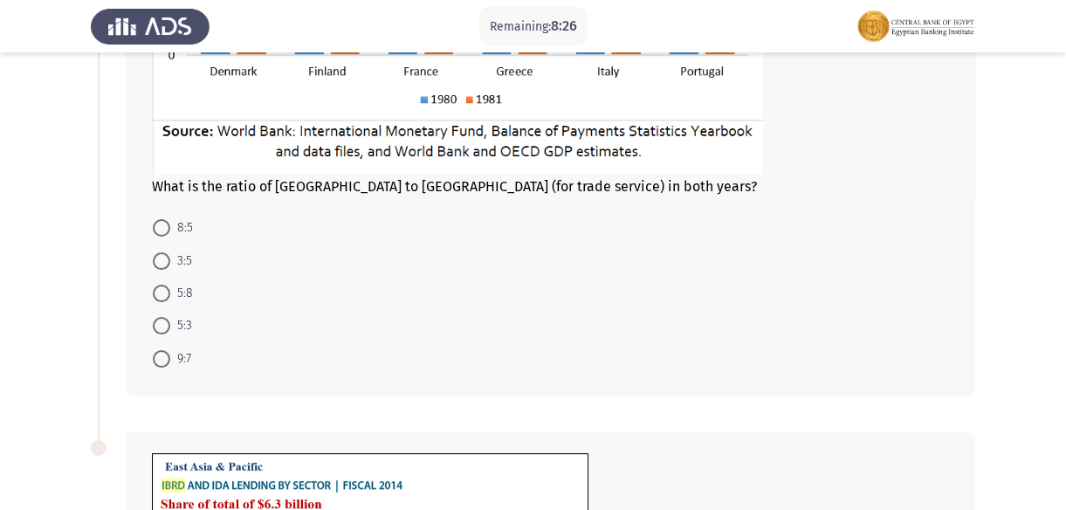
scroll to position [317, 0]
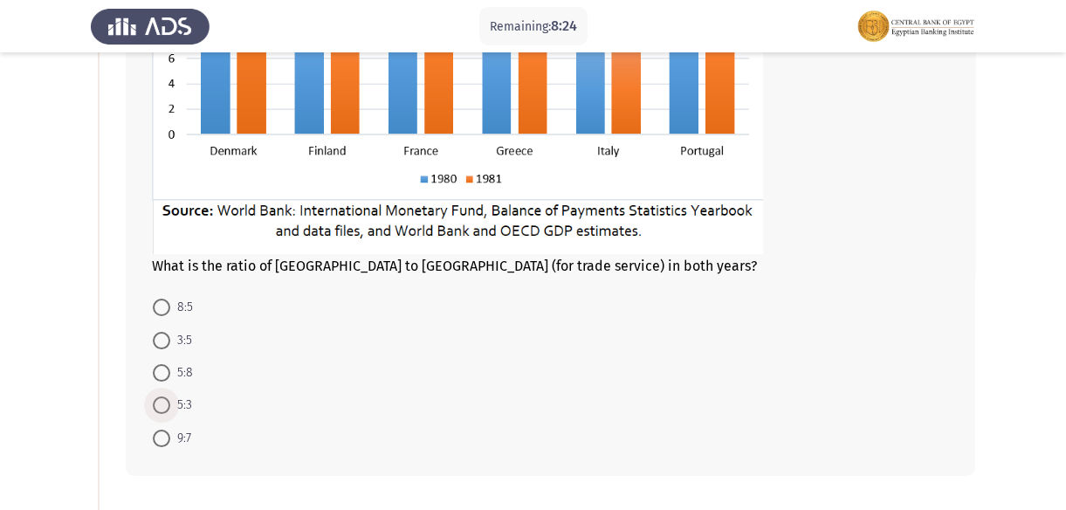
click at [181, 401] on span "5:3" at bounding box center [181, 405] width 22 height 21
click at [170, 401] on input "5:3" at bounding box center [161, 404] width 17 height 17
radio input "true"
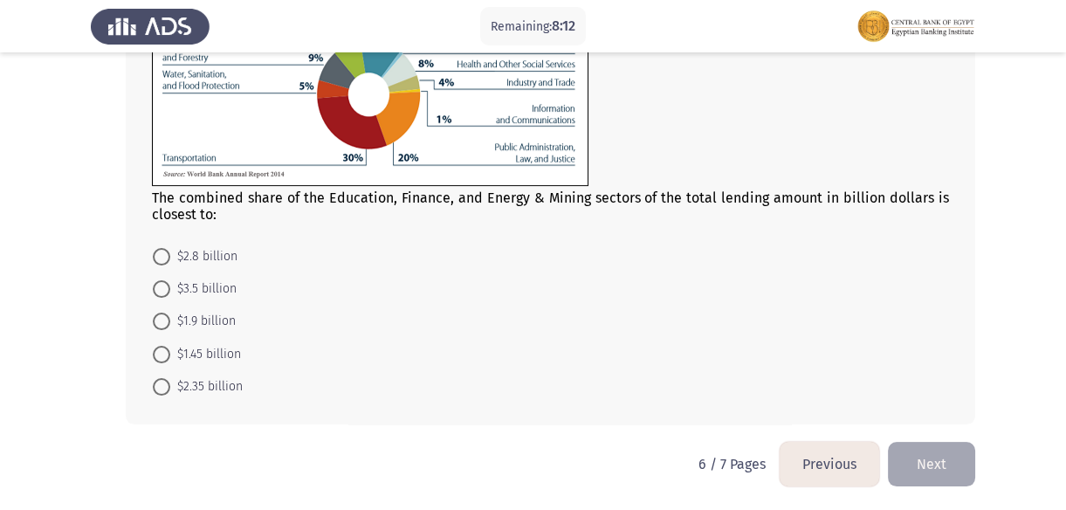
scroll to position [820, 0]
click at [225, 357] on span "$1.45 billion" at bounding box center [205, 354] width 71 height 21
click at [170, 357] on input "$1.45 billion" at bounding box center [161, 354] width 17 height 17
radio input "true"
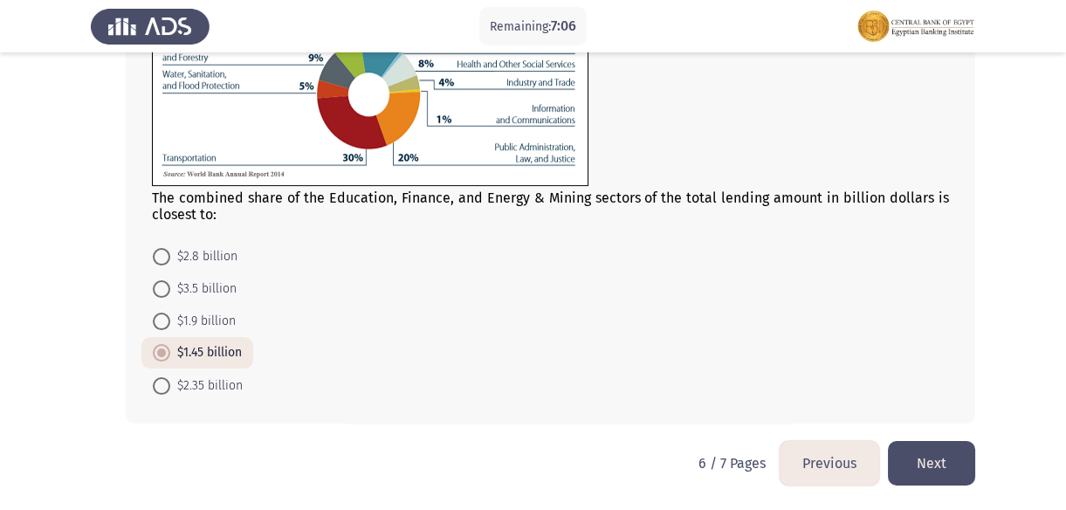
click at [938, 463] on button "Next" at bounding box center [931, 463] width 87 height 45
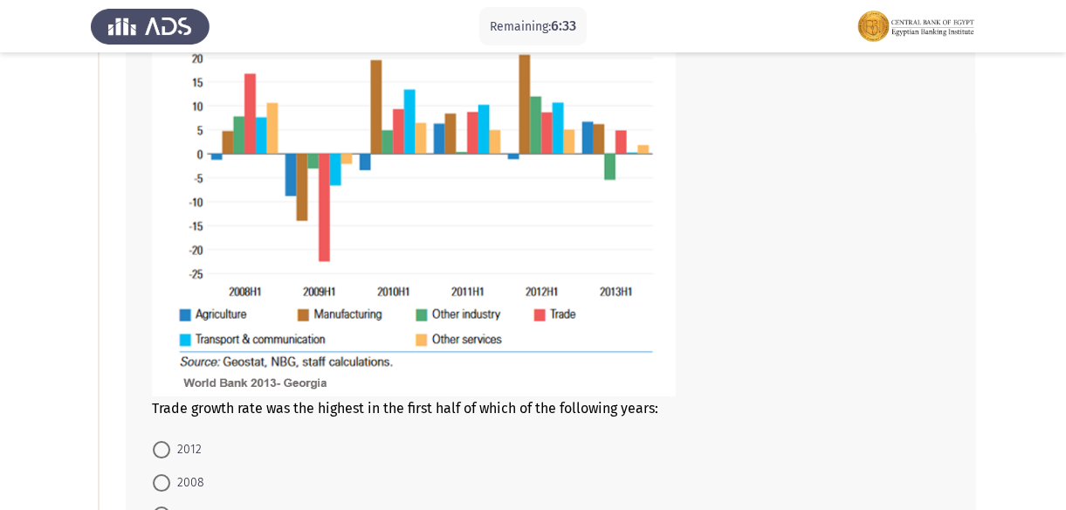
scroll to position [317, 0]
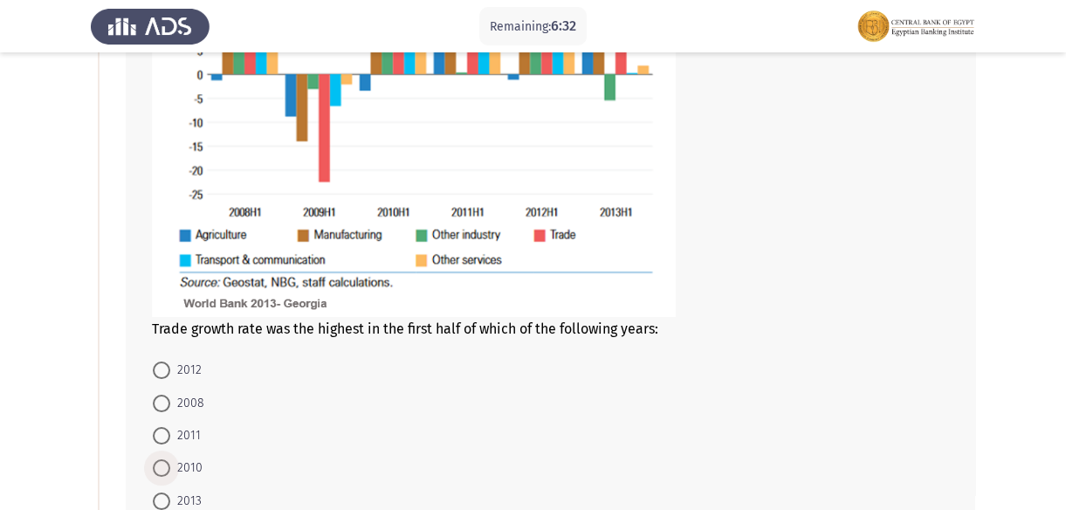
click at [167, 463] on span at bounding box center [161, 467] width 17 height 17
click at [167, 463] on input "2010" at bounding box center [161, 467] width 17 height 17
radio input "true"
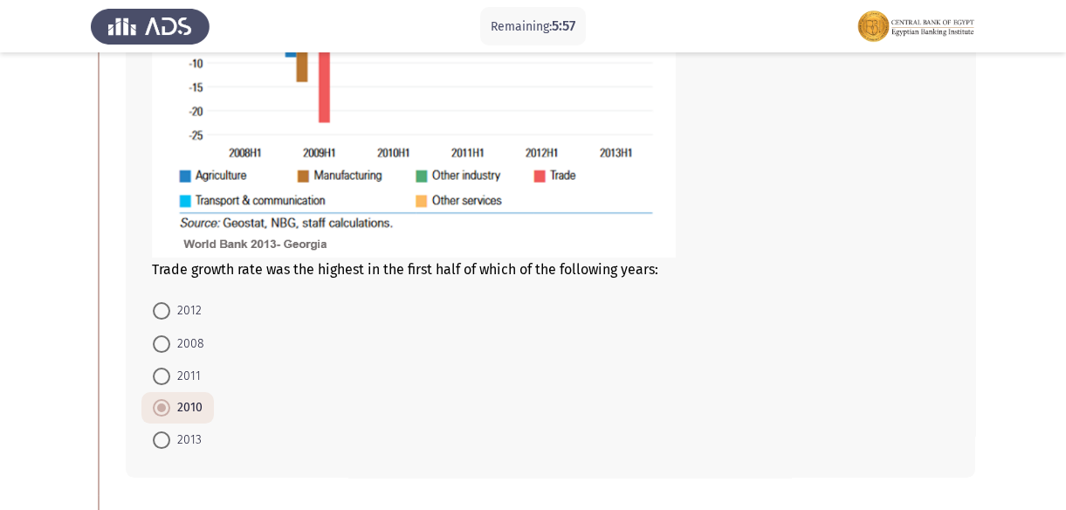
scroll to position [396, 0]
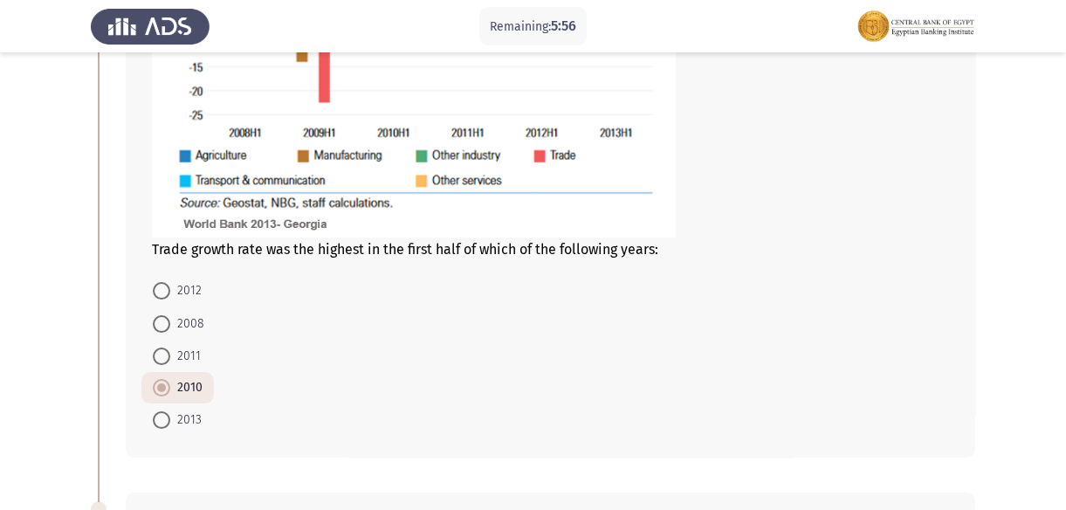
click at [184, 292] on span "2012" at bounding box center [185, 290] width 31 height 21
click at [170, 292] on input "2012" at bounding box center [161, 290] width 17 height 17
radio input "true"
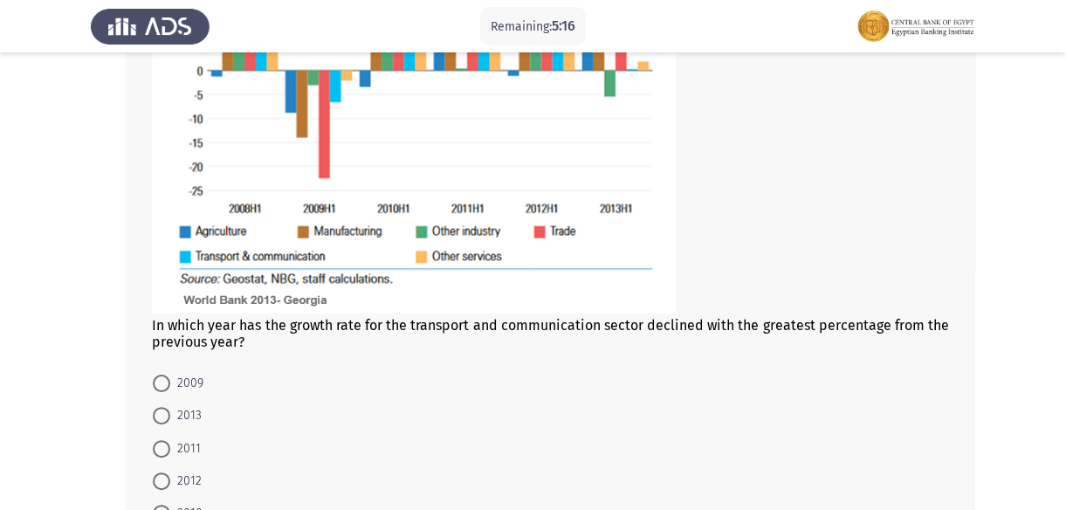
scroll to position [1110, 0]
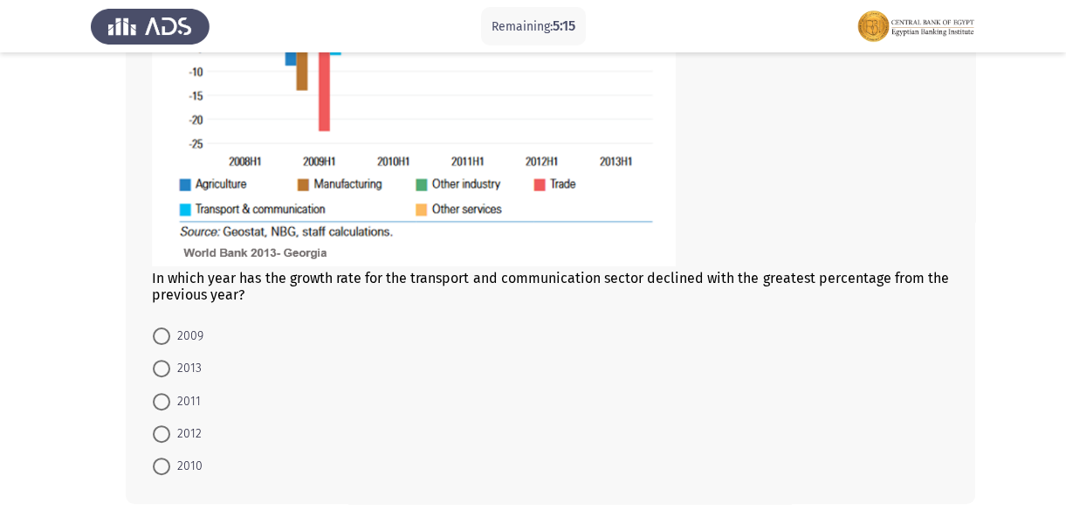
click at [167, 326] on label "2009" at bounding box center [178, 336] width 51 height 21
click at [167, 327] on input "2009" at bounding box center [161, 335] width 17 height 17
radio input "true"
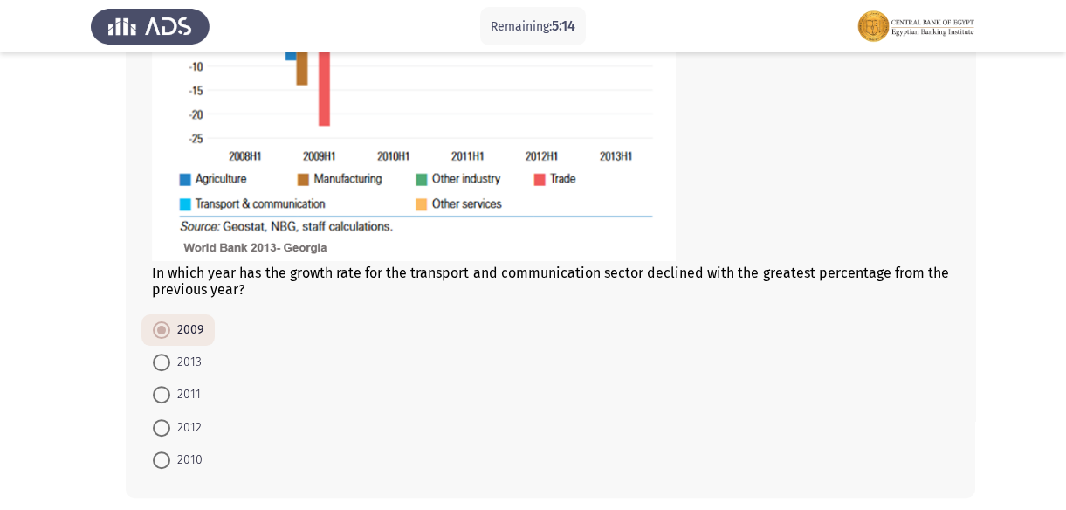
scroll to position [1190, 0]
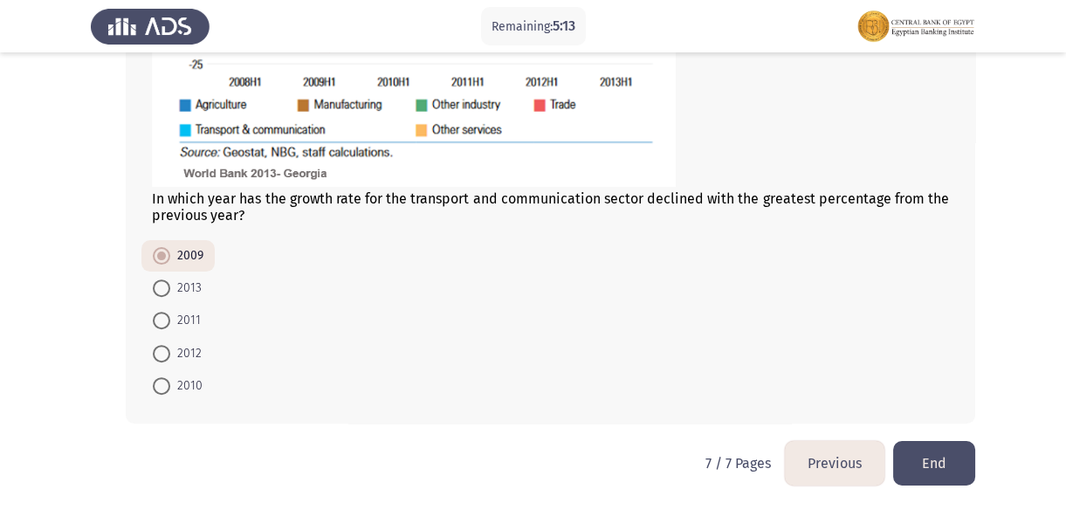
click at [951, 463] on button "End" at bounding box center [934, 463] width 82 height 45
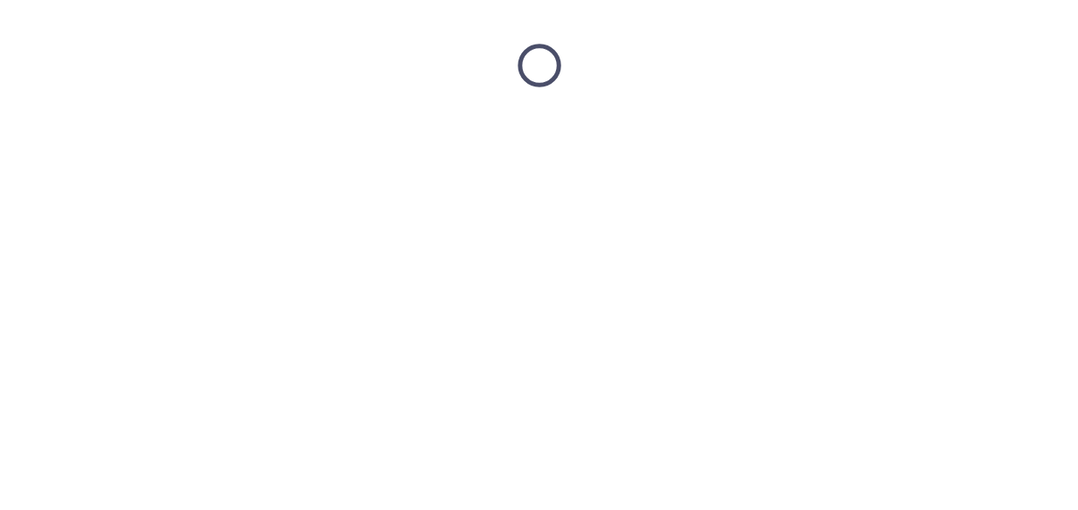
scroll to position [0, 0]
